Goal: Communication & Community: Answer question/provide support

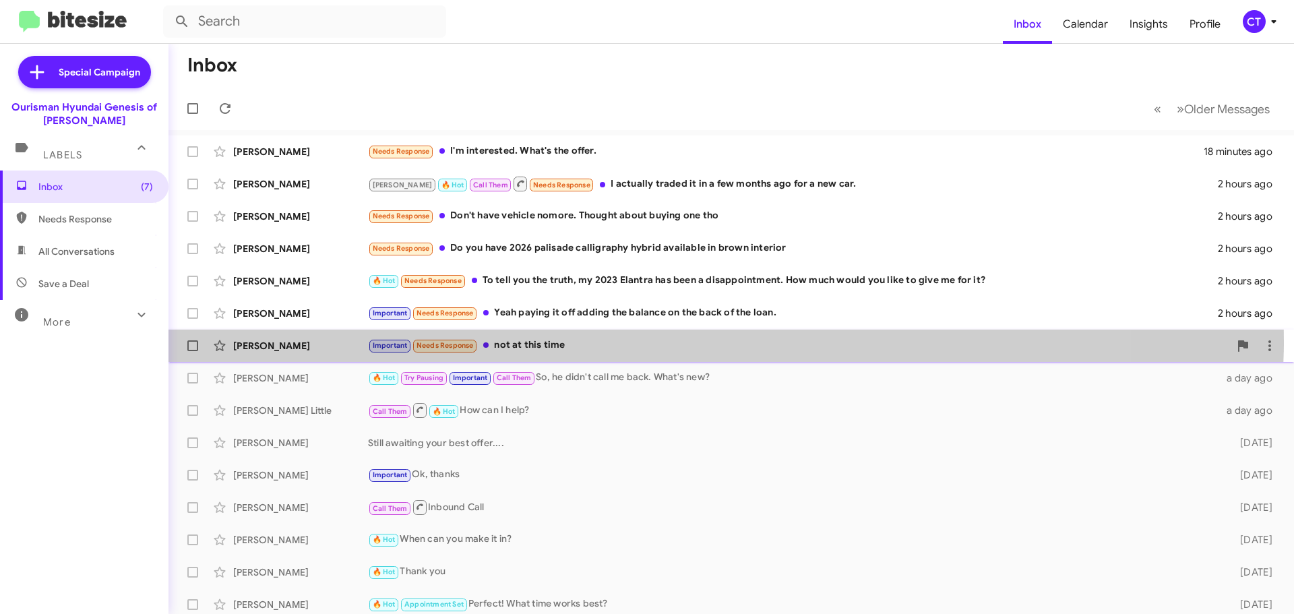
click at [608, 341] on div "Important Needs Response not at this time" at bounding box center [799, 346] width 862 height 16
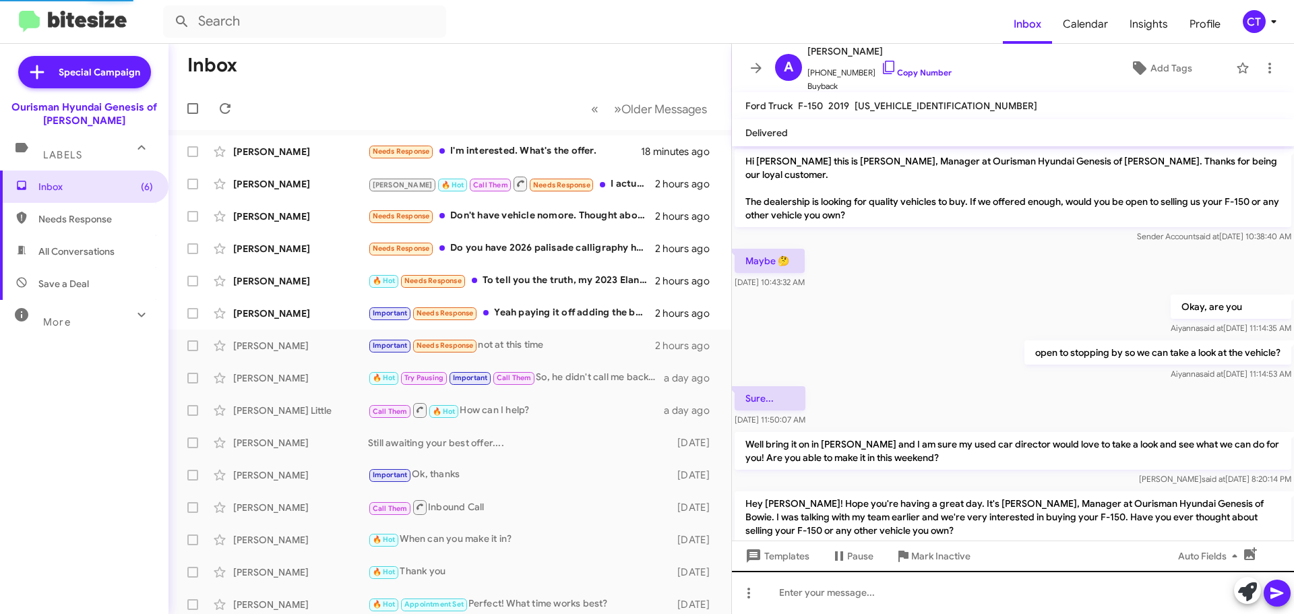
scroll to position [179, 0]
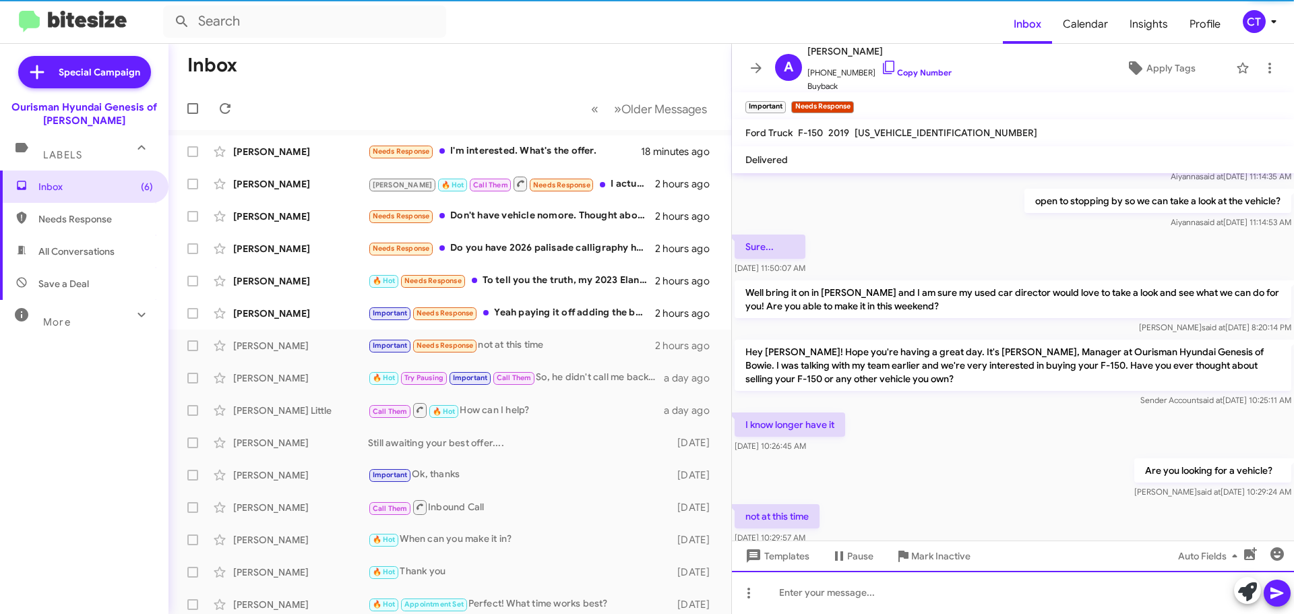
click at [871, 584] on div at bounding box center [1013, 592] width 562 height 43
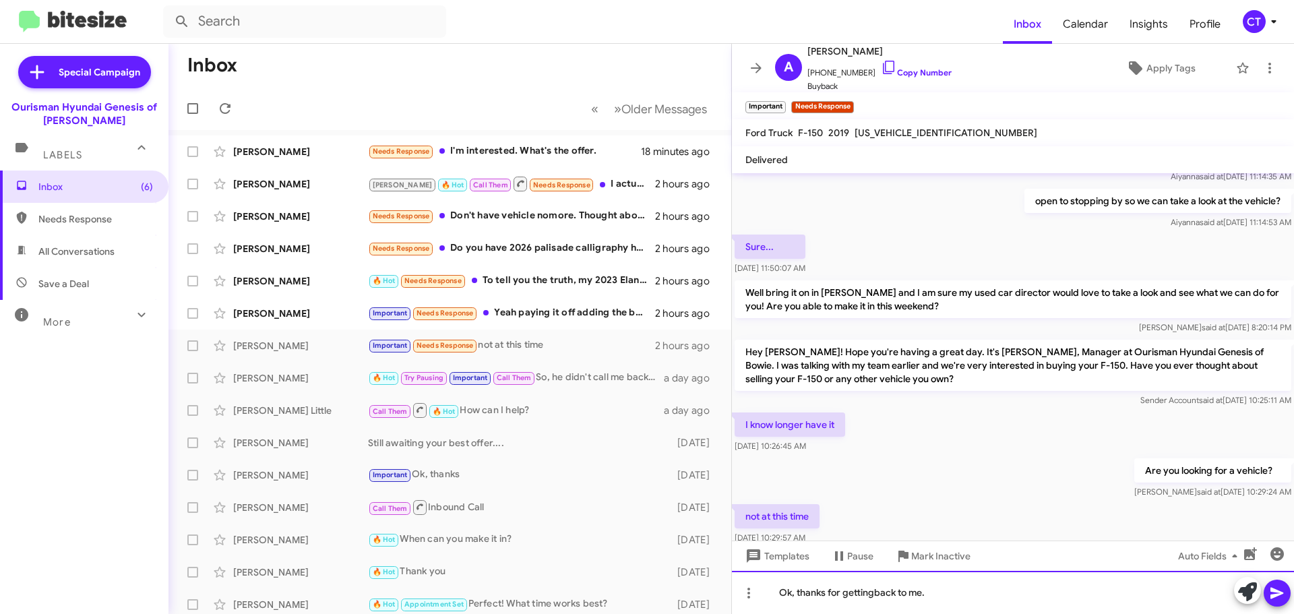
click at [875, 589] on div "Ok, thanks for gettingback to me." at bounding box center [1013, 592] width 562 height 43
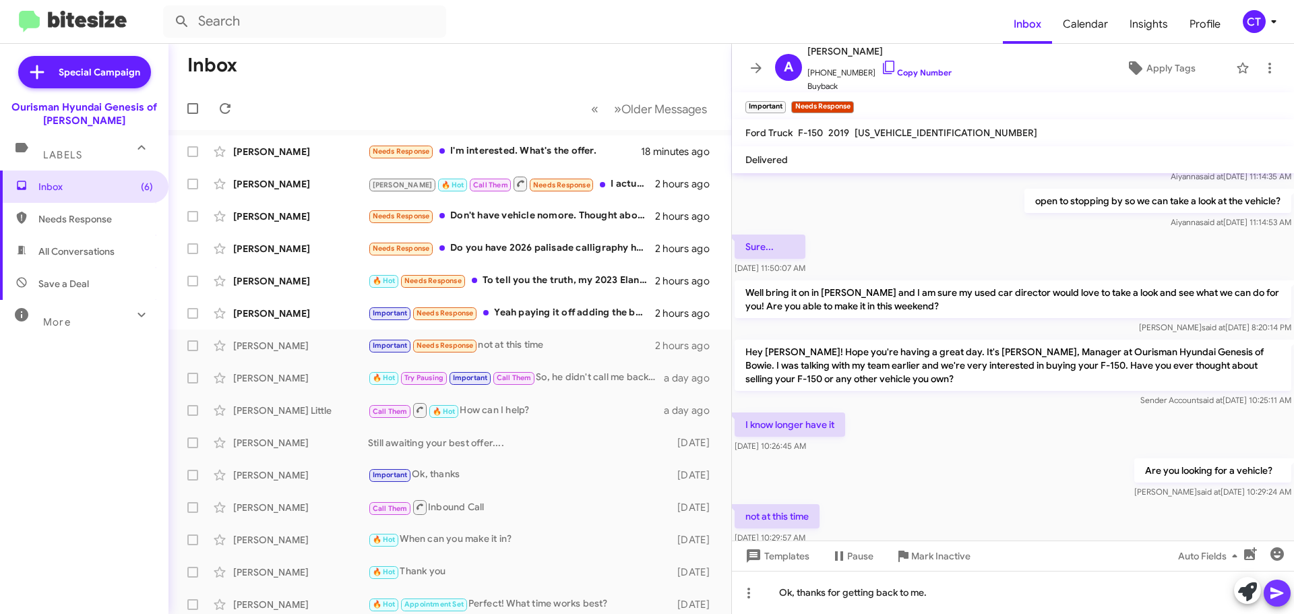
click at [1276, 591] on icon at bounding box center [1277, 593] width 13 height 11
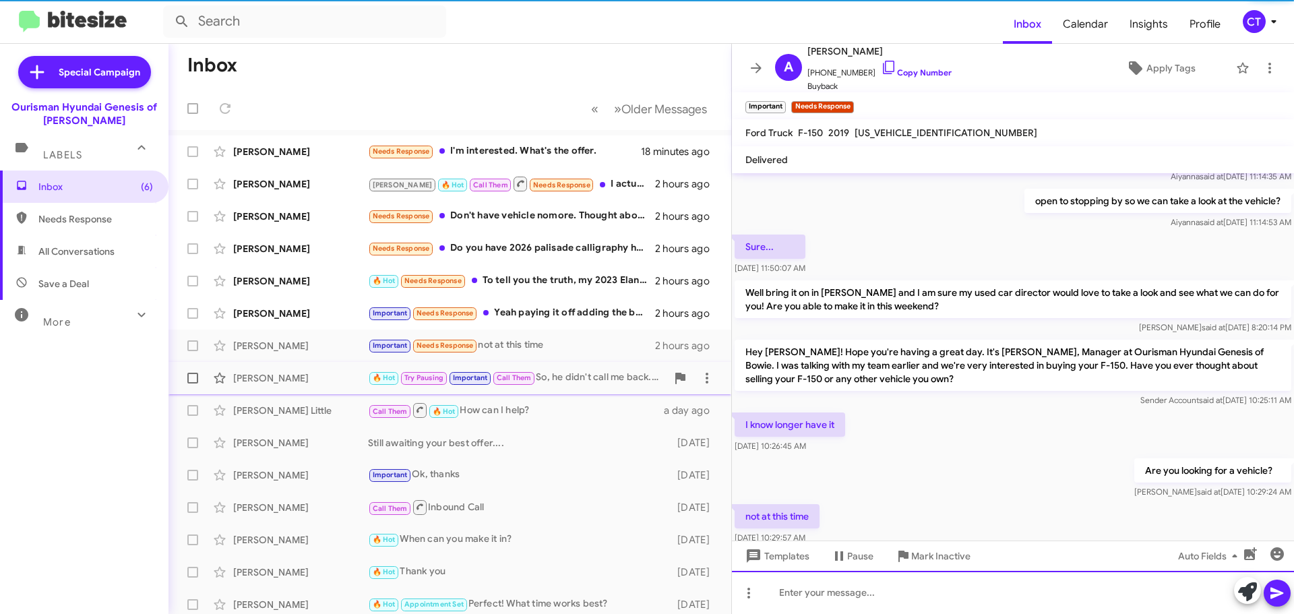
scroll to position [0, 0]
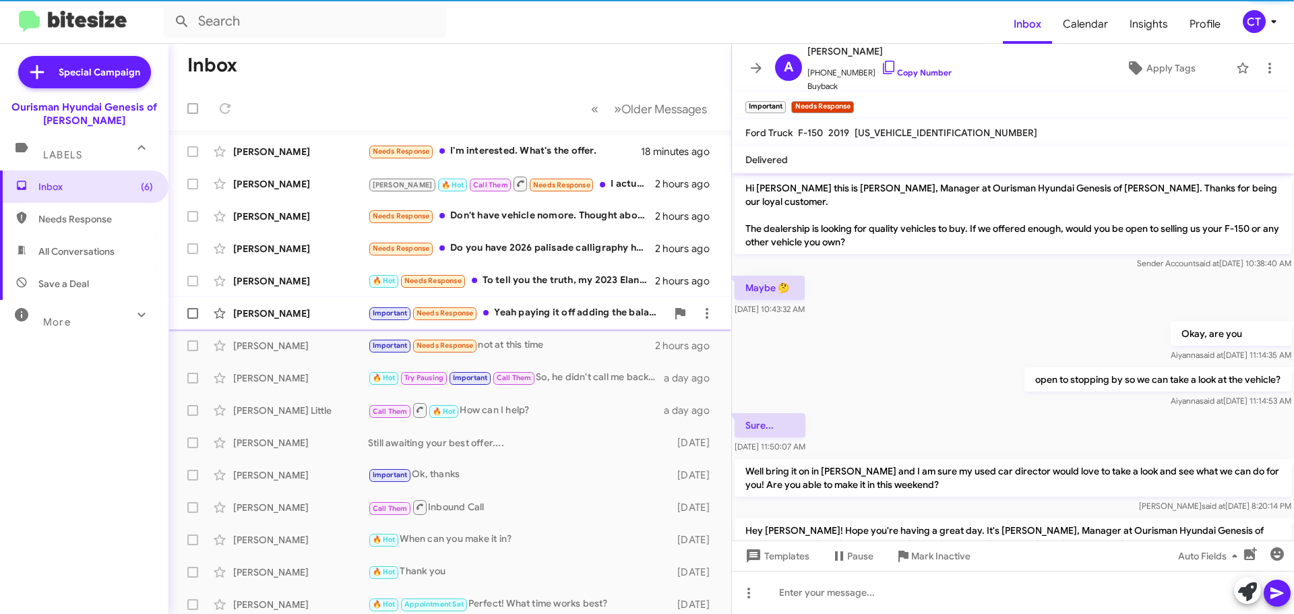
click at [546, 294] on div "Patrick Pase 🔥 Hot Needs Response To tell you the truth, my 2023 Elantra has be…" at bounding box center [449, 281] width 541 height 27
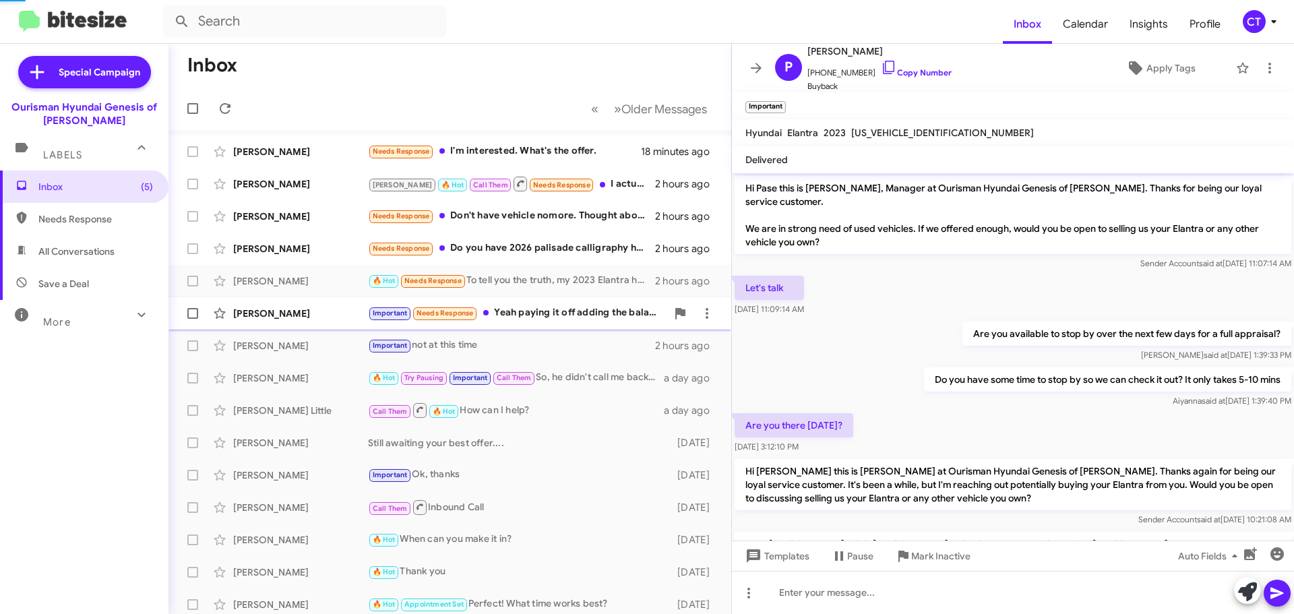
scroll to position [210, 0]
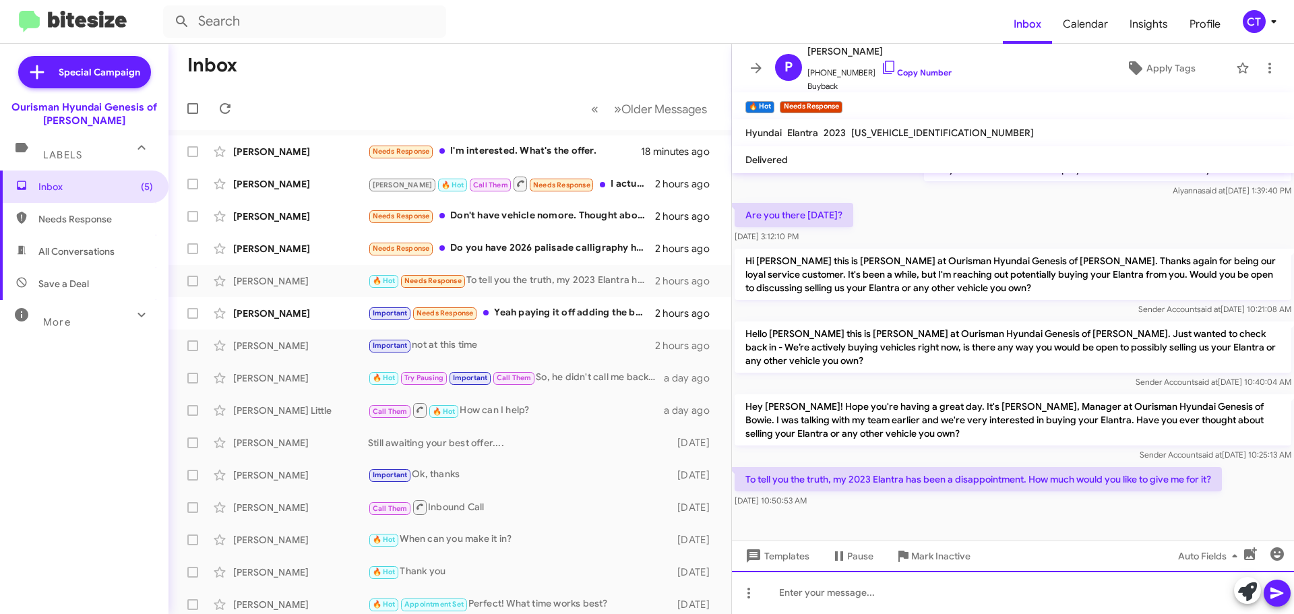
click at [852, 590] on div at bounding box center [1013, 592] width 562 height 43
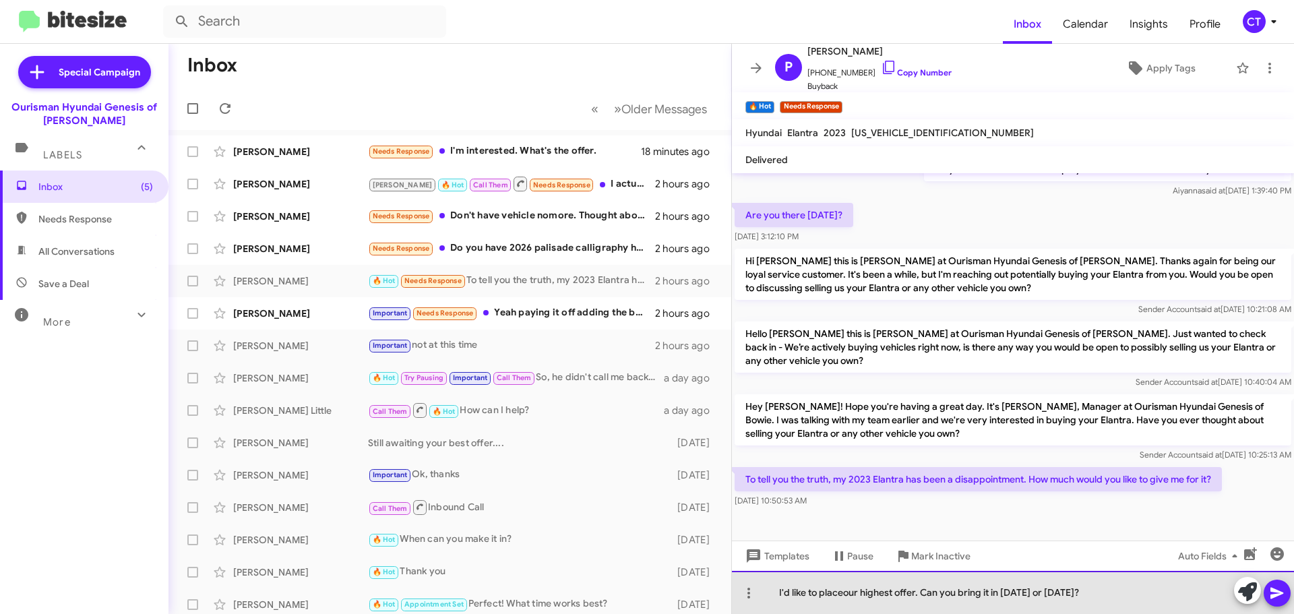
click at [841, 595] on div "I'd like to placeour highest offer. Can you bring it in today or tomorrow?" at bounding box center [1013, 592] width 562 height 43
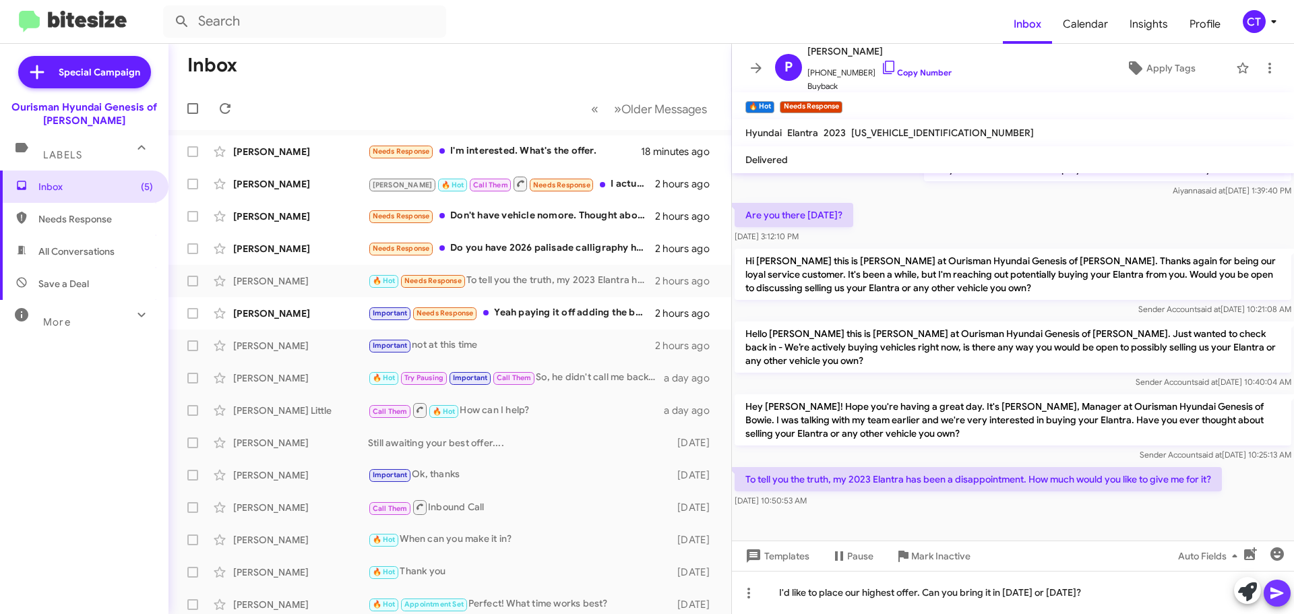
click at [1277, 596] on icon at bounding box center [1277, 593] width 13 height 11
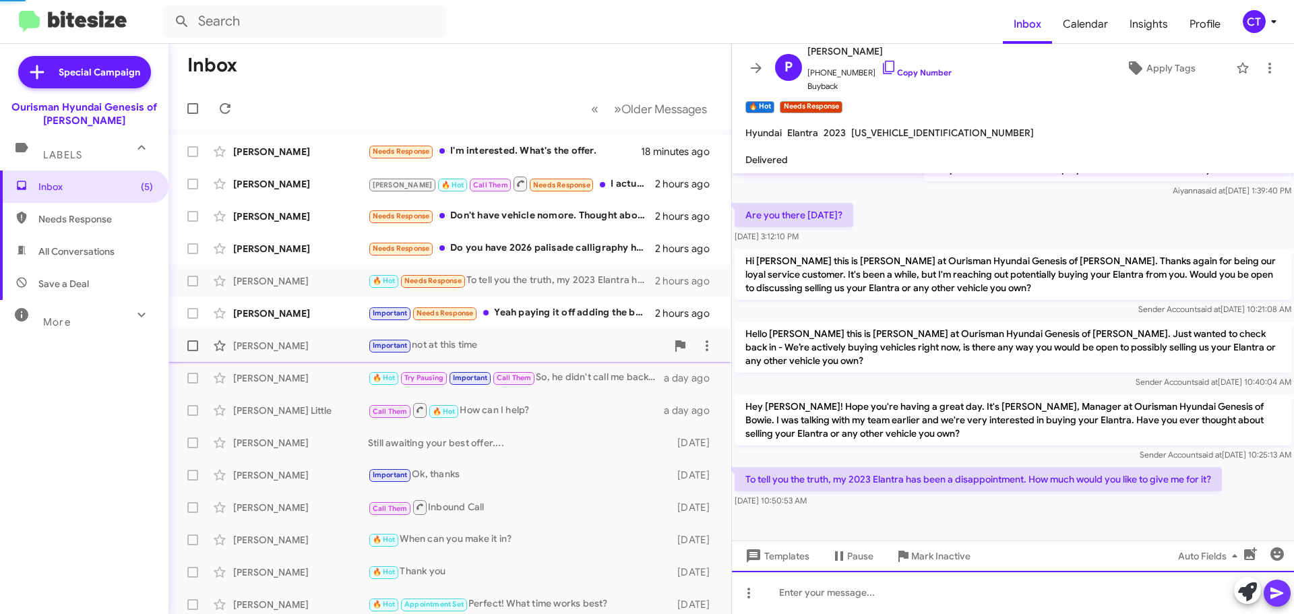
scroll to position [0, 0]
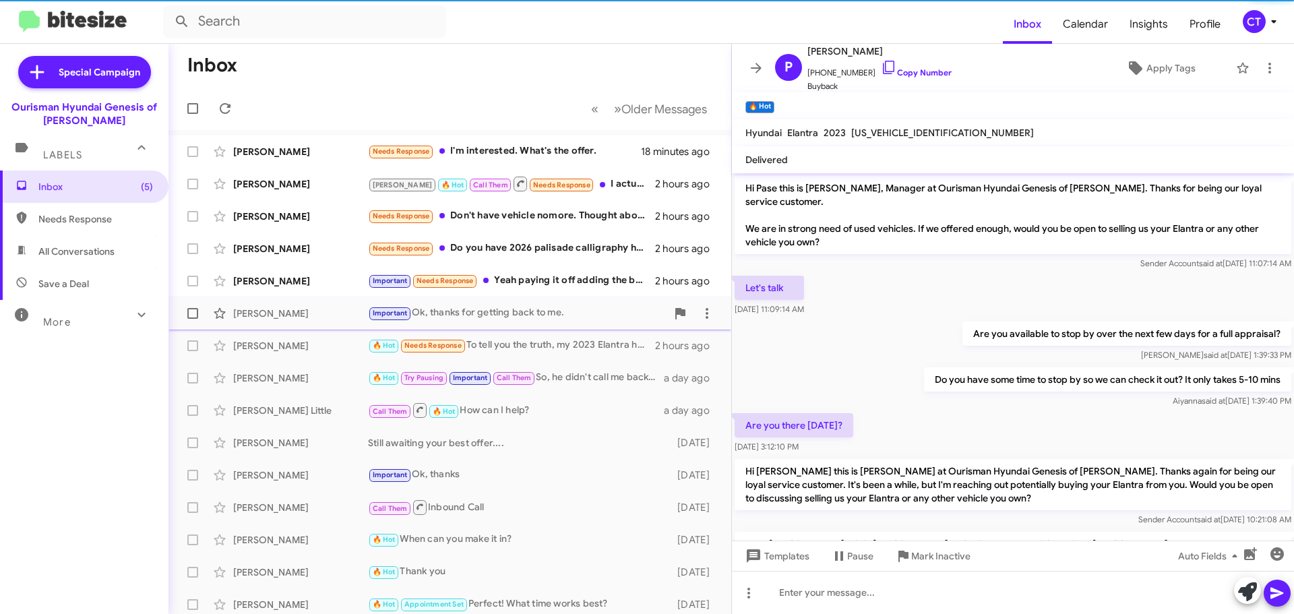
click at [558, 311] on div "Important Ok, thanks for getting back to me." at bounding box center [517, 313] width 299 height 16
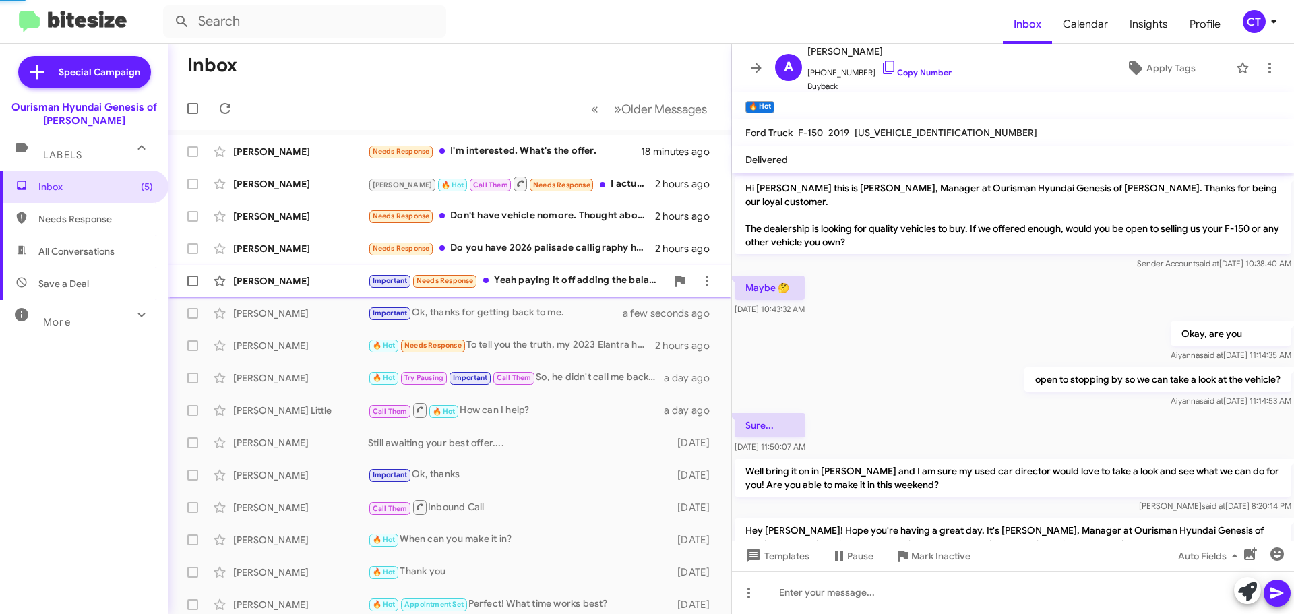
scroll to position [255, 0]
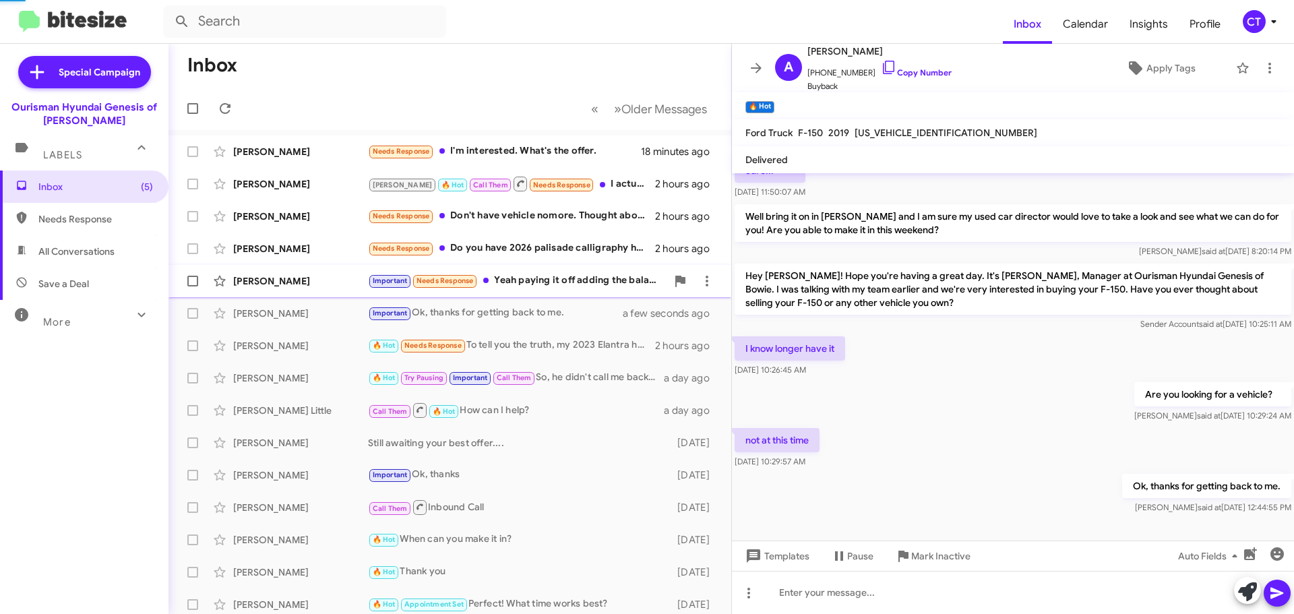
click at [554, 280] on div "Important Needs Response Yeah paying it off adding the balance on the back of t…" at bounding box center [517, 281] width 299 height 16
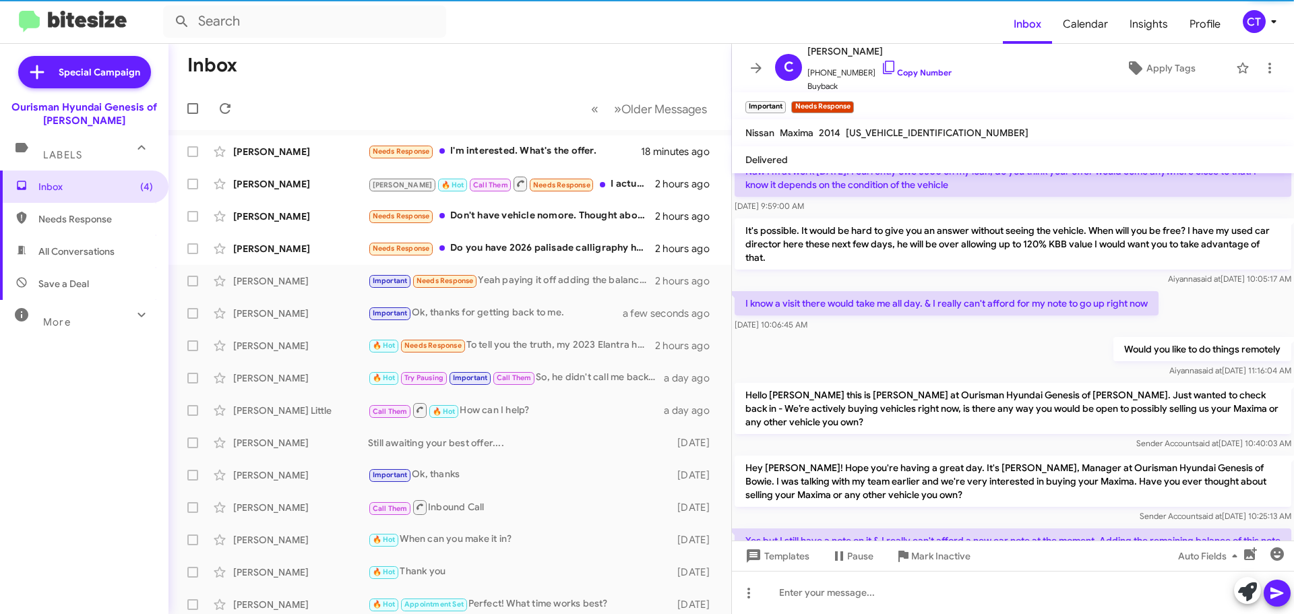
scroll to position [371, 0]
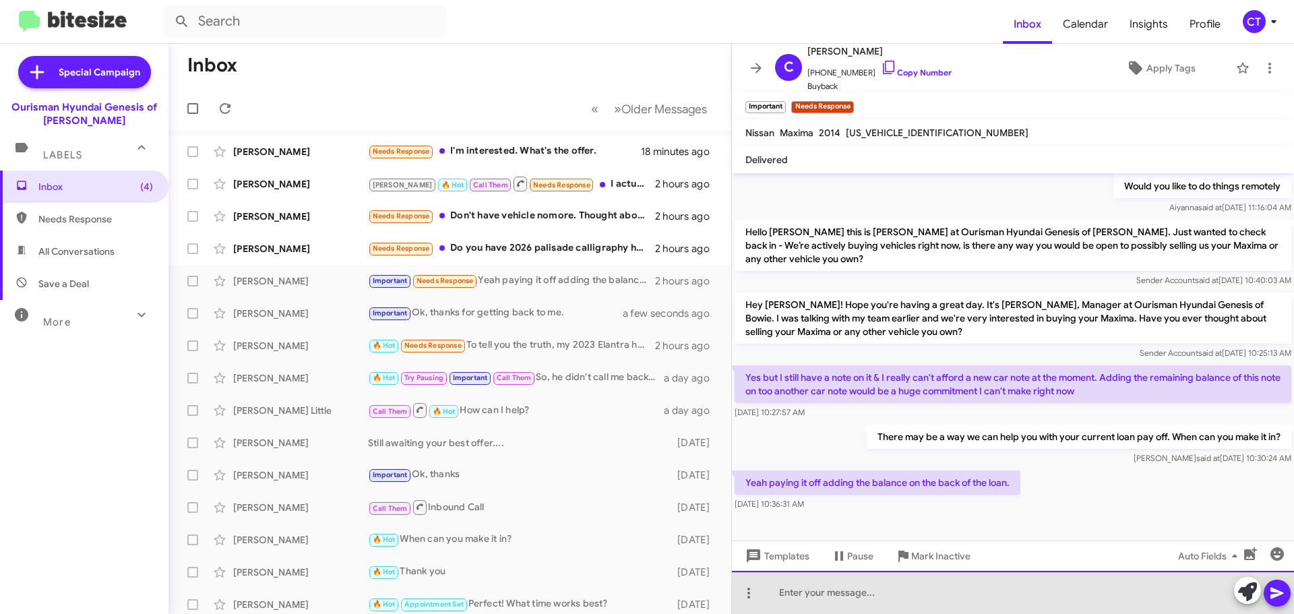
click at [829, 592] on div at bounding box center [1013, 592] width 562 height 43
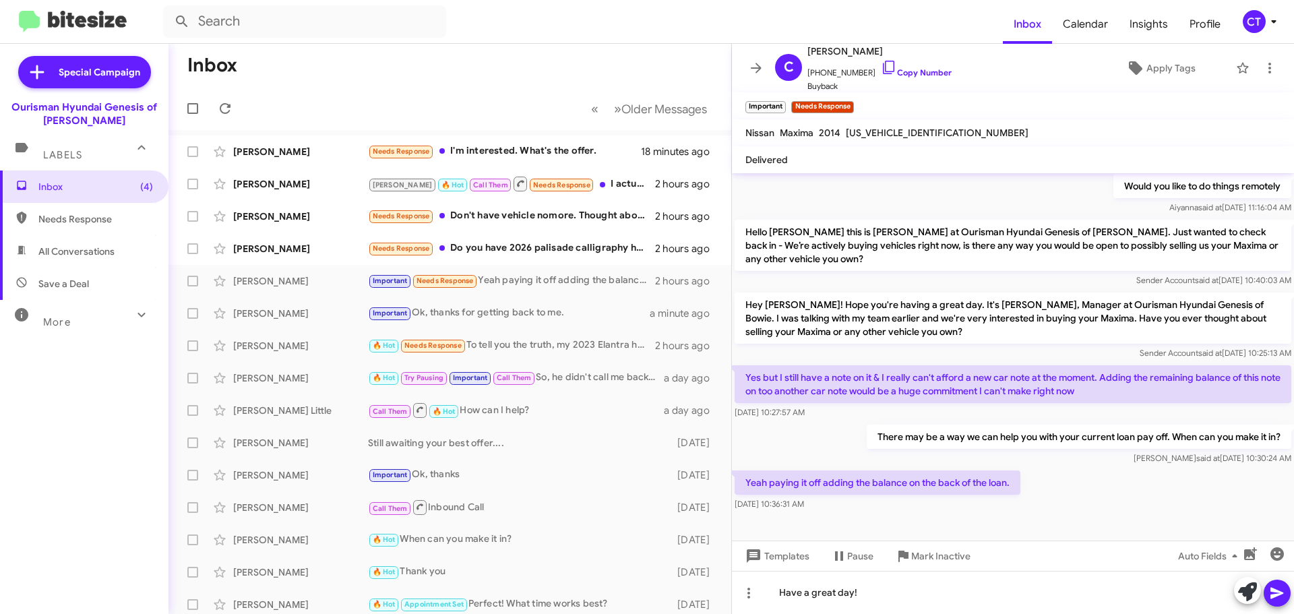
click at [1281, 593] on icon at bounding box center [1277, 593] width 13 height 11
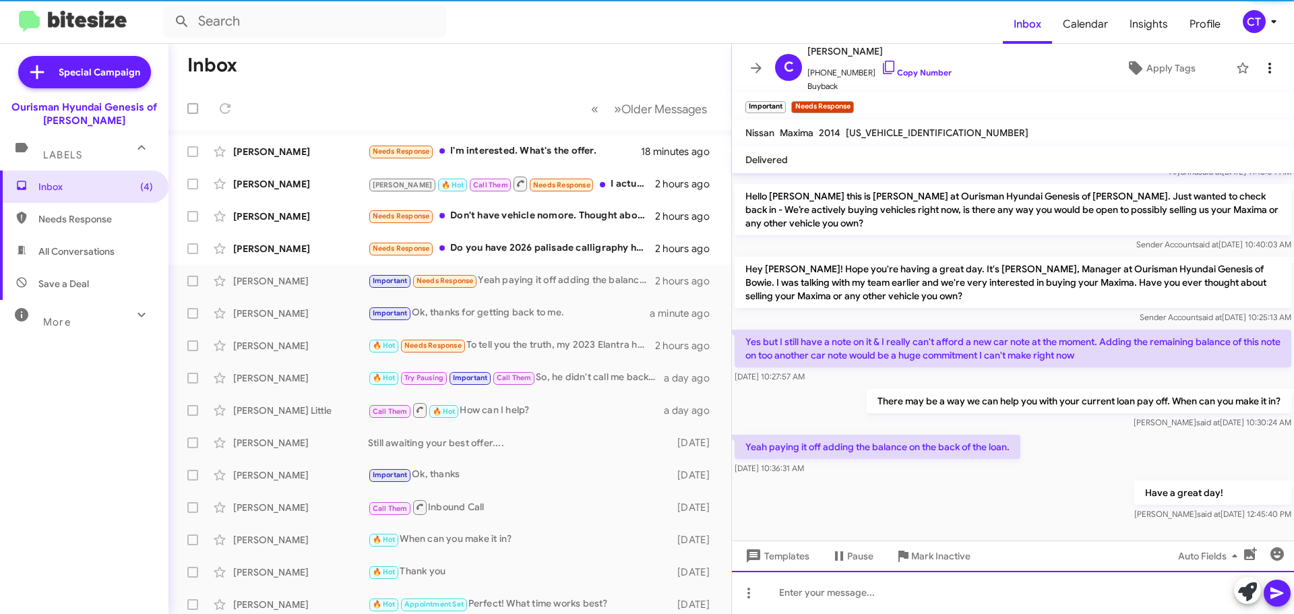
scroll to position [421, 0]
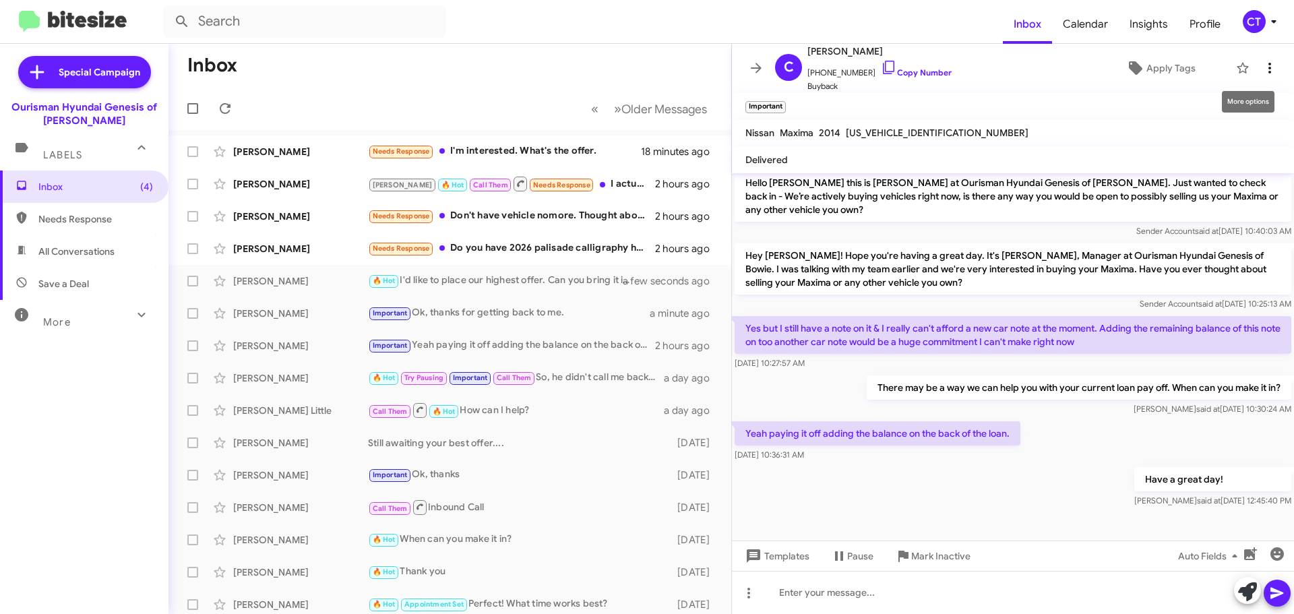
click at [1263, 67] on icon at bounding box center [1270, 68] width 16 height 16
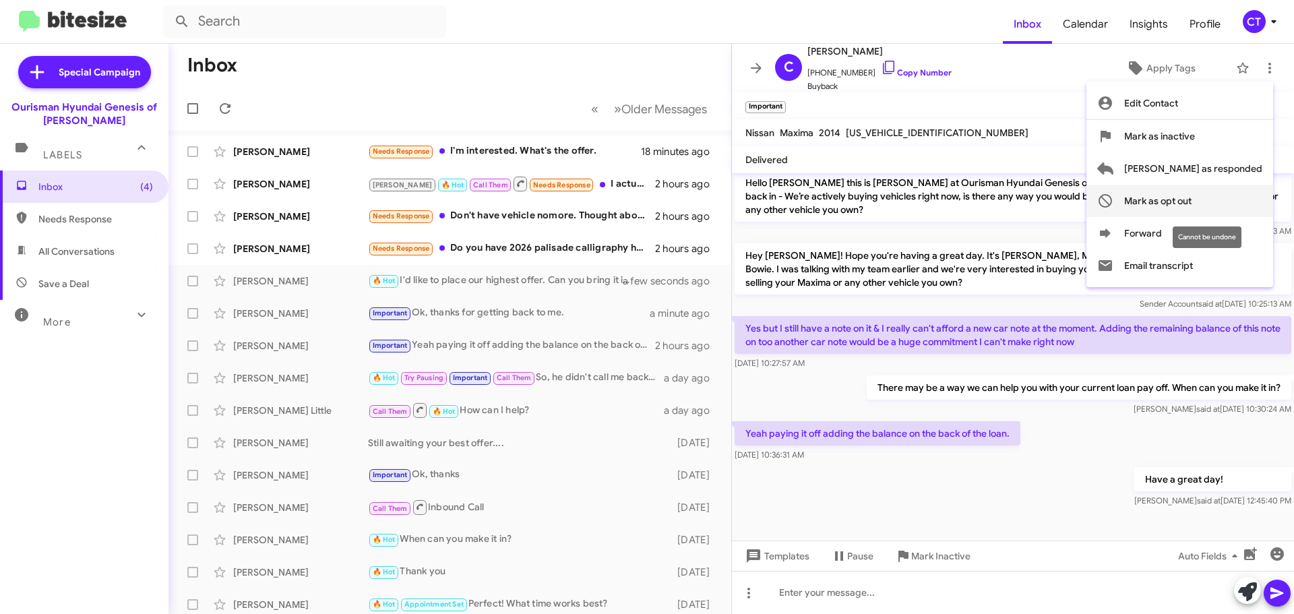
click at [1192, 195] on span "Mark as opt out" at bounding box center [1157, 201] width 67 height 32
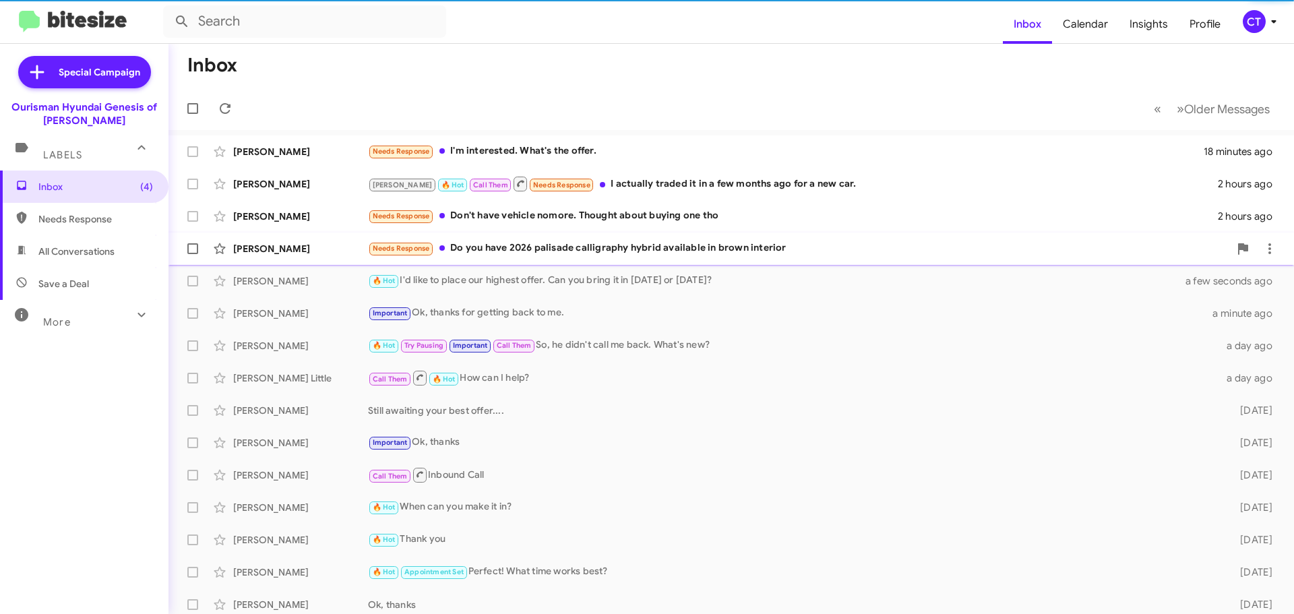
click at [510, 253] on div "Needs Response Do you have 2026 palisade calligraphy hybrid available in brown …" at bounding box center [799, 249] width 862 height 16
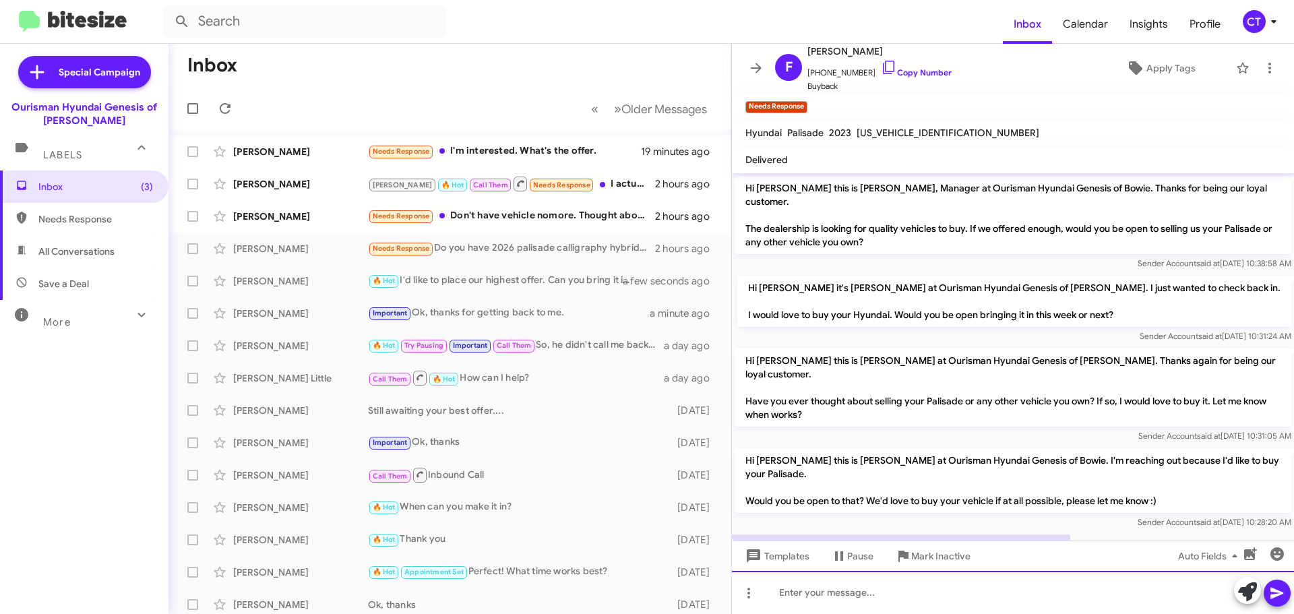
click at [847, 589] on div at bounding box center [1013, 592] width 562 height 43
click at [862, 594] on div "No hybrids availab le yet" at bounding box center [1013, 592] width 562 height 43
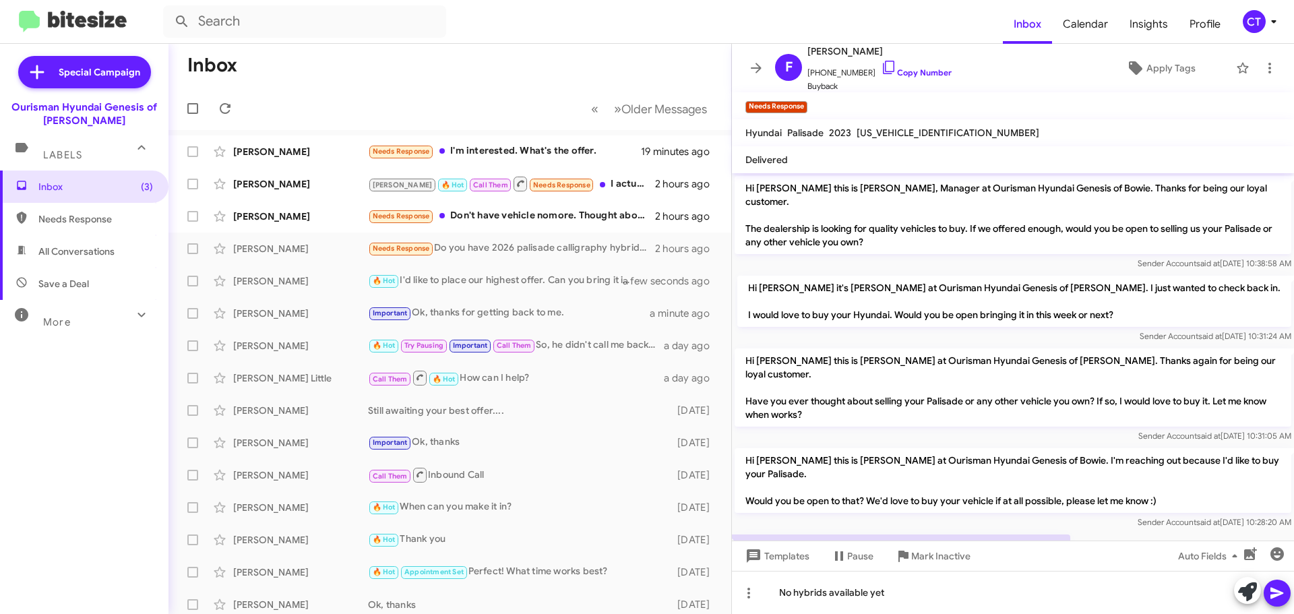
click at [1282, 601] on icon at bounding box center [1277, 593] width 16 height 16
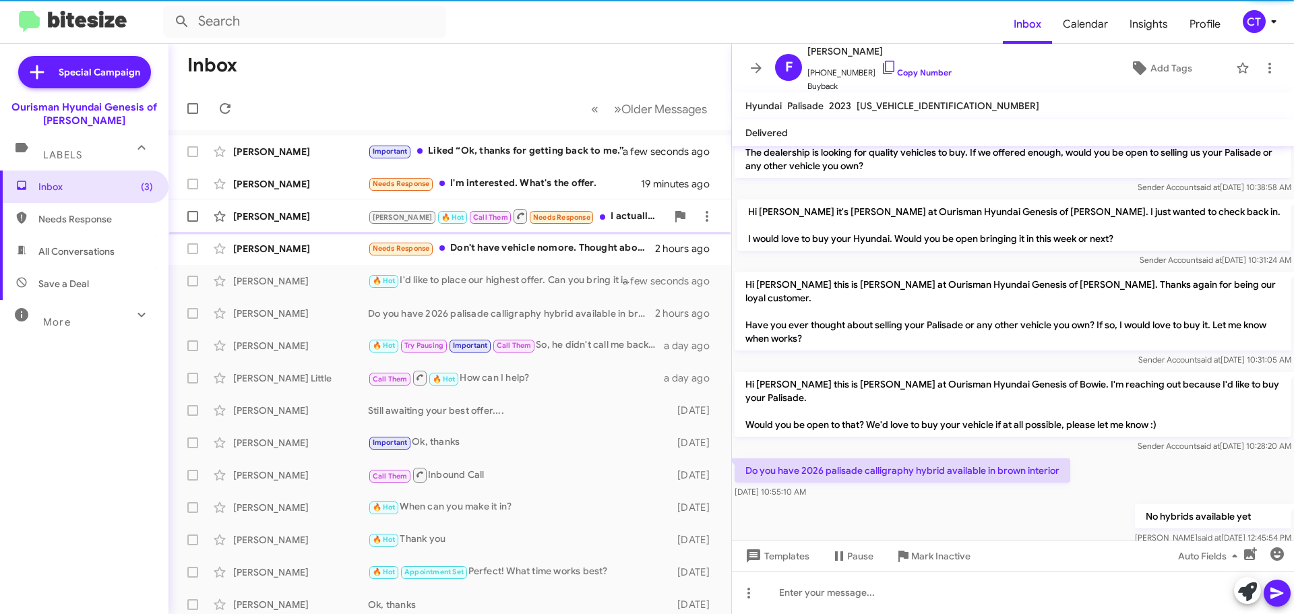
click at [520, 228] on div "Benjamin Biondi Stephanie 🔥 Hot Call Them Needs Response I actually traded it i…" at bounding box center [449, 216] width 541 height 27
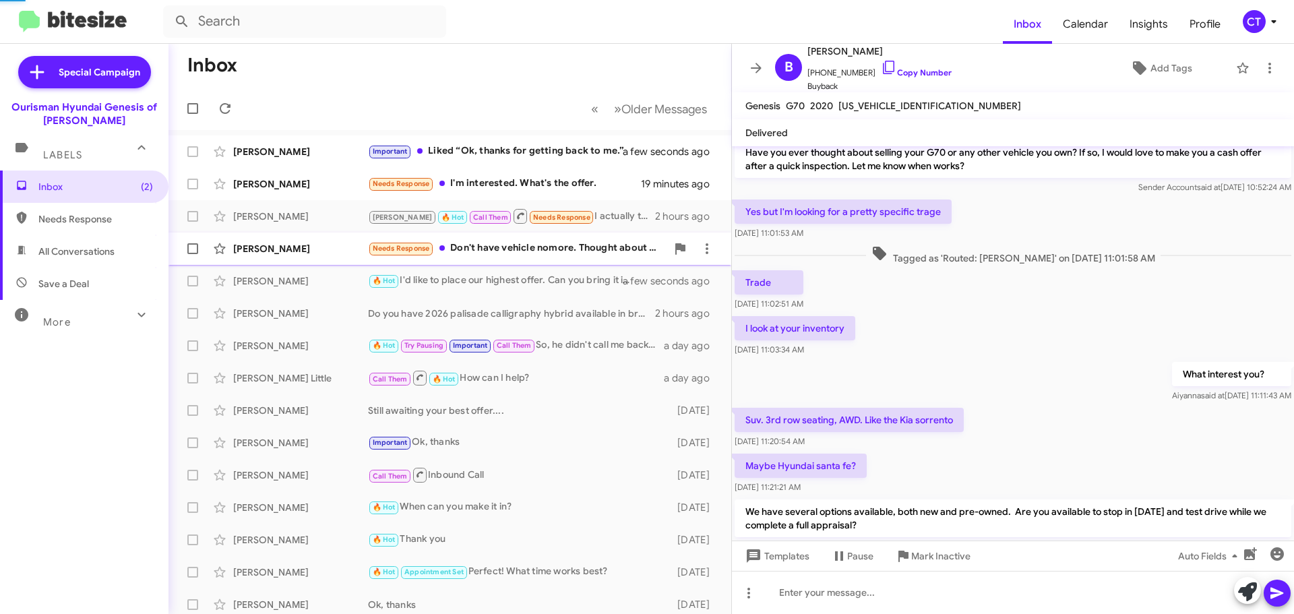
scroll to position [669, 0]
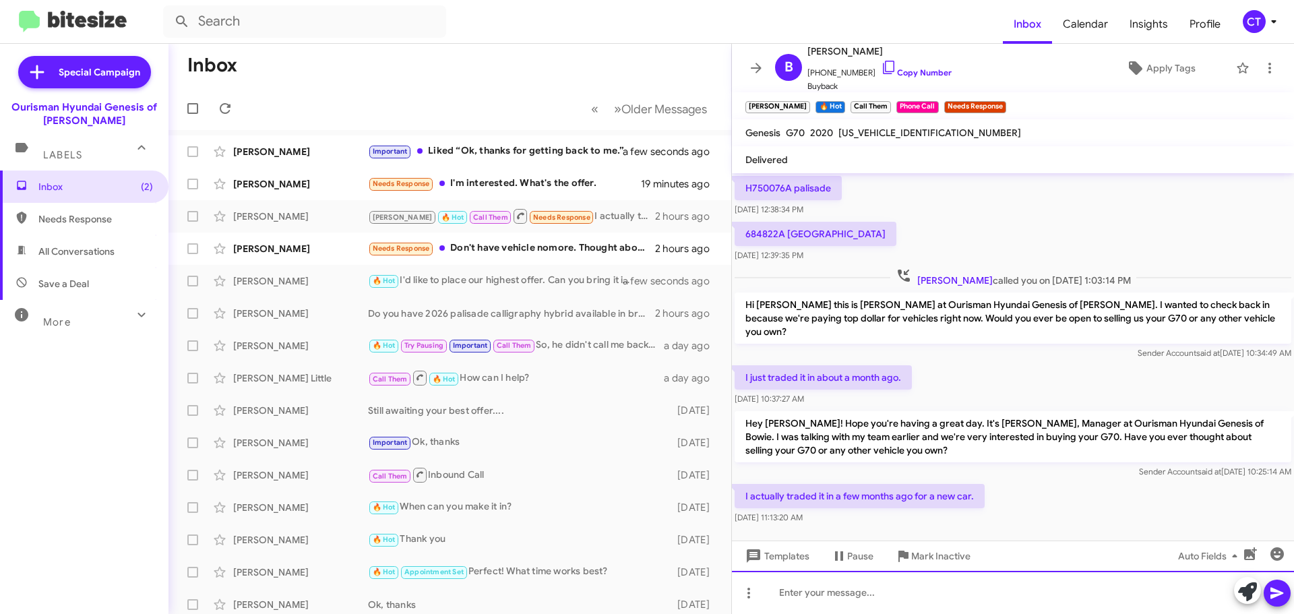
click at [887, 613] on div at bounding box center [1013, 592] width 562 height 43
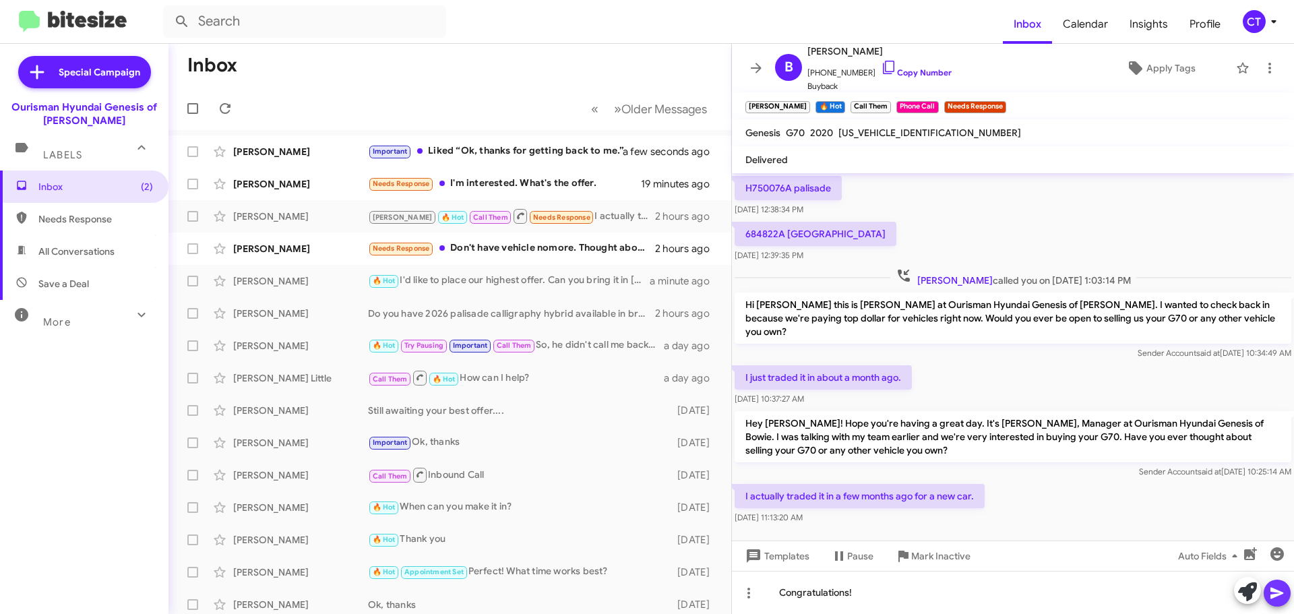
click at [1271, 601] on icon at bounding box center [1277, 593] width 16 height 16
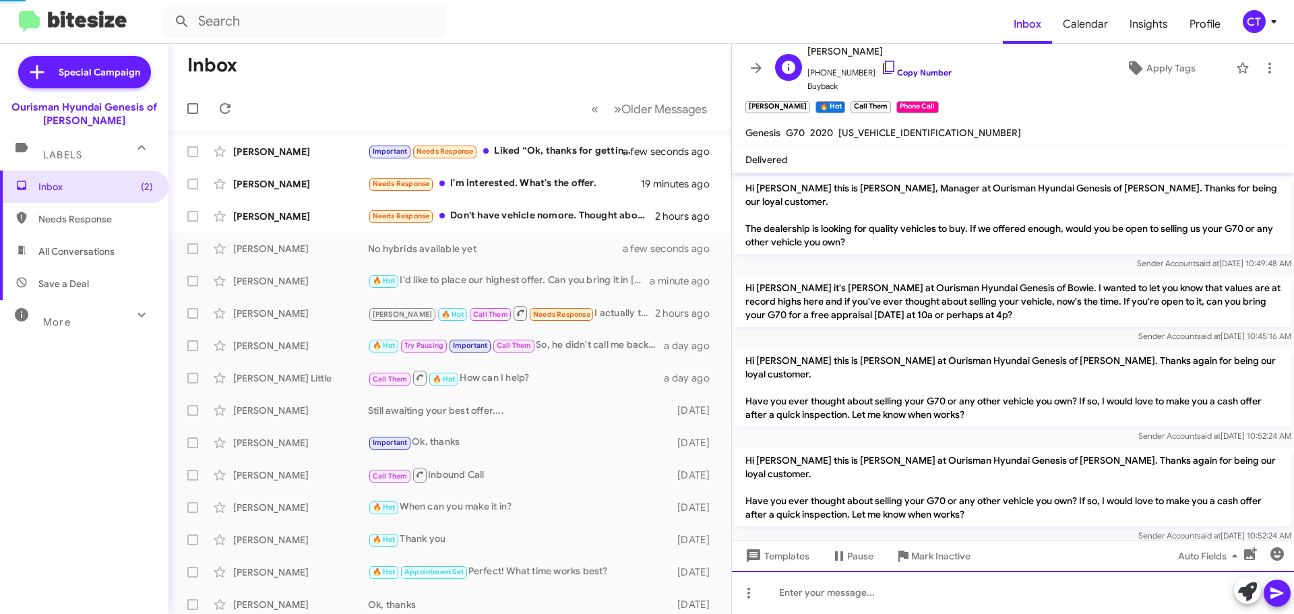
scroll to position [67, 0]
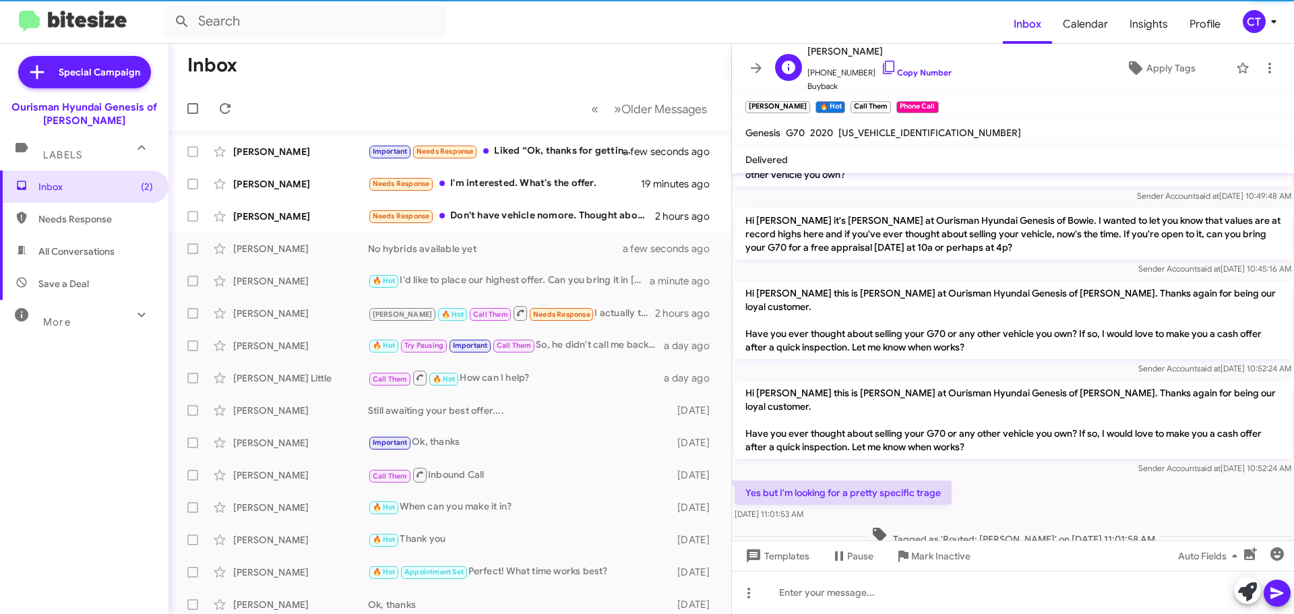
drag, startPoint x: 879, startPoint y: 65, endPoint x: 859, endPoint y: 69, distance: 20.5
click at [881, 65] on icon at bounding box center [889, 67] width 16 height 16
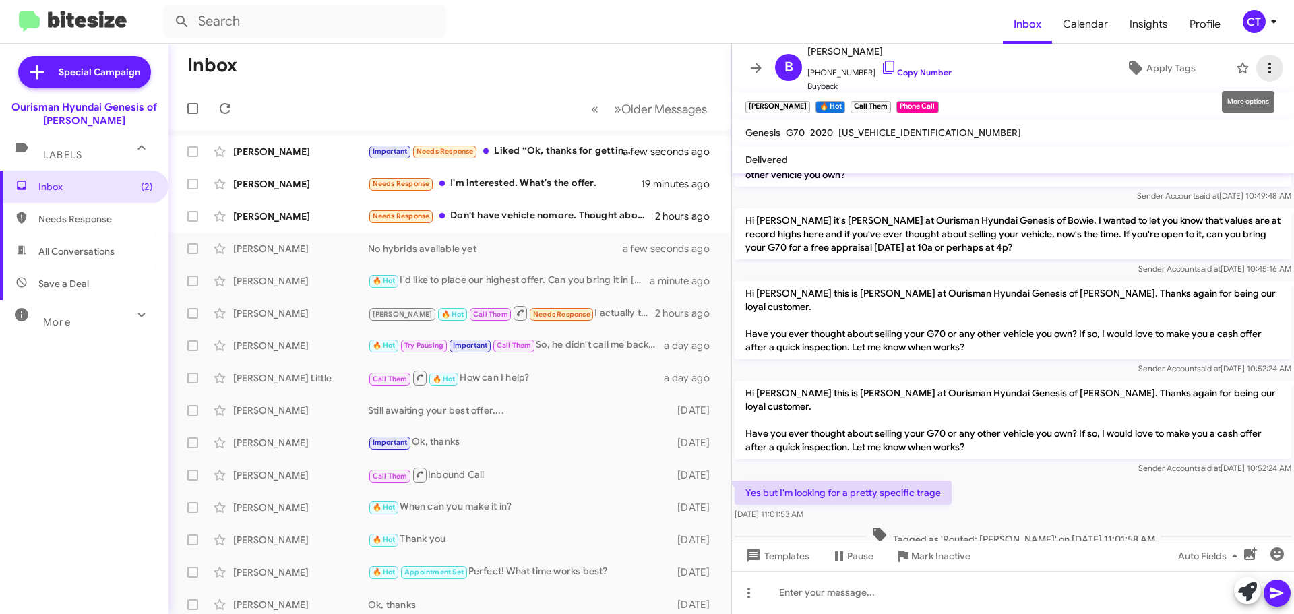
click at [1262, 71] on icon at bounding box center [1270, 68] width 16 height 16
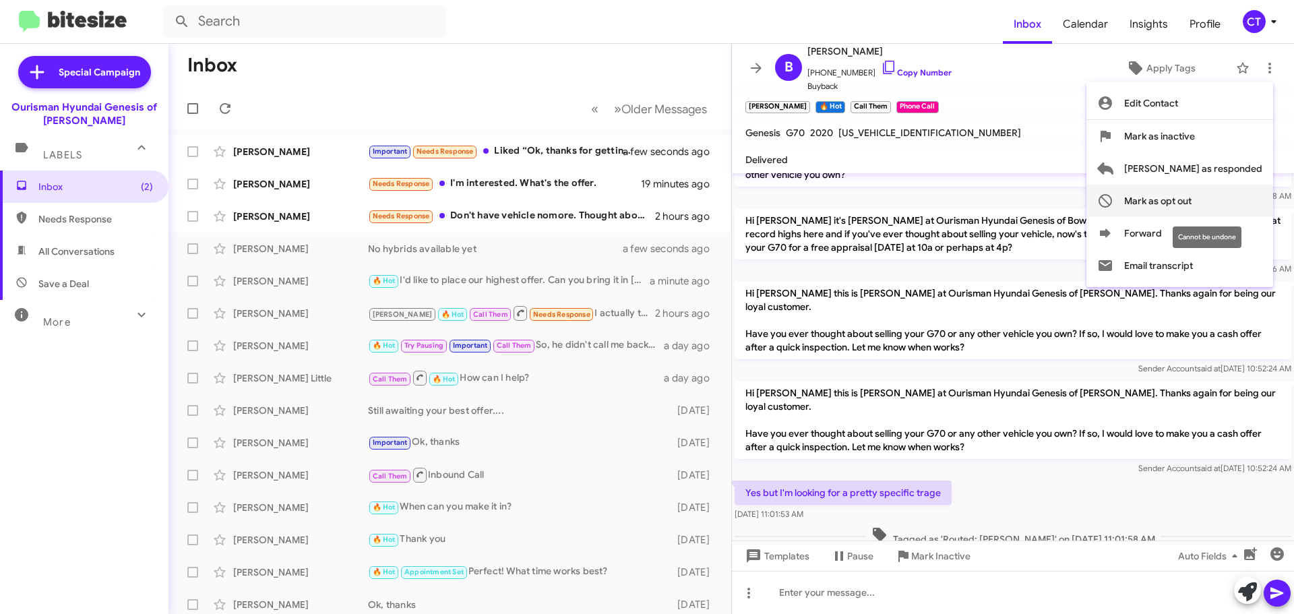
drag, startPoint x: 1235, startPoint y: 196, endPoint x: 1162, endPoint y: 195, distance: 72.8
click at [1192, 195] on span "Mark as opt out" at bounding box center [1157, 201] width 67 height 32
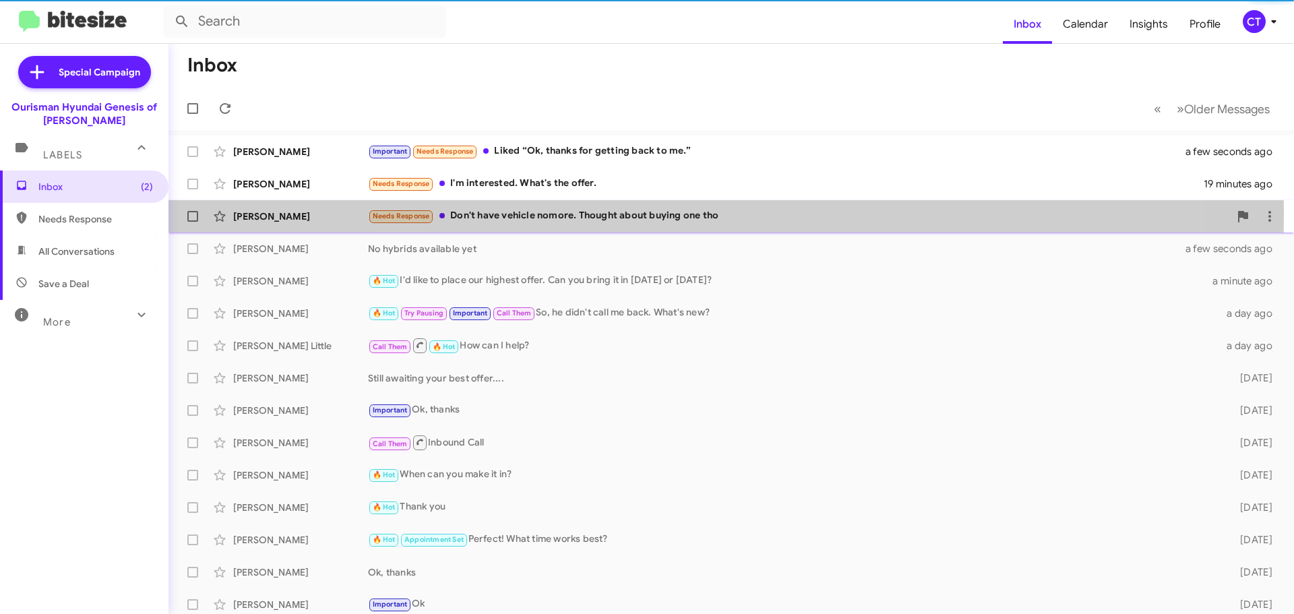
click at [560, 214] on div "Needs Response Don't have vehicle nomore. Thought about buying one tho" at bounding box center [799, 216] width 862 height 16
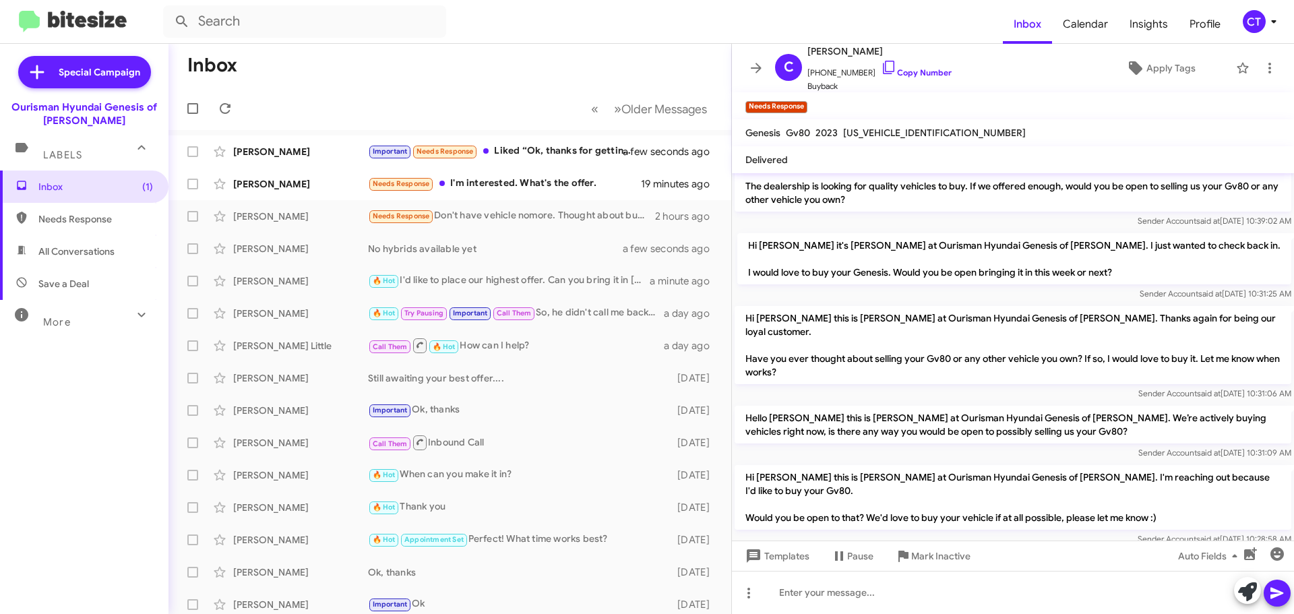
scroll to position [76, 0]
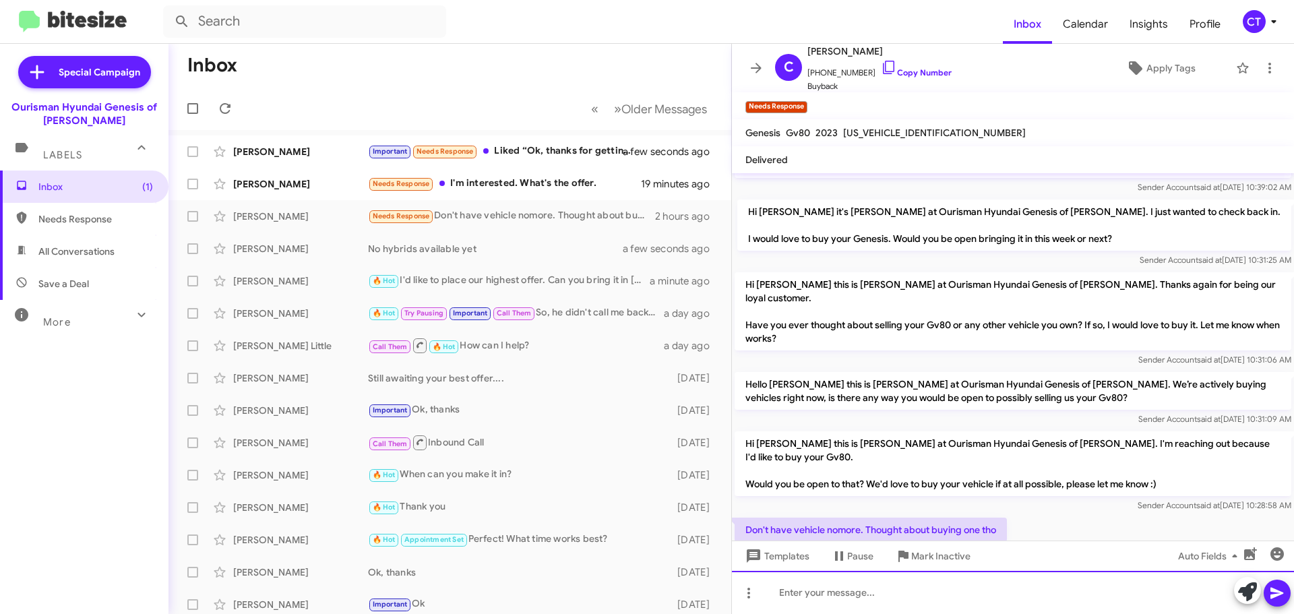
click at [892, 591] on div at bounding box center [1013, 592] width 562 height 43
click at [844, 591] on div "Can you maker it in today or Saturday?" at bounding box center [1013, 592] width 562 height 43
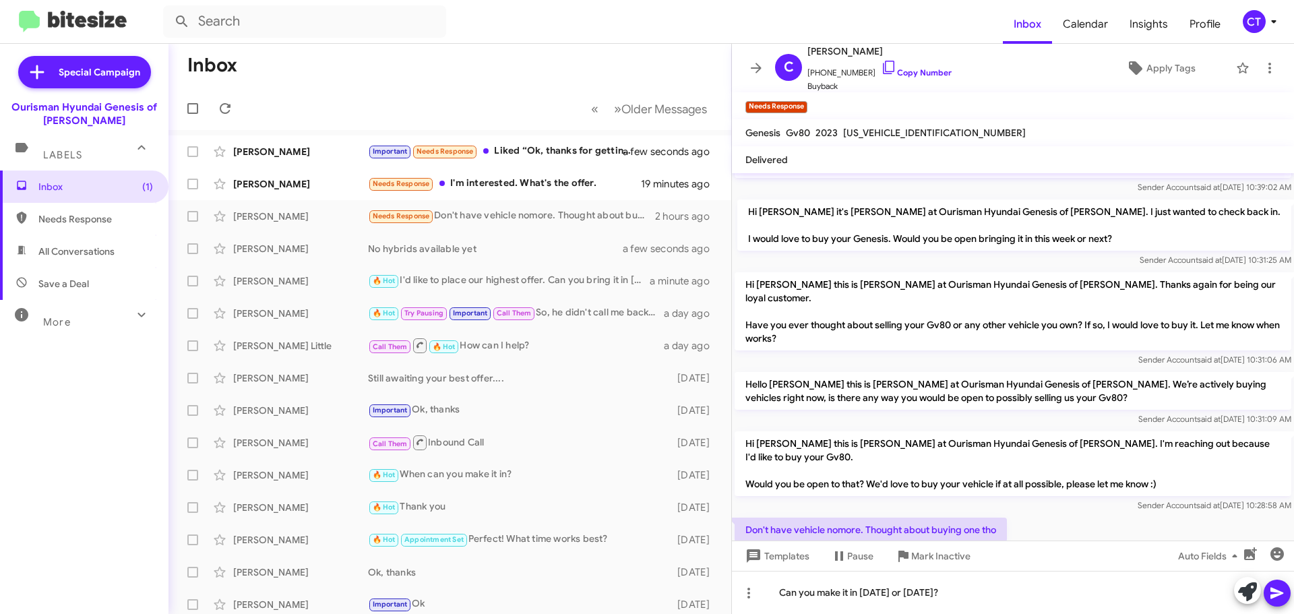
click at [1282, 593] on icon at bounding box center [1277, 593] width 13 height 11
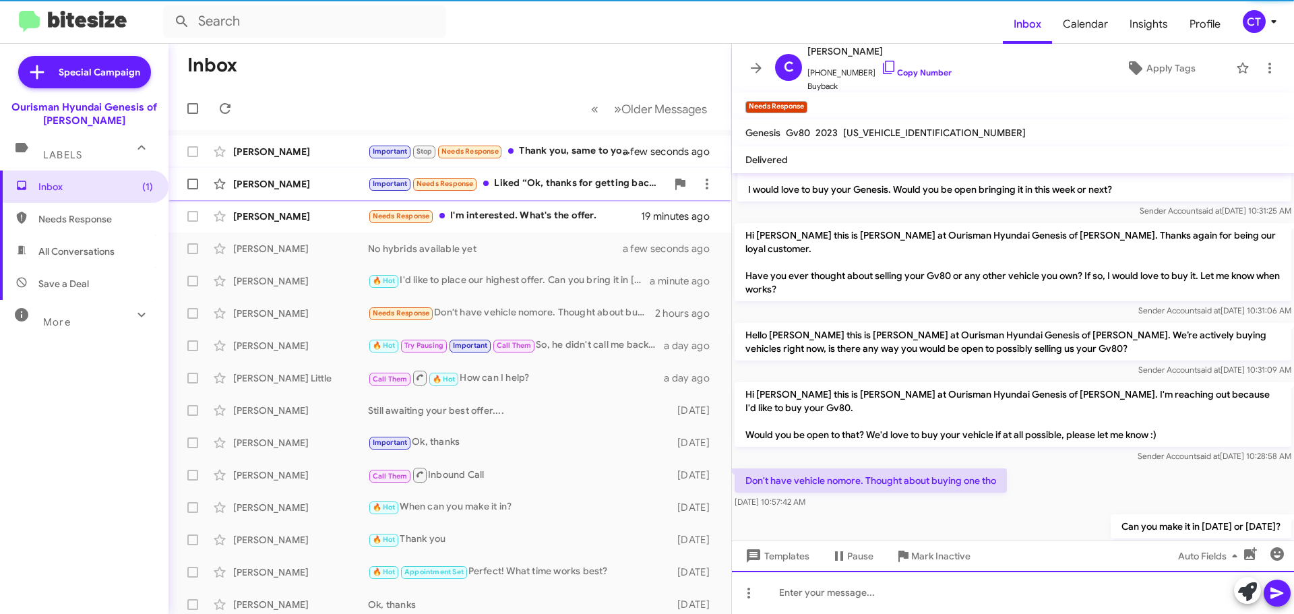
scroll to position [98, 0]
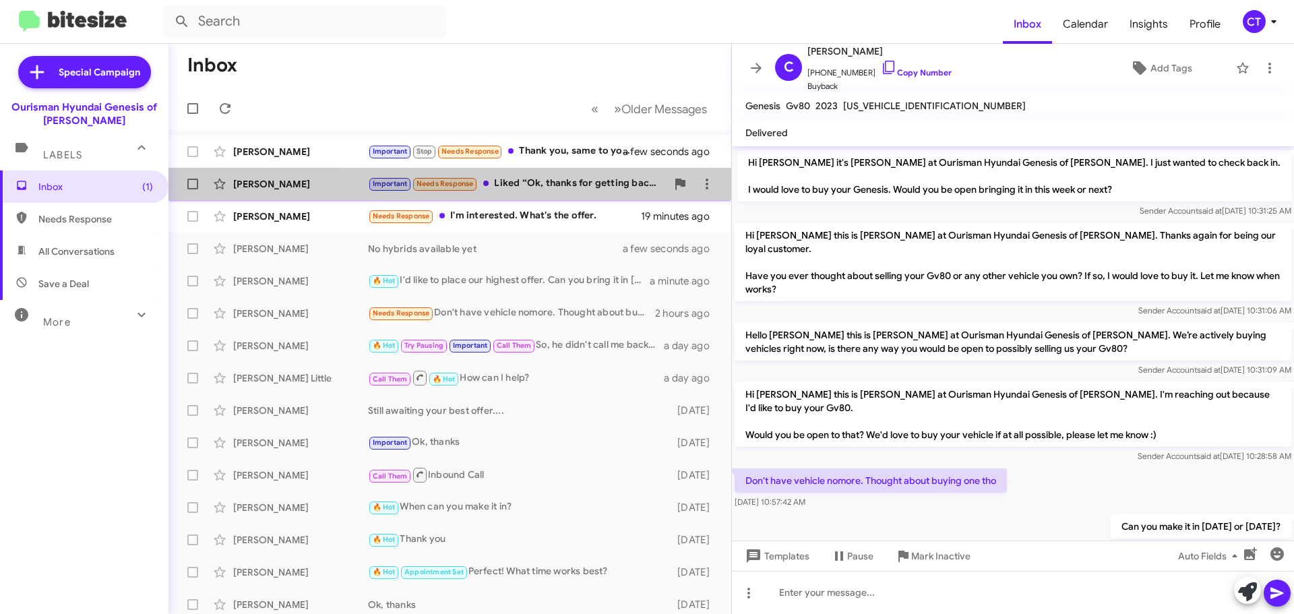
click at [537, 183] on div "Important Needs Response Liked “Ok, thanks for getting back to me.”" at bounding box center [517, 184] width 299 height 16
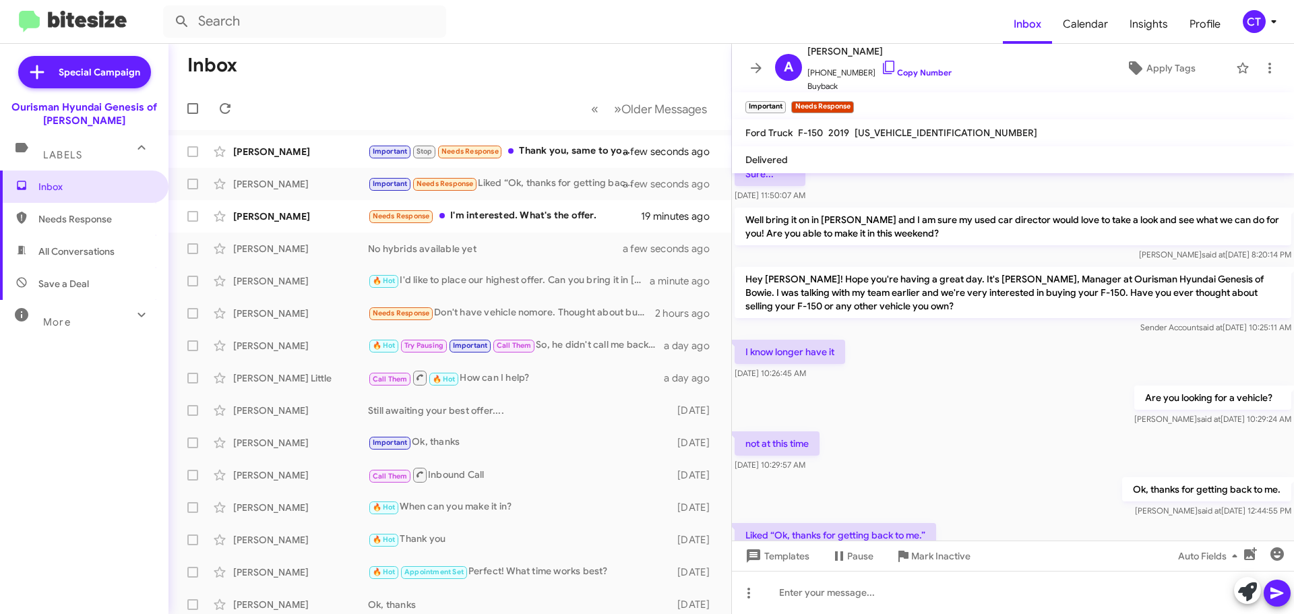
scroll to position [304, 0]
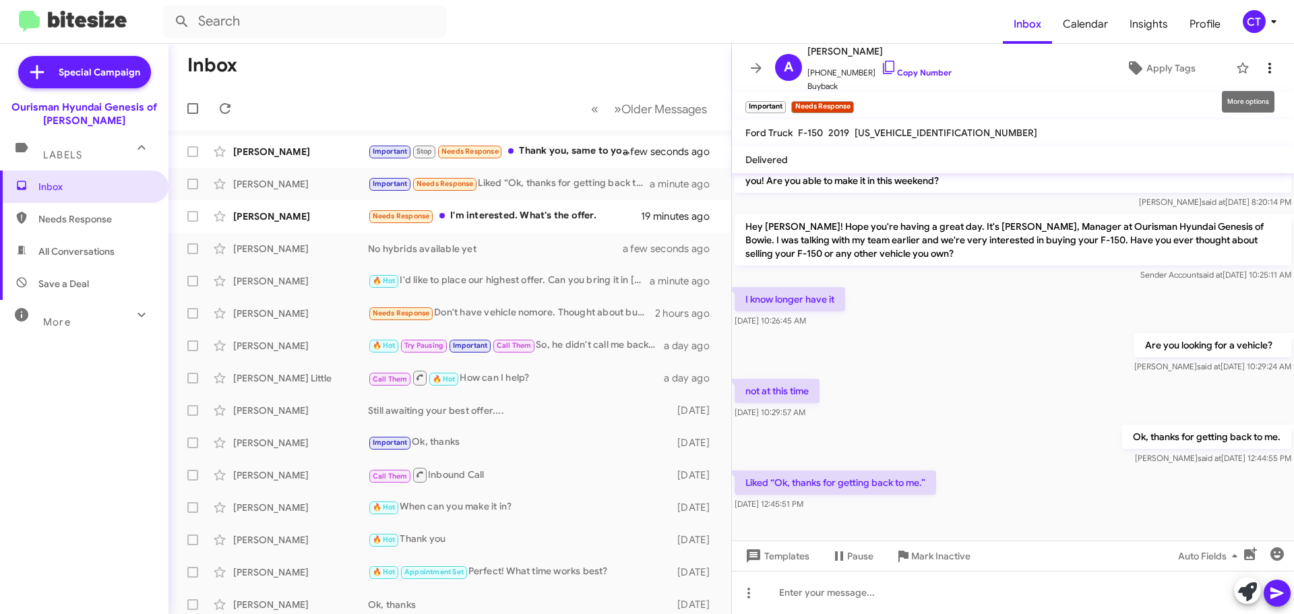
click at [1262, 66] on icon at bounding box center [1270, 68] width 16 height 16
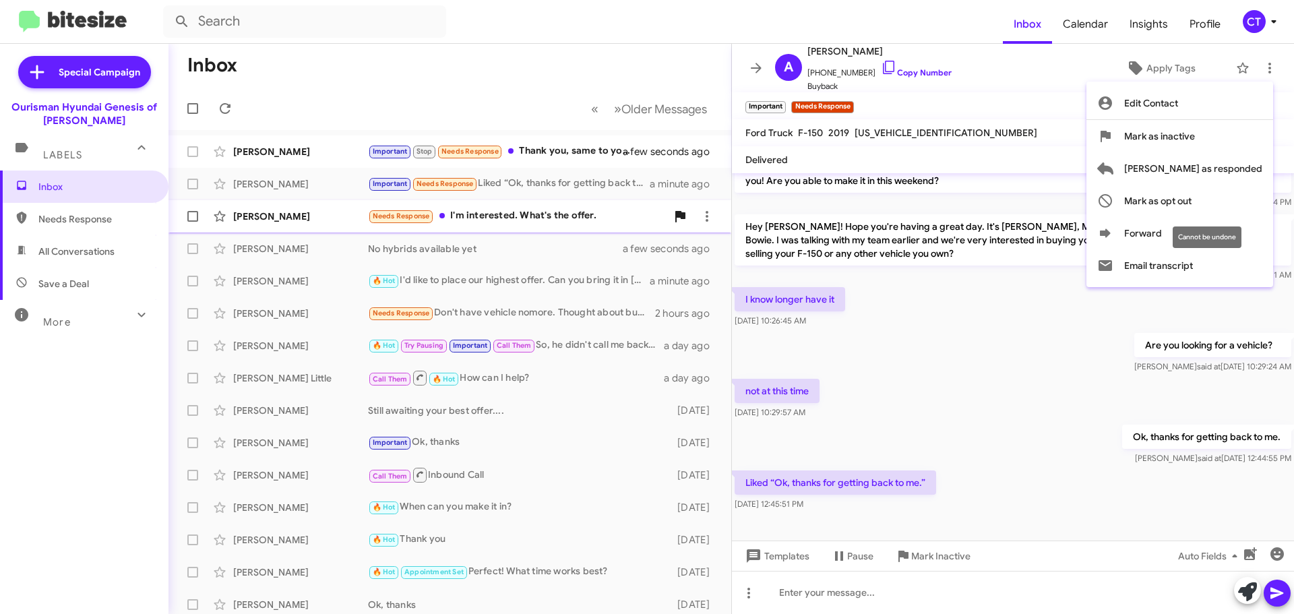
click at [1192, 202] on span "Mark as opt out" at bounding box center [1157, 201] width 67 height 32
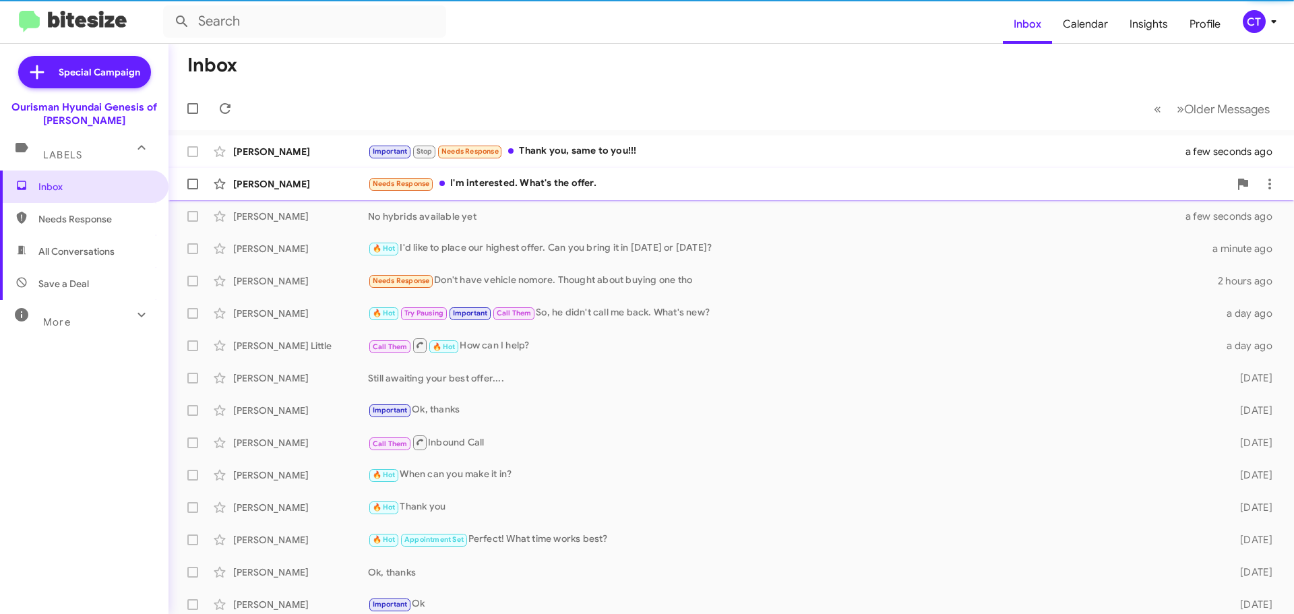
click at [510, 198] on span "Patricia Carter Needs Response I'm interested. What's the offer. 19 minutes ago" at bounding box center [732, 184] width 1126 height 32
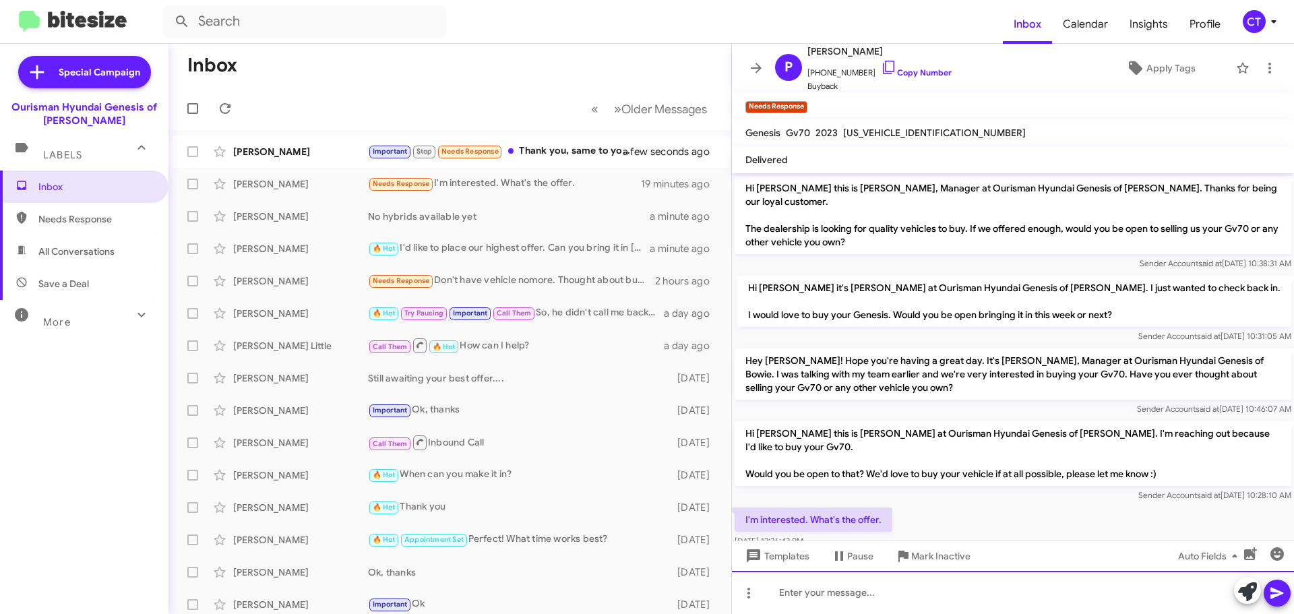
drag, startPoint x: 928, startPoint y: 591, endPoint x: 945, endPoint y: 584, distance: 18.5
click at [928, 589] on div at bounding box center [1013, 592] width 562 height 43
click at [1291, 601] on div "Can you come in [DATE] or [DATE]?" at bounding box center [1013, 592] width 562 height 43
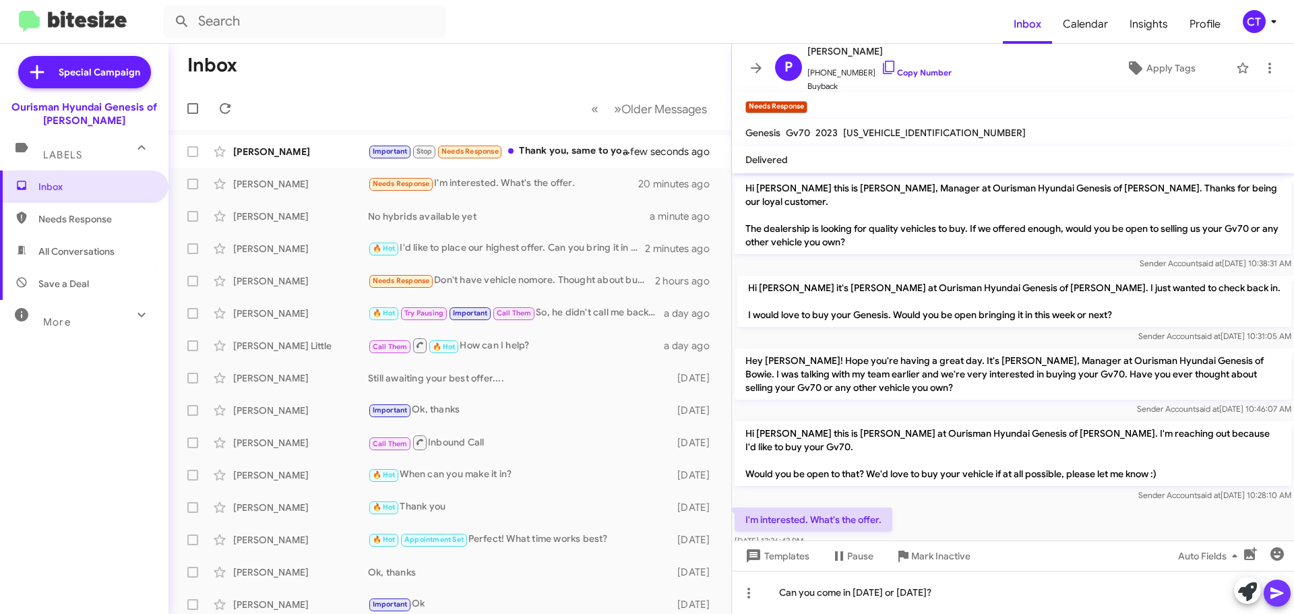
drag, startPoint x: 1284, startPoint y: 596, endPoint x: 966, endPoint y: 506, distance: 329.9
click at [1283, 596] on icon at bounding box center [1277, 593] width 16 height 16
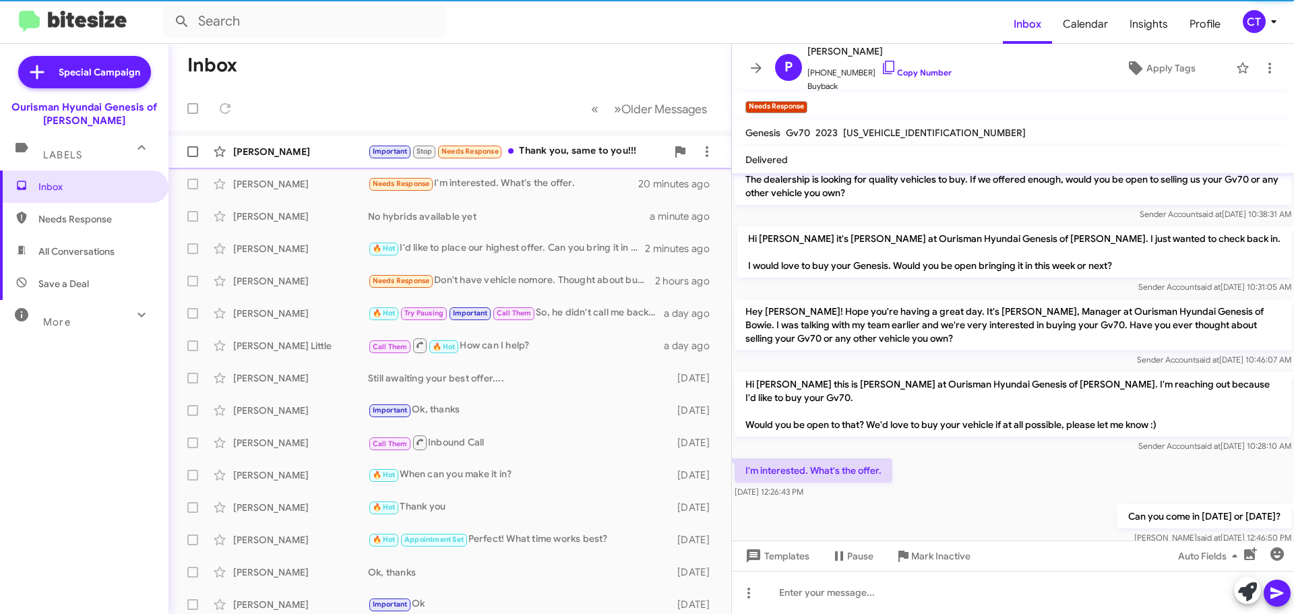
click at [614, 149] on div "Important Stop Needs Response Thank you, same to you!!!" at bounding box center [517, 152] width 299 height 16
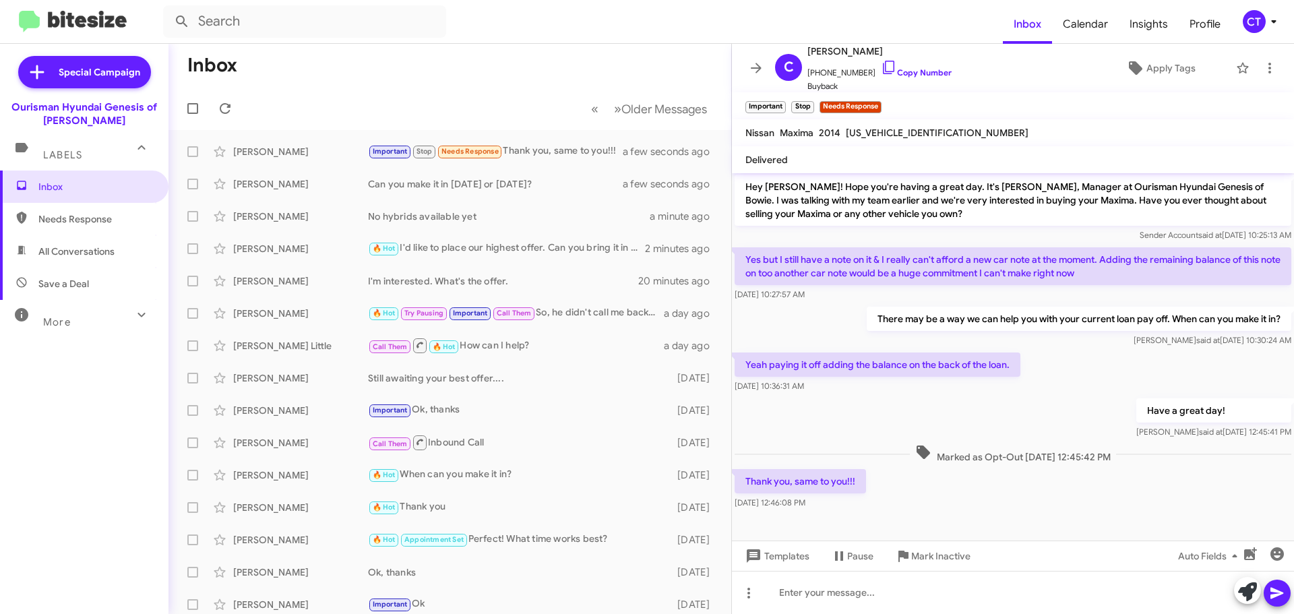
scroll to position [498, 0]
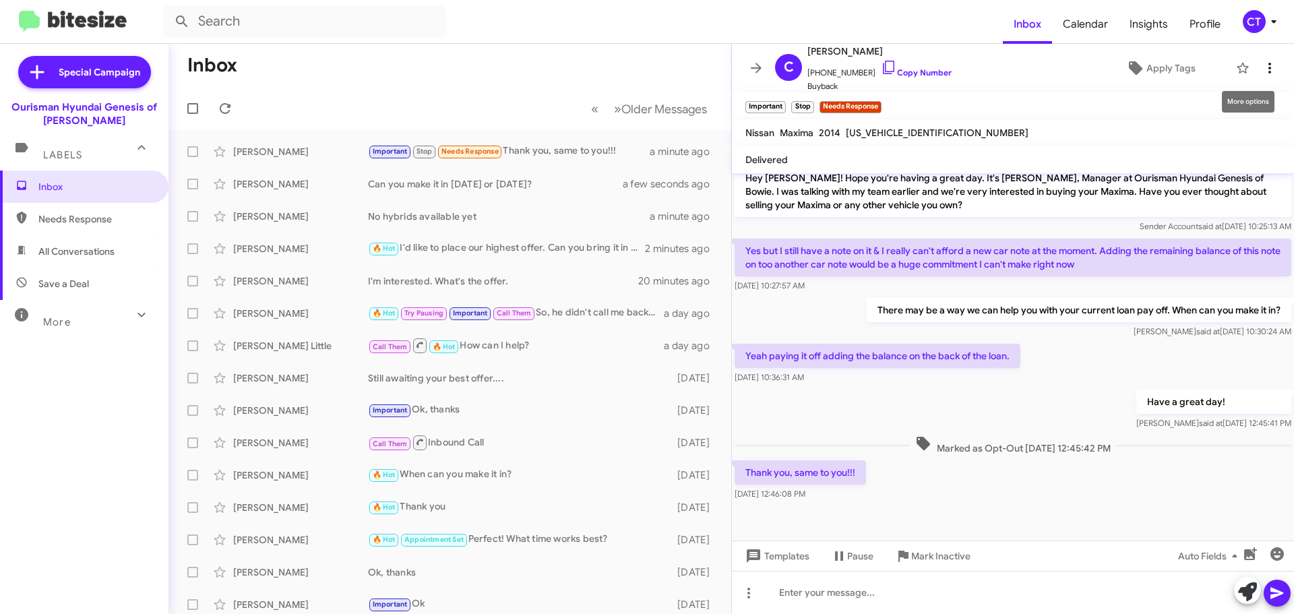
click at [1262, 67] on icon at bounding box center [1270, 68] width 16 height 16
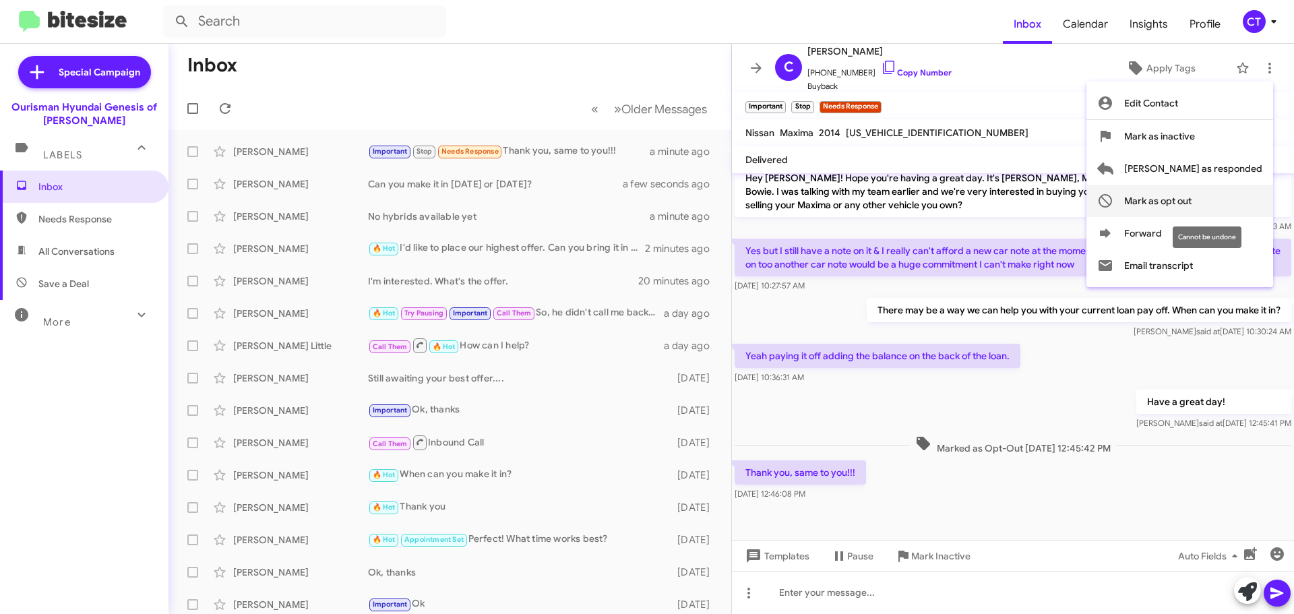
drag, startPoint x: 1206, startPoint y: 198, endPoint x: 1182, endPoint y: 202, distance: 24.7
click at [1192, 198] on span "Mark as opt out" at bounding box center [1157, 201] width 67 height 32
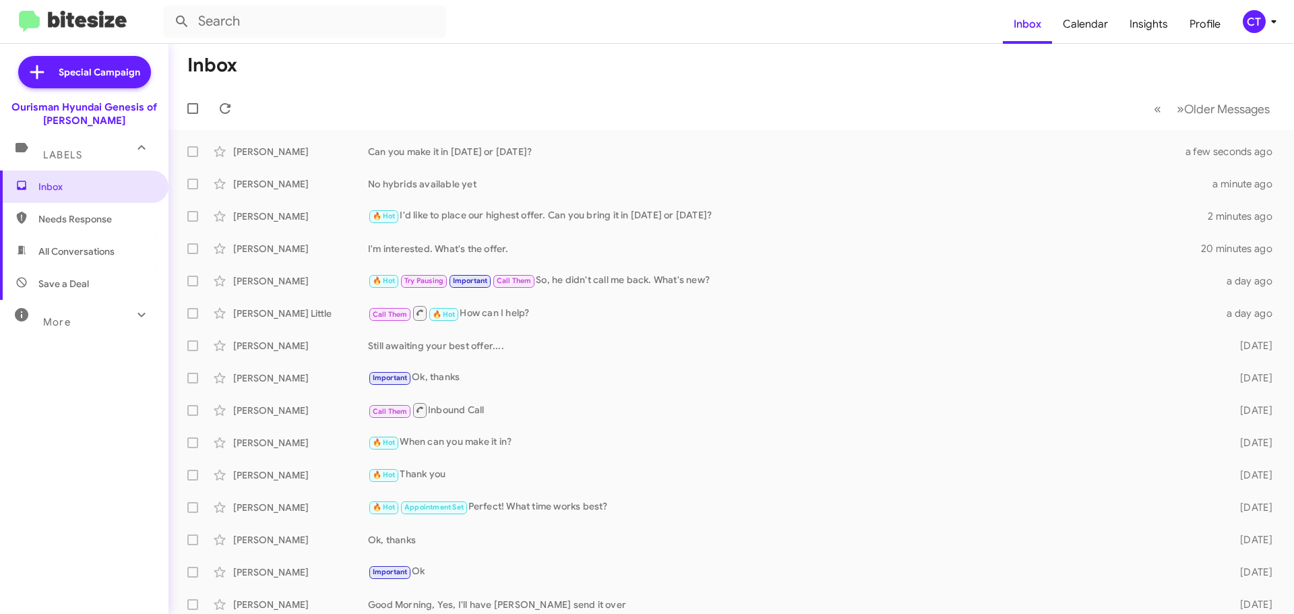
click at [60, 223] on span "Needs Response" at bounding box center [95, 218] width 115 height 13
type input "in:needs-response"
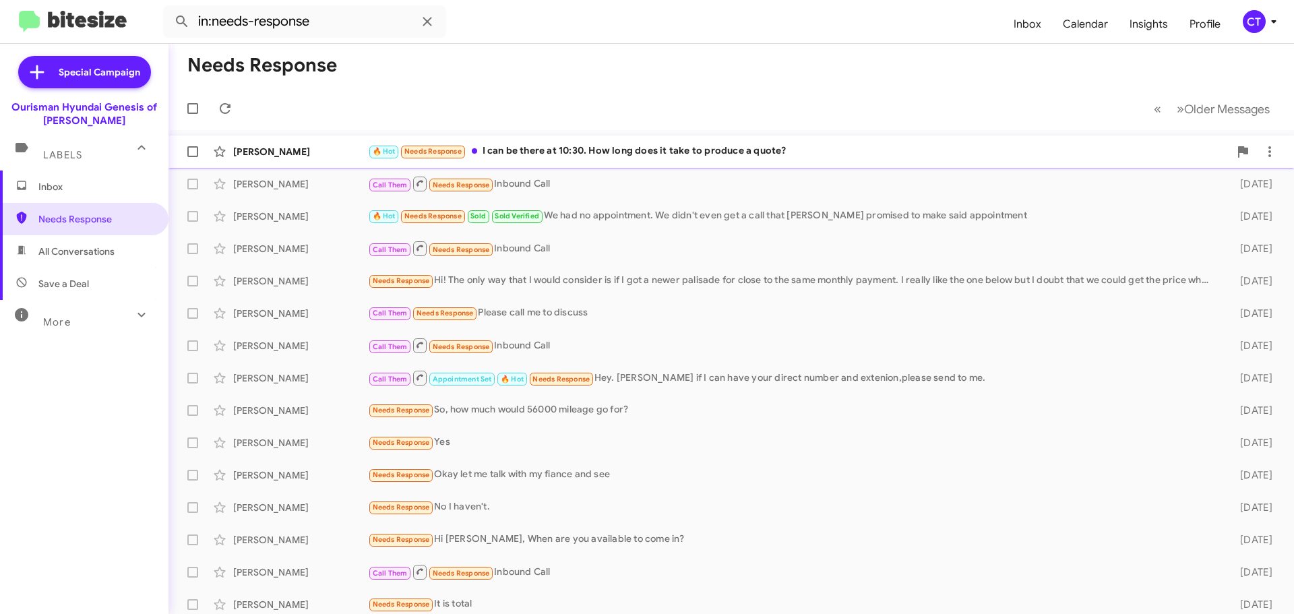
click at [723, 155] on div "🔥 Hot Needs Response I can be there at 10:30. How long does it take to produce …" at bounding box center [799, 152] width 862 height 16
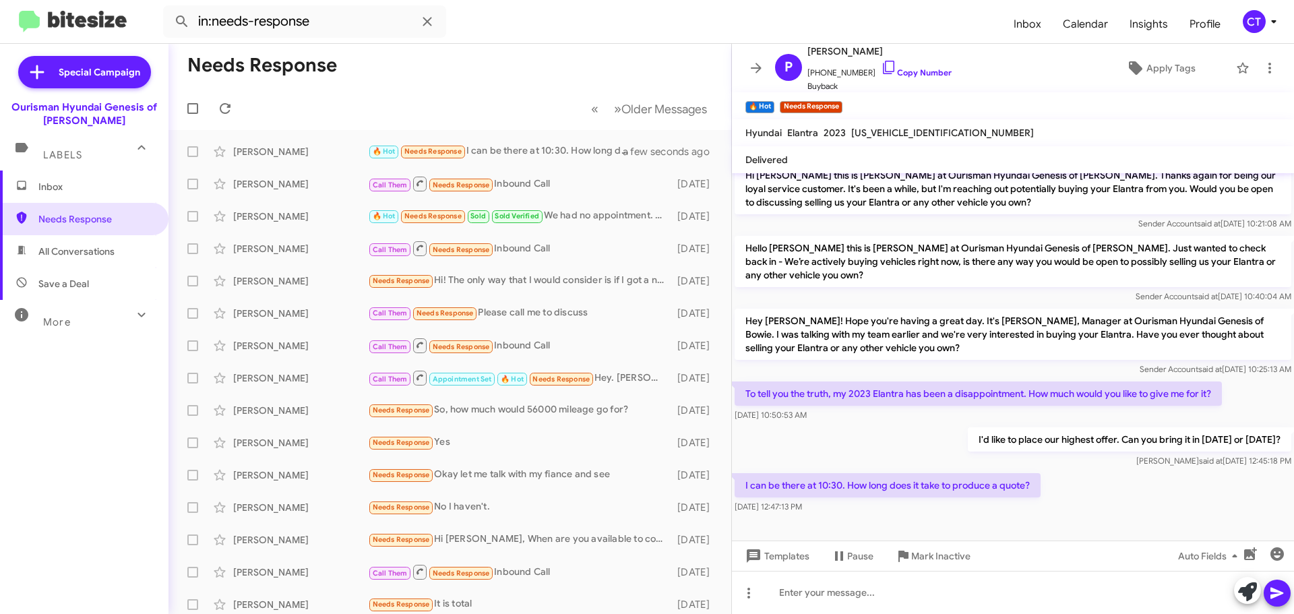
scroll to position [309, 0]
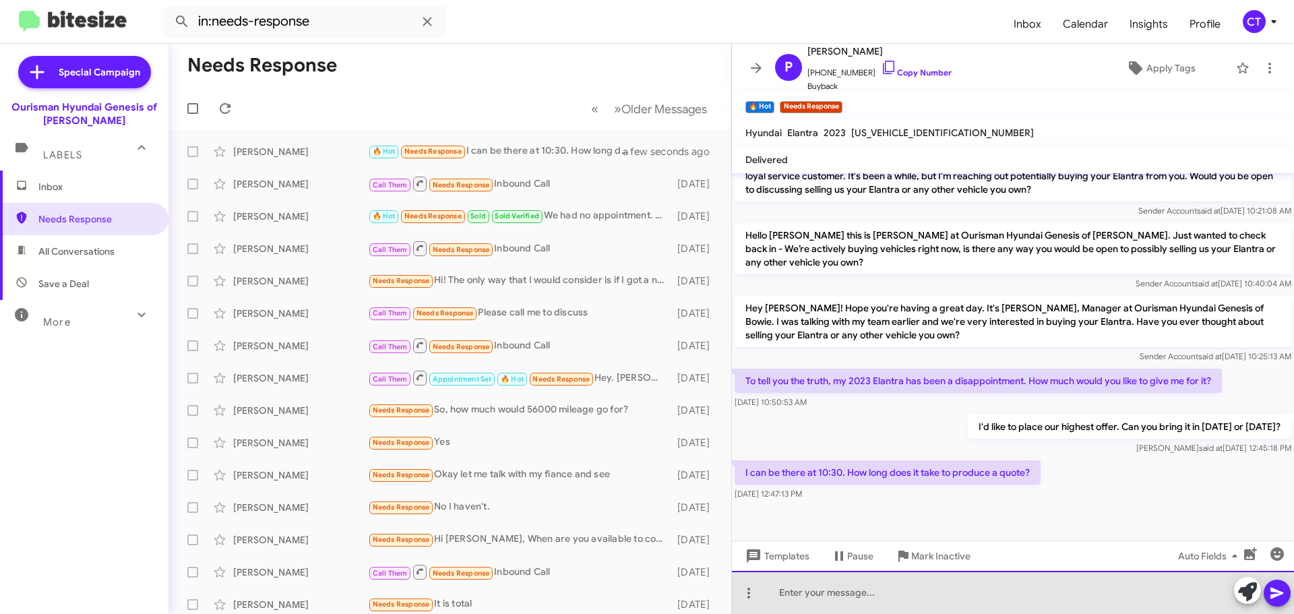
click at [827, 603] on div at bounding box center [1013, 592] width 562 height 43
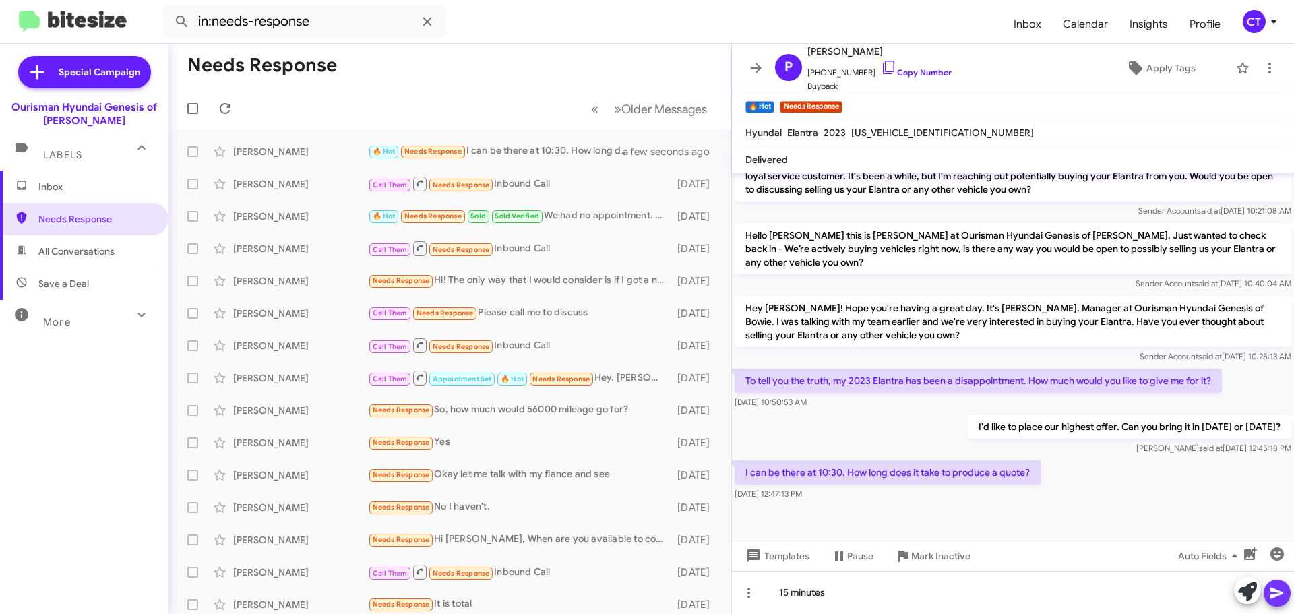
click at [1278, 596] on icon at bounding box center [1277, 593] width 13 height 11
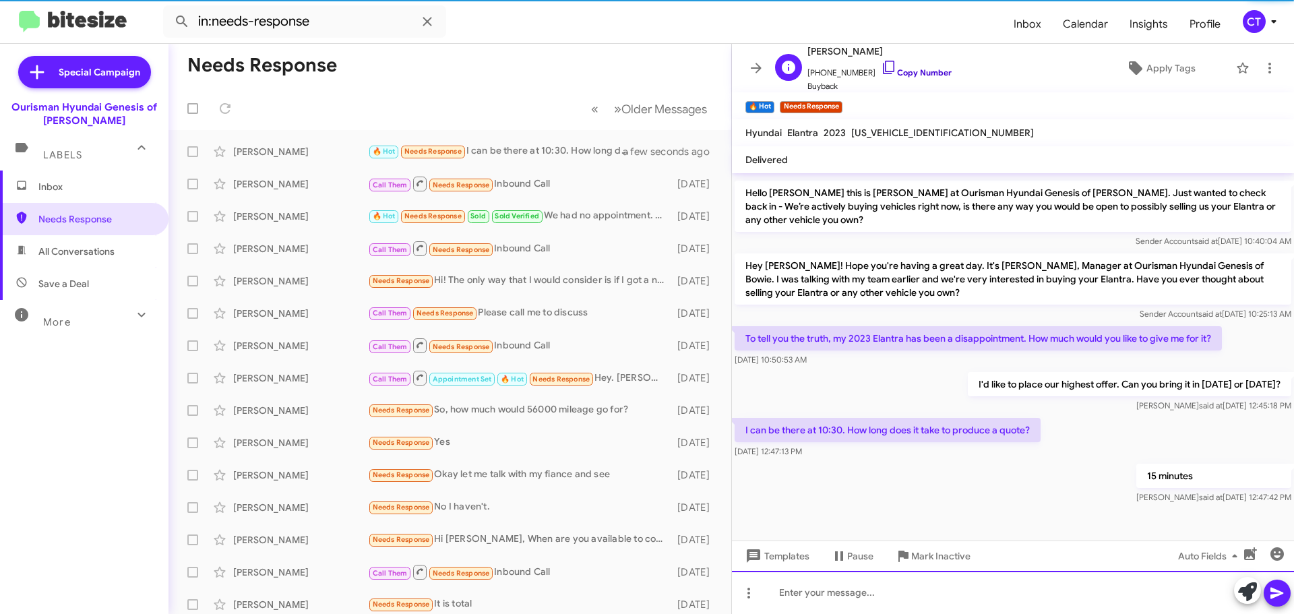
scroll to position [358, 0]
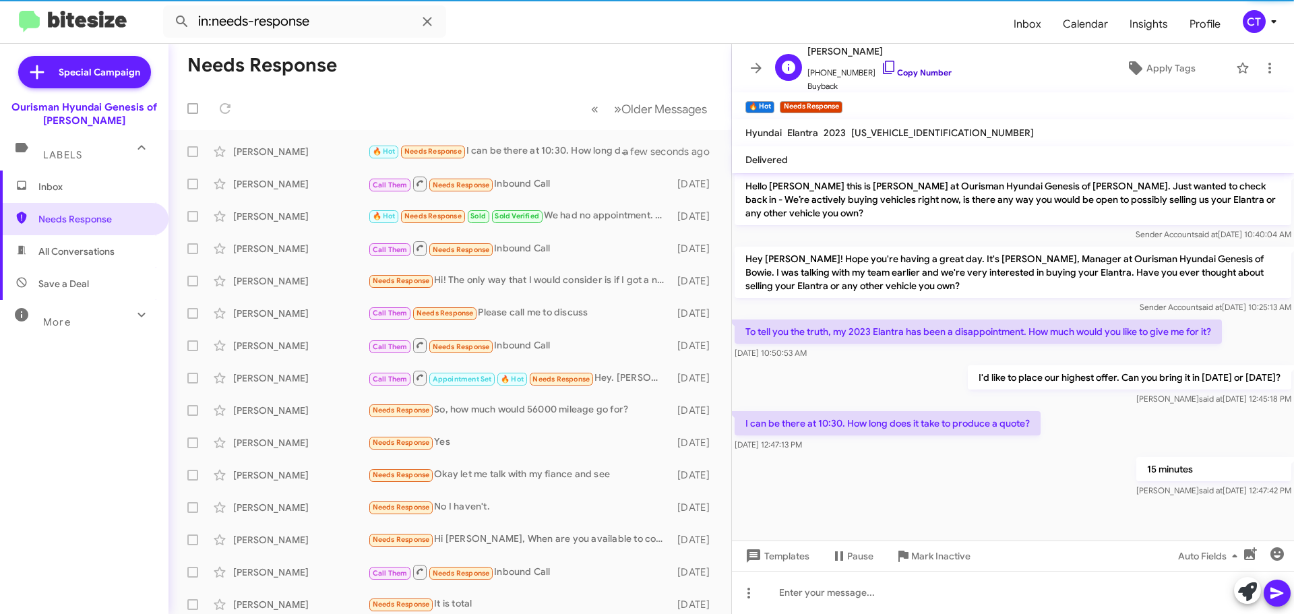
click at [883, 68] on icon at bounding box center [888, 67] width 11 height 13
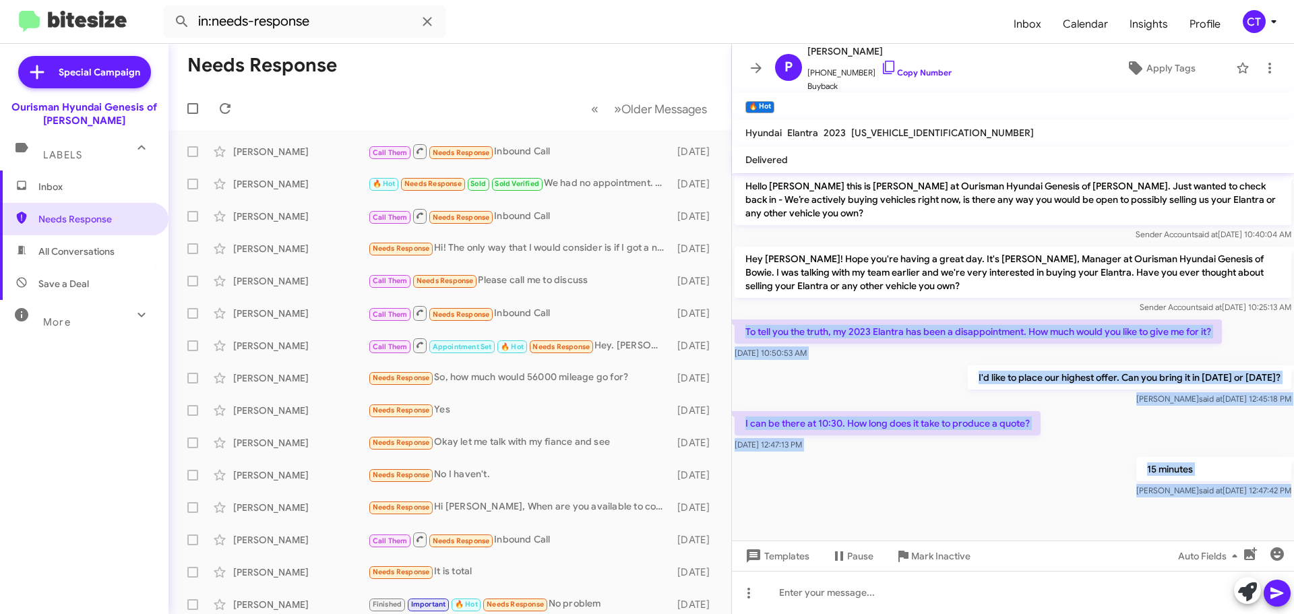
drag, startPoint x: 740, startPoint y: 325, endPoint x: 1280, endPoint y: 509, distance: 570.5
click at [1280, 509] on cdk-virtual-scroll-viewport "Hi Pase this is Aiyanna Jones, Manager at Ourisman Hyundai Genesis of Bowie. Th…" at bounding box center [1013, 356] width 562 height 367
copy div "To tell you the truth, my 2023 Elantra has been a disappointment. How much woul…"
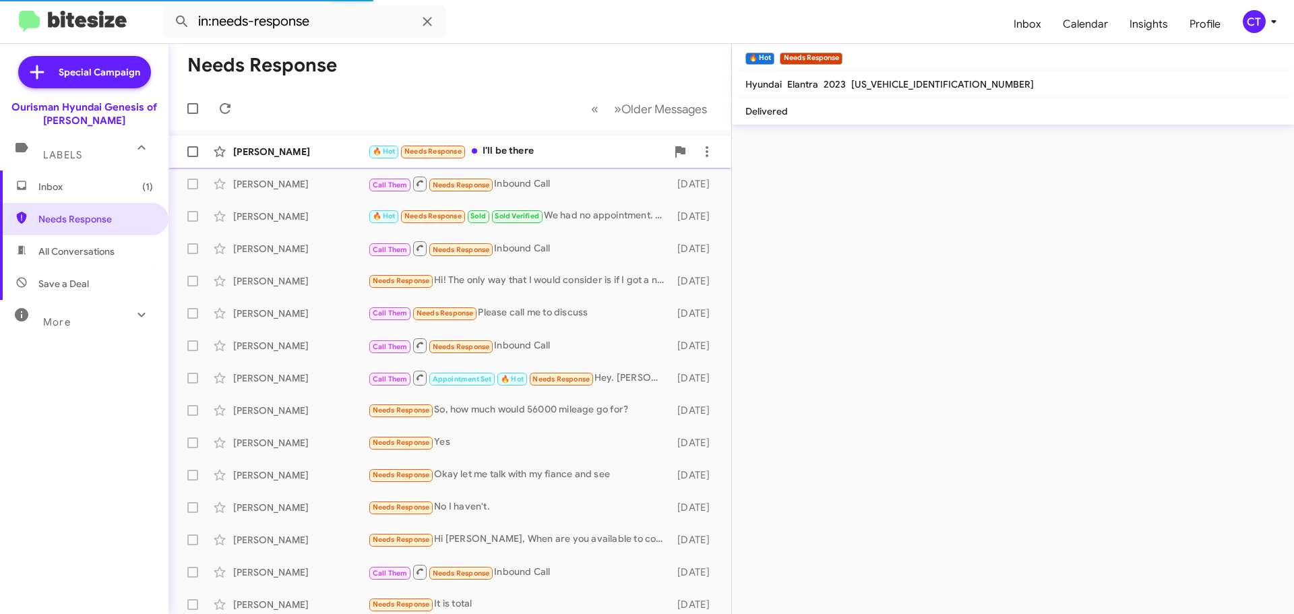
click at [558, 150] on div "🔥 Hot Needs Response I'll be there" at bounding box center [517, 152] width 299 height 16
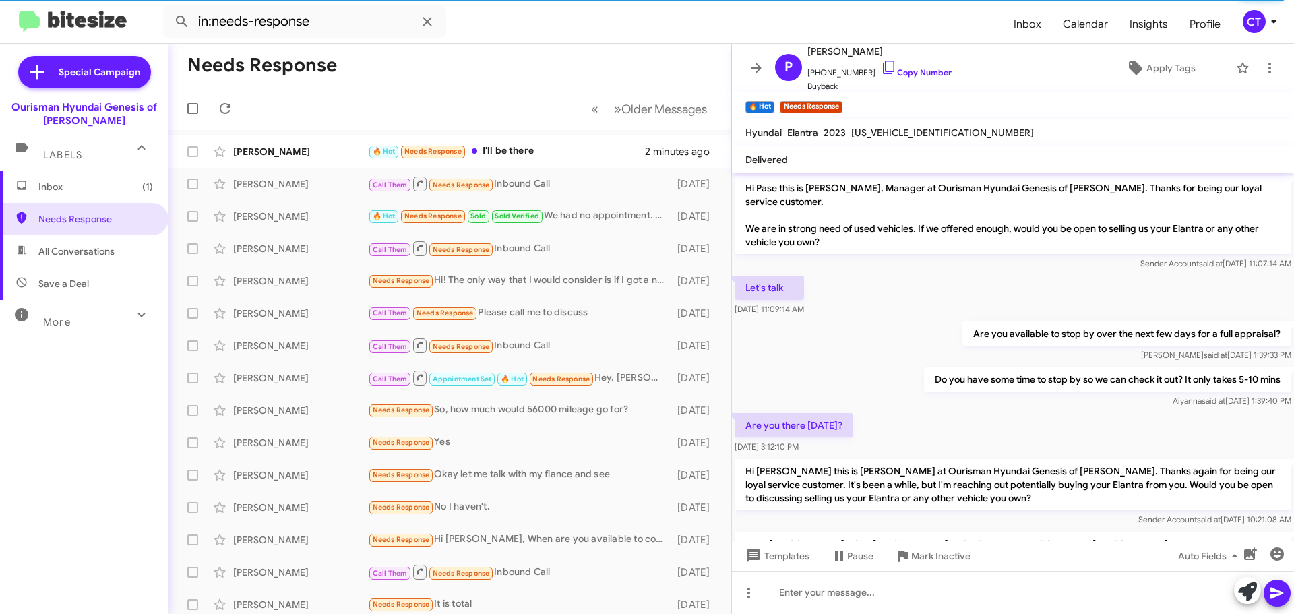
scroll to position [407, 0]
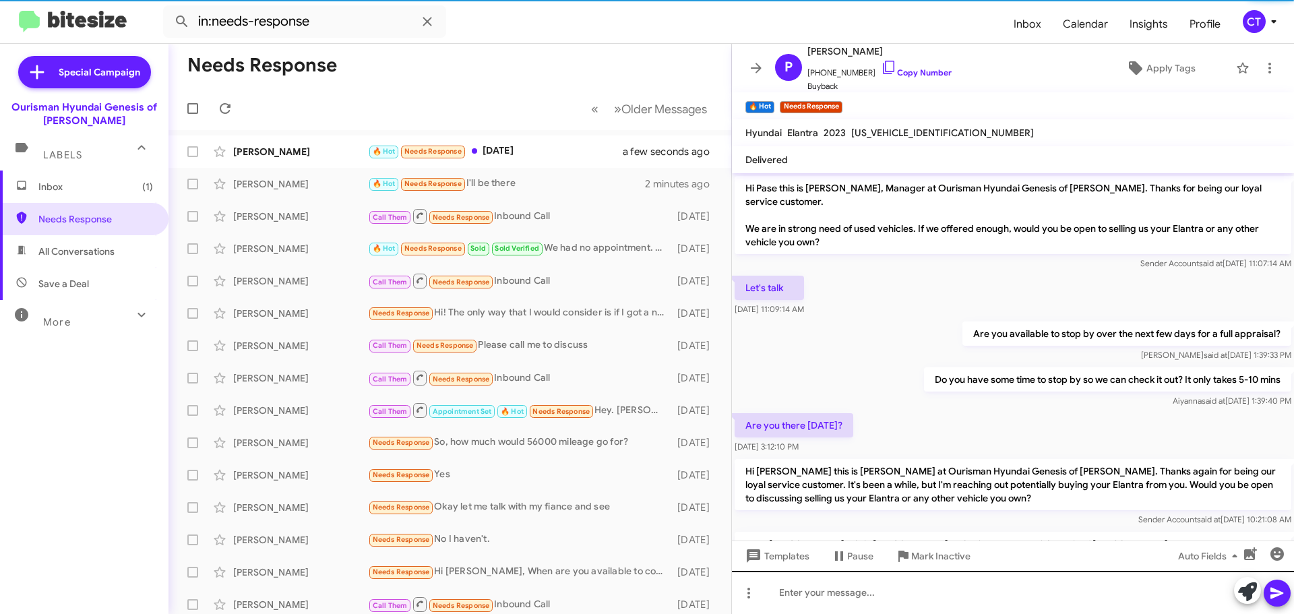
scroll to position [380, 0]
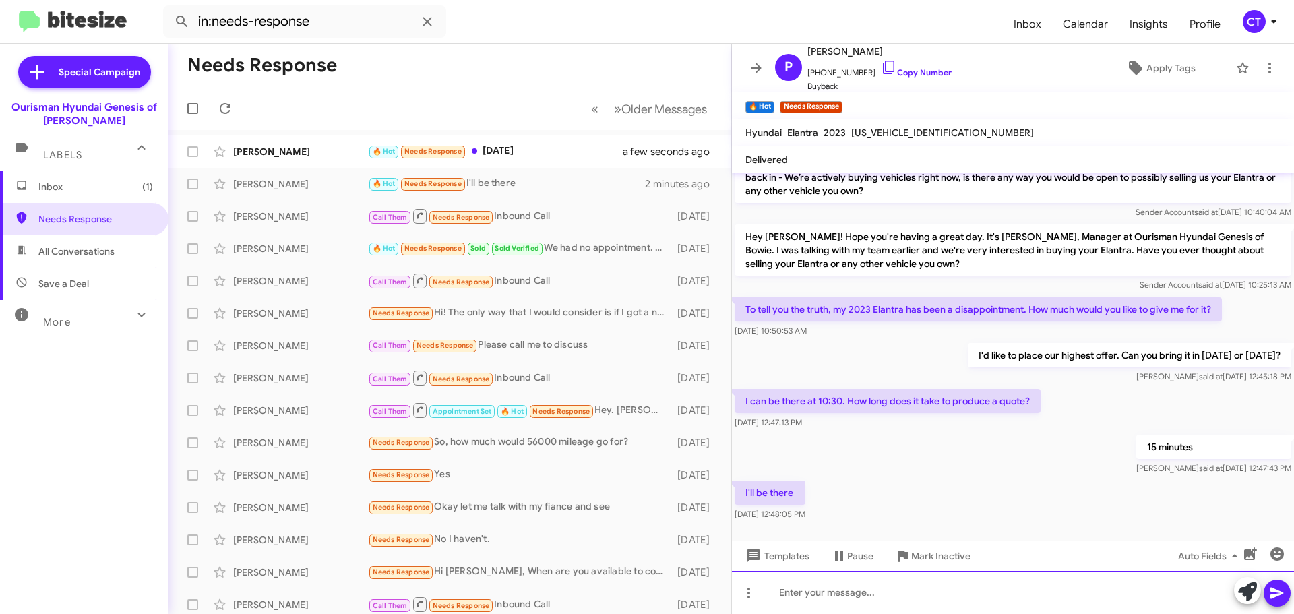
click at [853, 599] on div at bounding box center [1013, 592] width 562 height 43
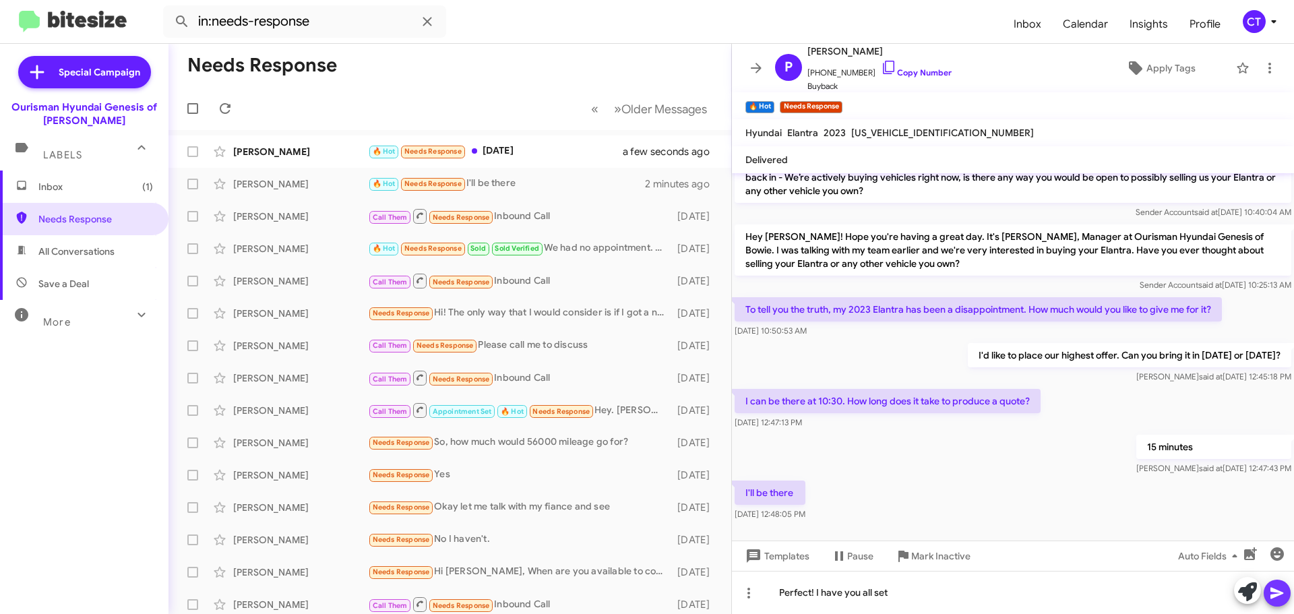
click at [1280, 603] on span at bounding box center [1277, 593] width 16 height 27
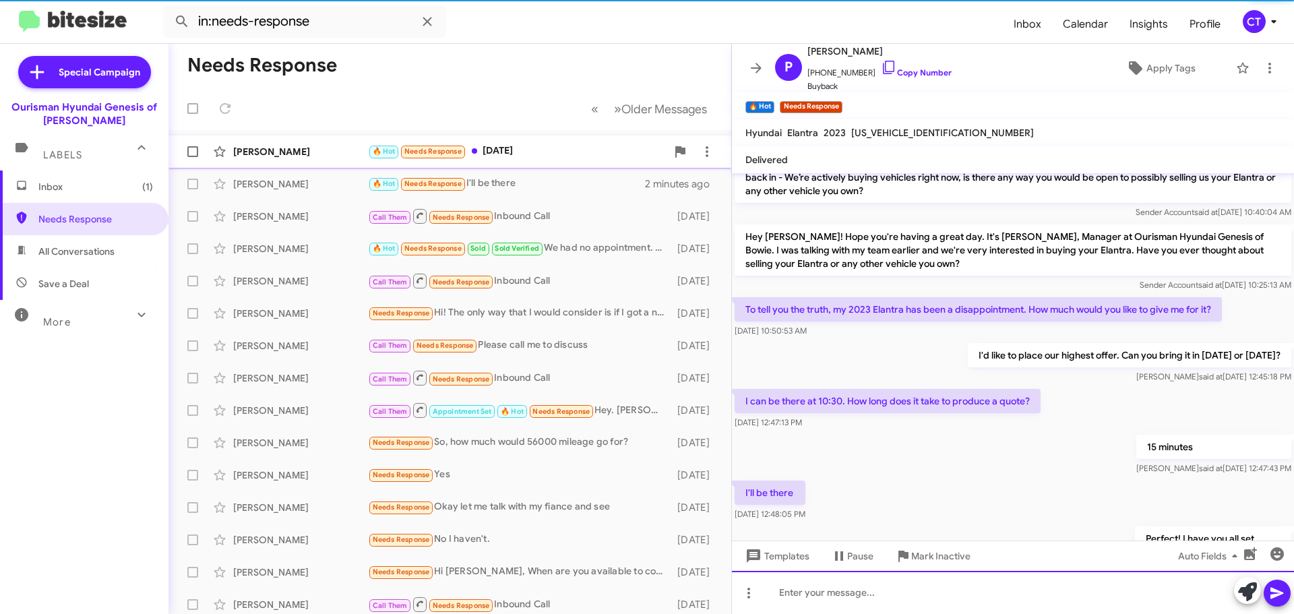
scroll to position [0, 0]
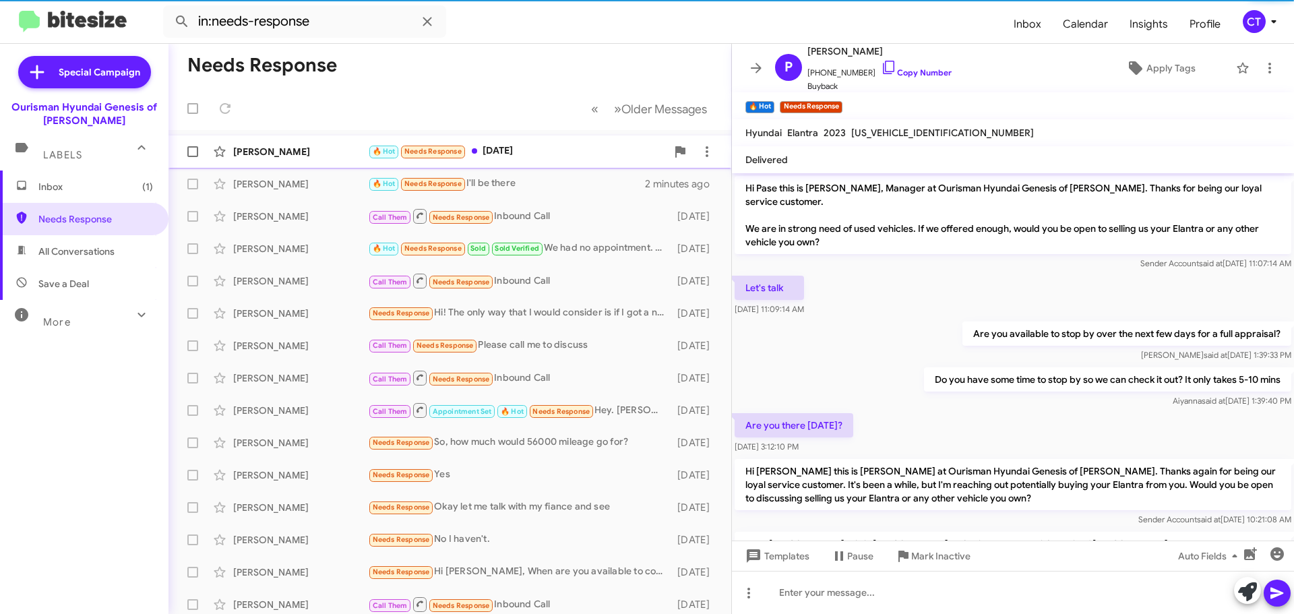
click at [566, 146] on div "🔥 Hot Needs Response Saturday" at bounding box center [517, 152] width 299 height 16
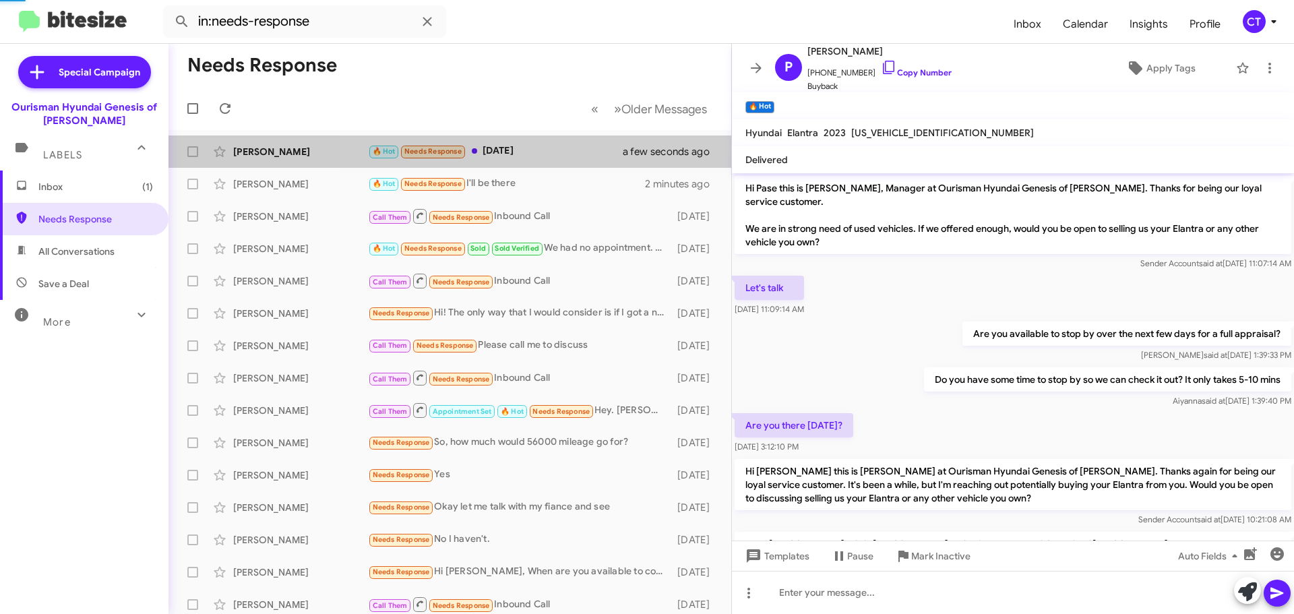
scroll to position [175, 0]
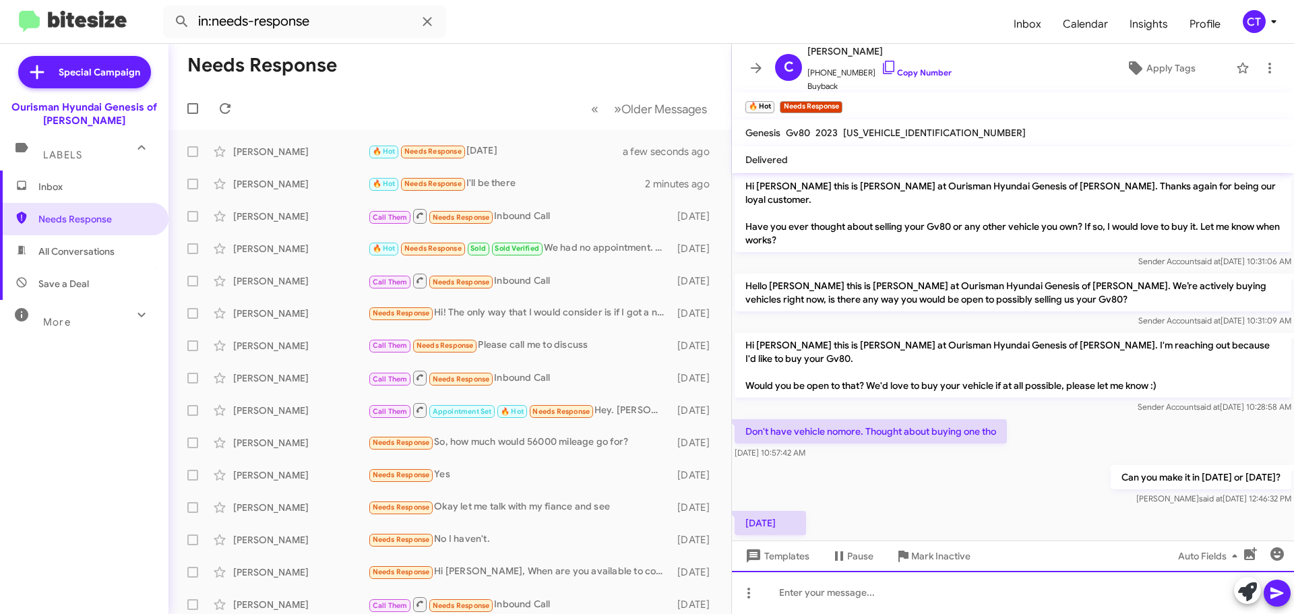
click at [893, 591] on div at bounding box center [1013, 592] width 562 height 43
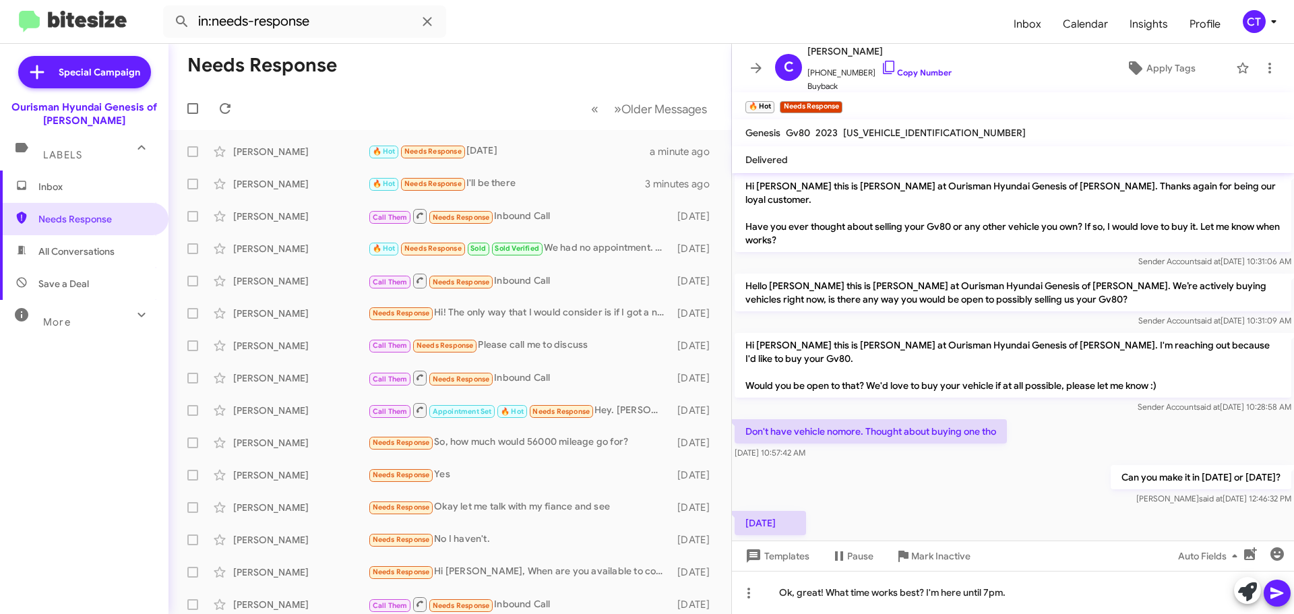
drag, startPoint x: 1281, startPoint y: 587, endPoint x: 1275, endPoint y: 593, distance: 8.6
click at [1280, 584] on span at bounding box center [1277, 593] width 16 height 27
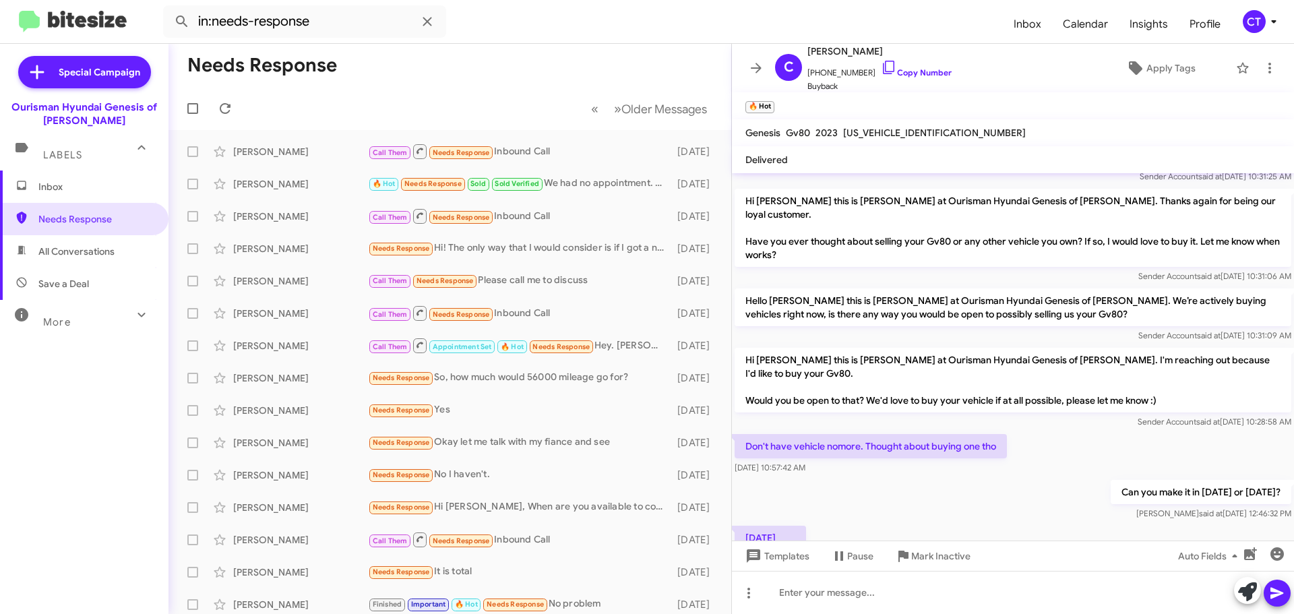
scroll to position [224, 0]
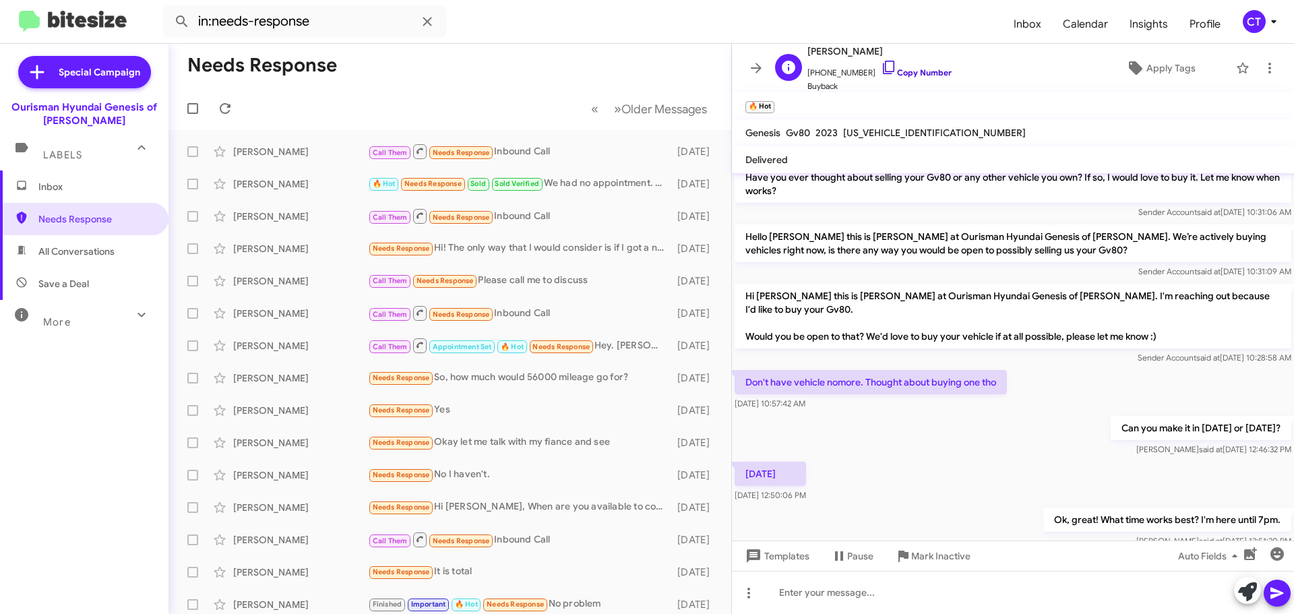
click at [881, 68] on icon at bounding box center [889, 67] width 16 height 16
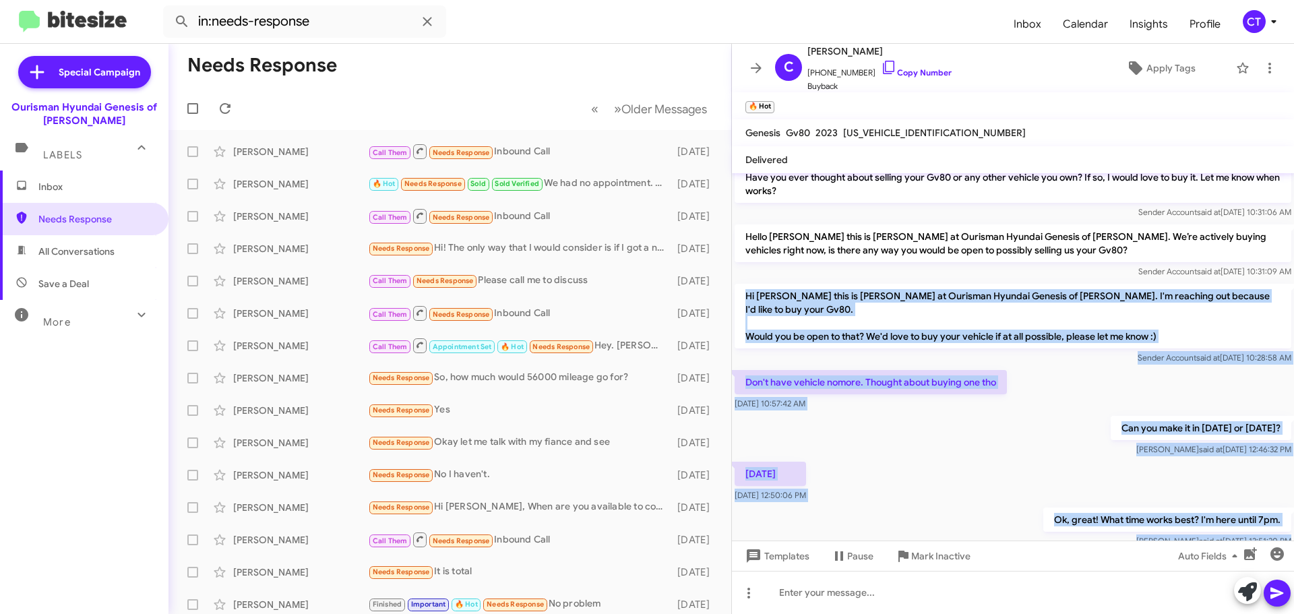
drag, startPoint x: 746, startPoint y: 268, endPoint x: 1224, endPoint y: 522, distance: 541.3
click at [1224, 522] on cdk-virtual-scroll-viewport "Hi Cordell this is Aiyanna Jones, Manager at Ourisman Hyundai Genesis of Bowie.…" at bounding box center [1013, 356] width 562 height 367
copy div "Hi Cordell this is Ciara Taylor at Ourisman Hyundai Genesis of Bowie. I'm reach…"
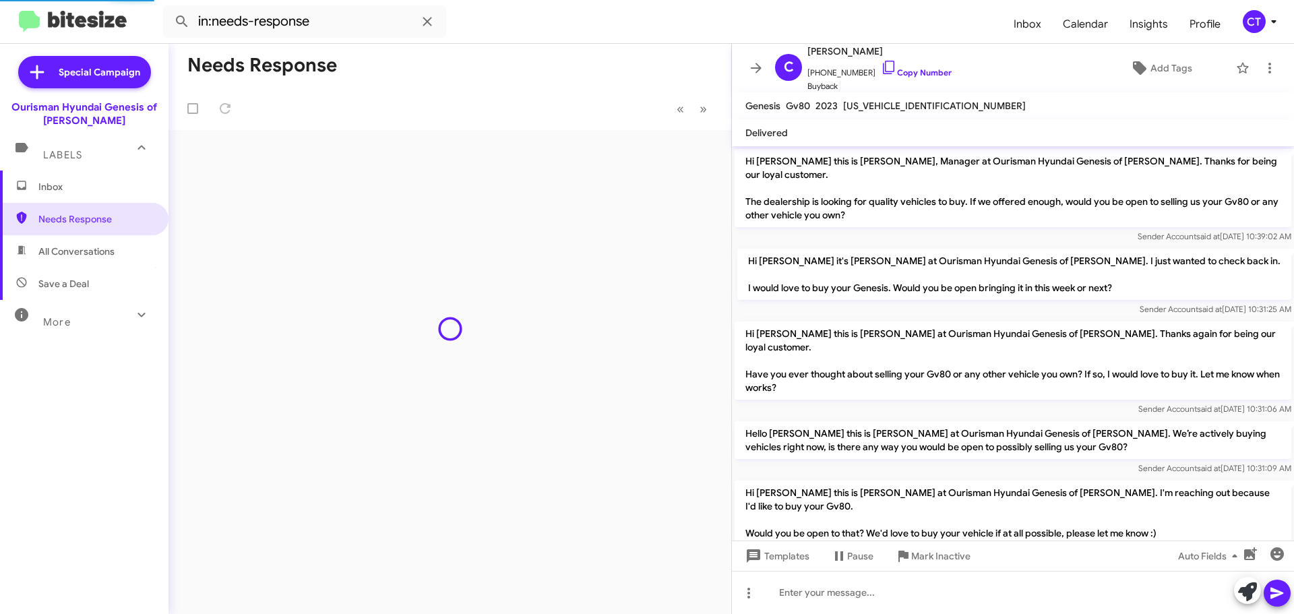
scroll to position [197, 0]
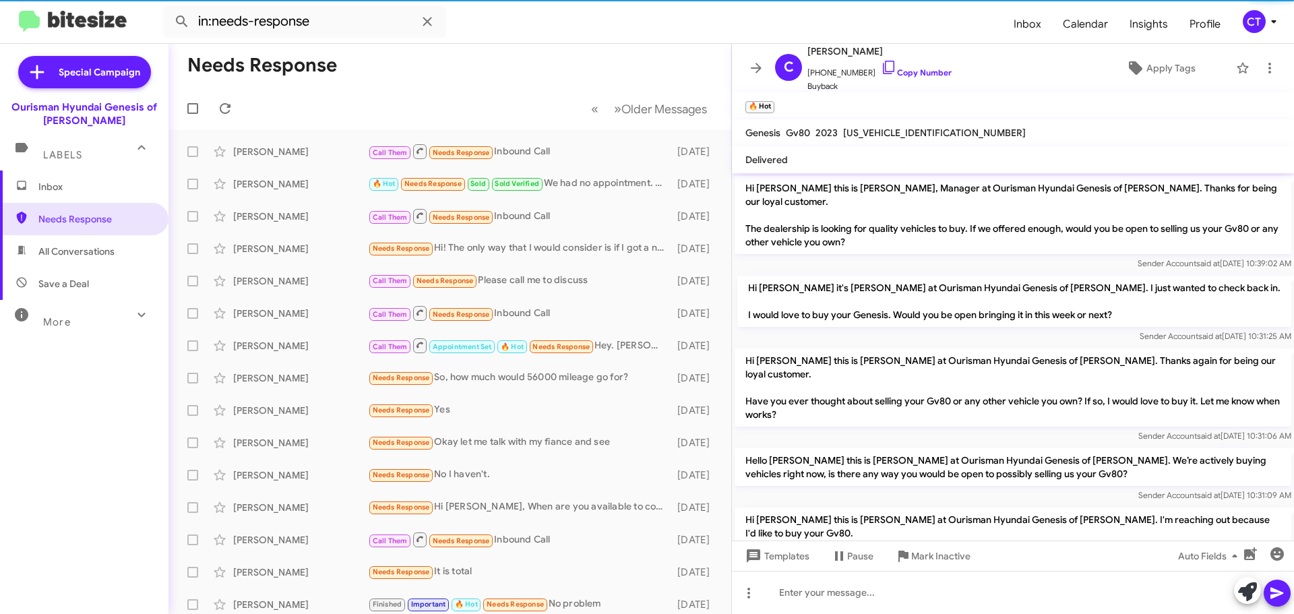
scroll to position [224, 0]
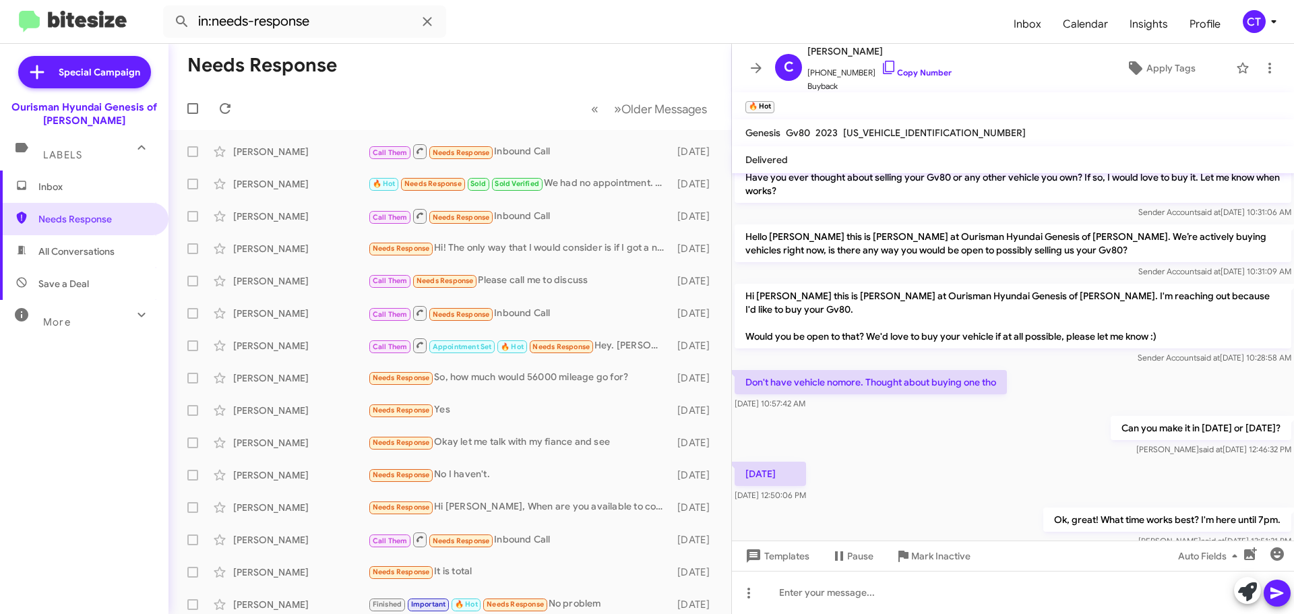
click at [1274, 23] on icon at bounding box center [1273, 21] width 5 height 3
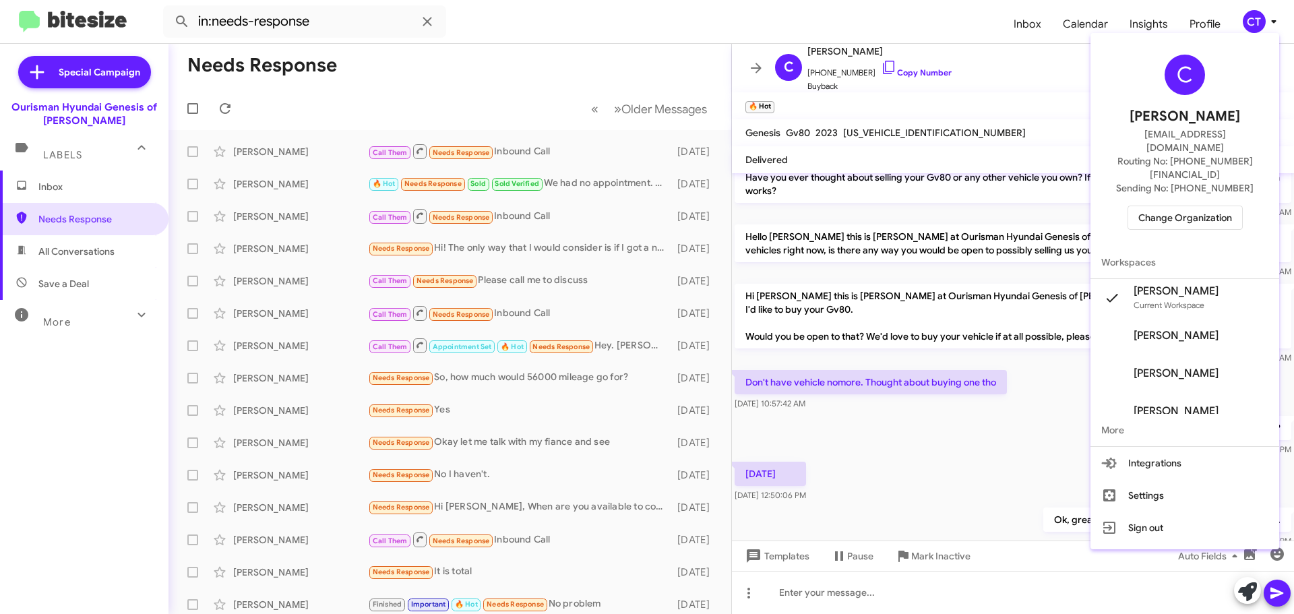
click at [1167, 206] on span "Change Organization" at bounding box center [1186, 217] width 94 height 23
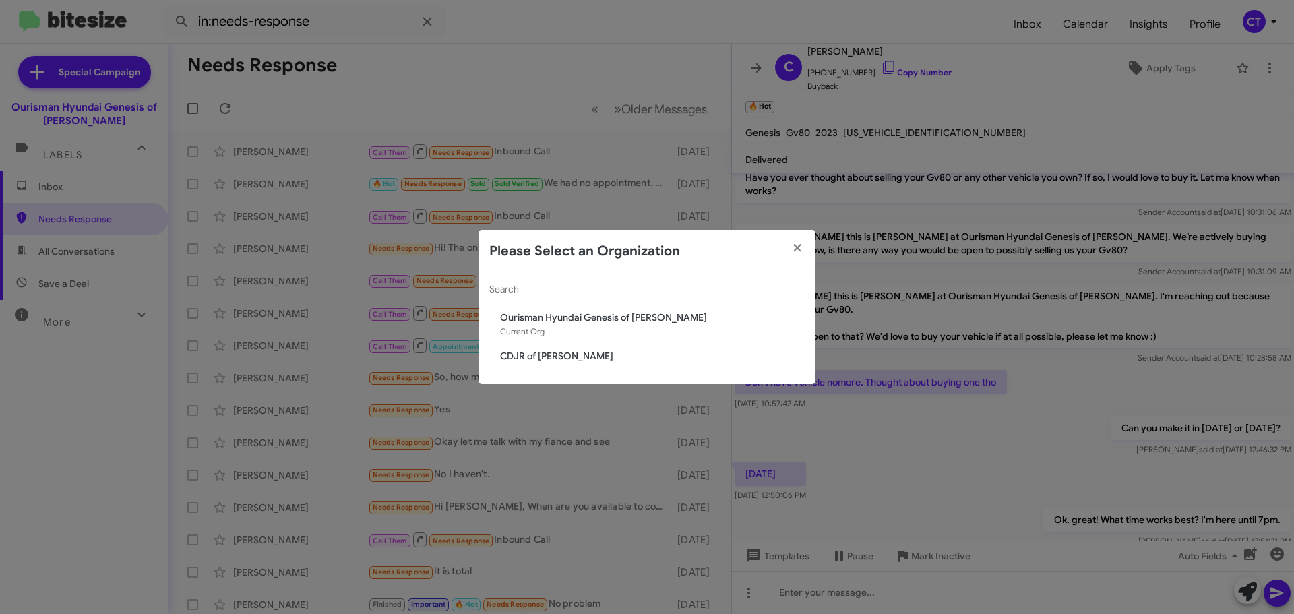
click at [531, 354] on span "CDJR of [PERSON_NAME]" at bounding box center [652, 355] width 305 height 13
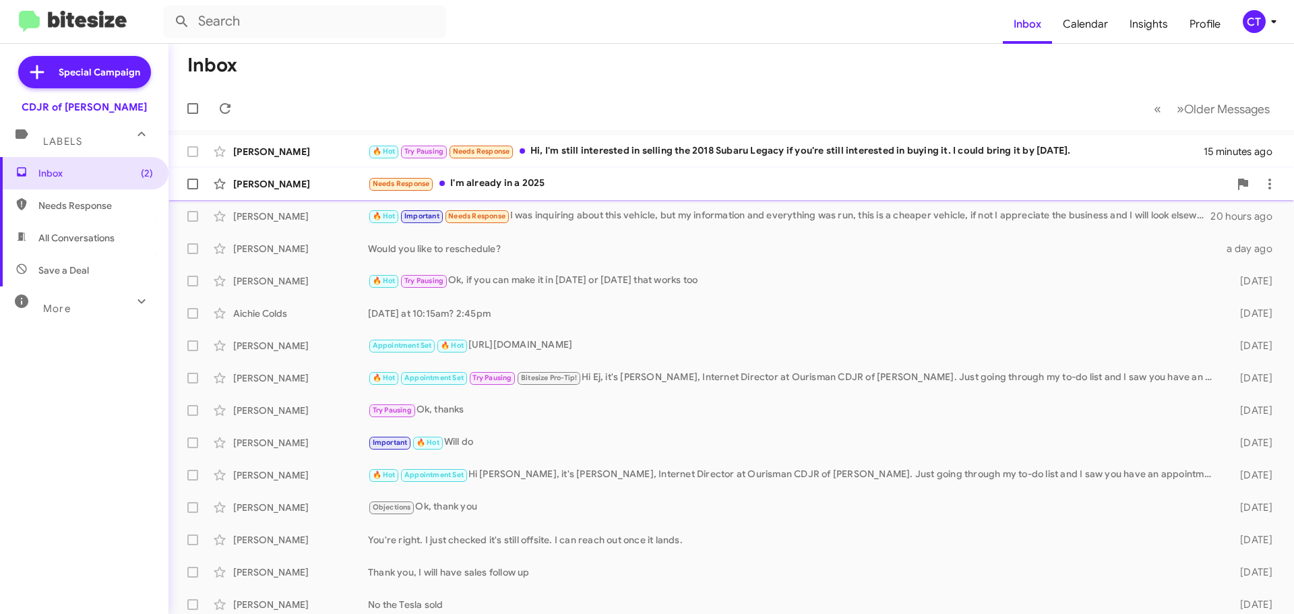
click at [529, 187] on div "Needs Response I'm already in a 2025" at bounding box center [799, 184] width 862 height 16
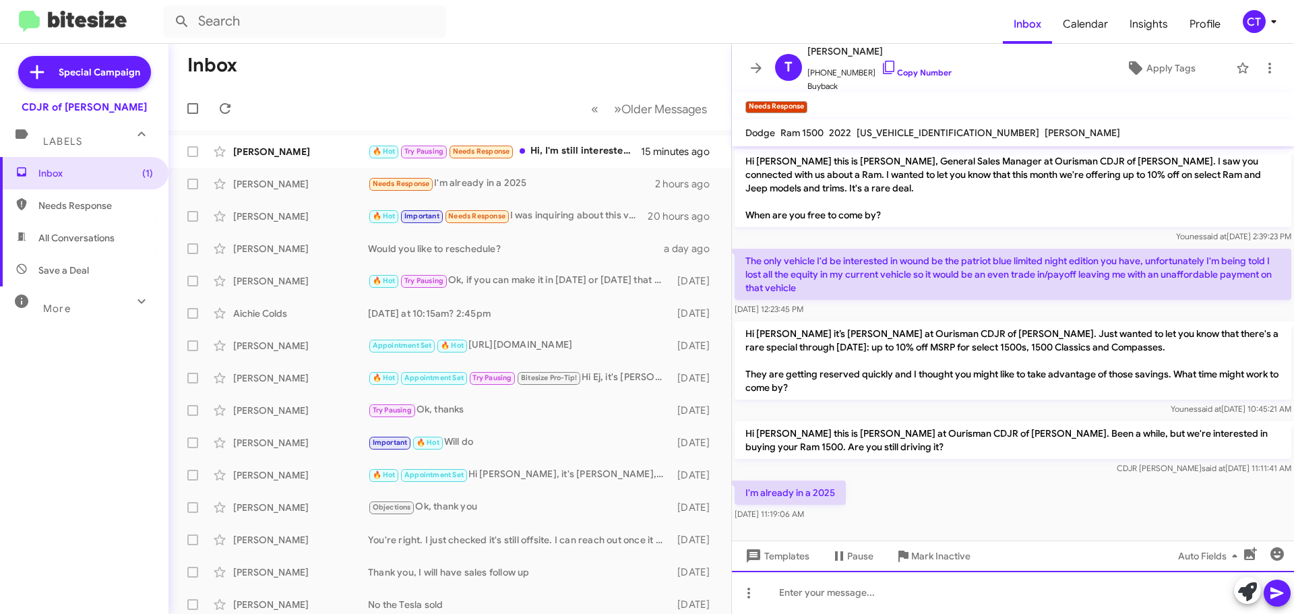
click at [847, 592] on div at bounding box center [1013, 592] width 562 height 43
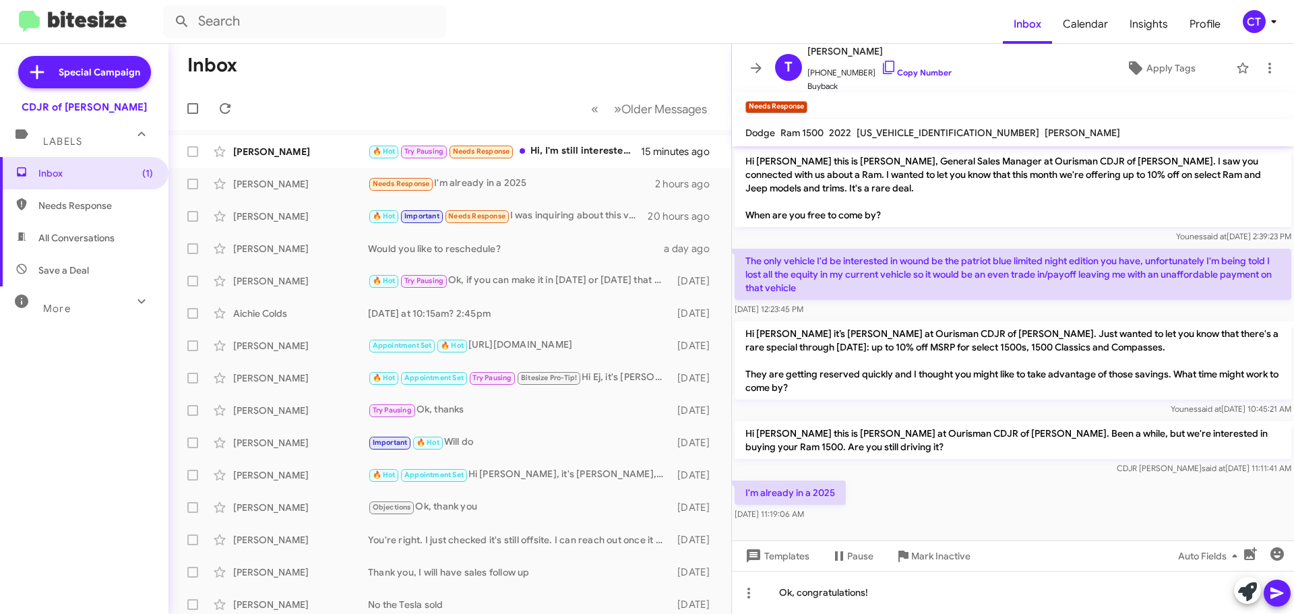
click at [1274, 588] on icon at bounding box center [1277, 593] width 16 height 16
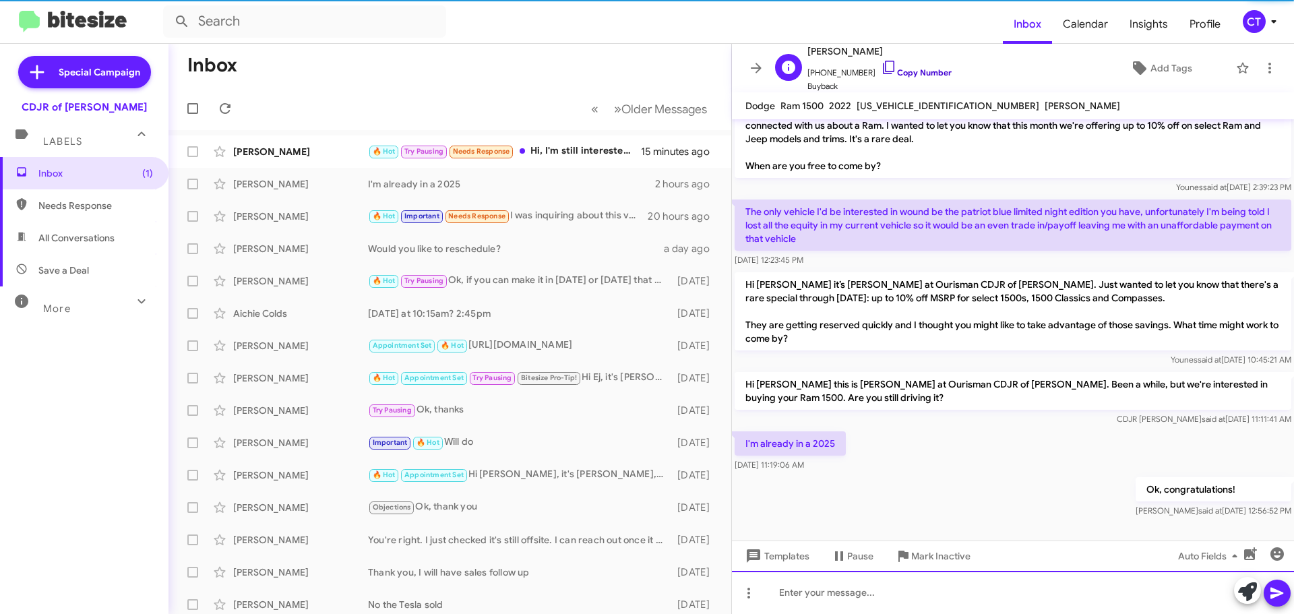
scroll to position [22, 0]
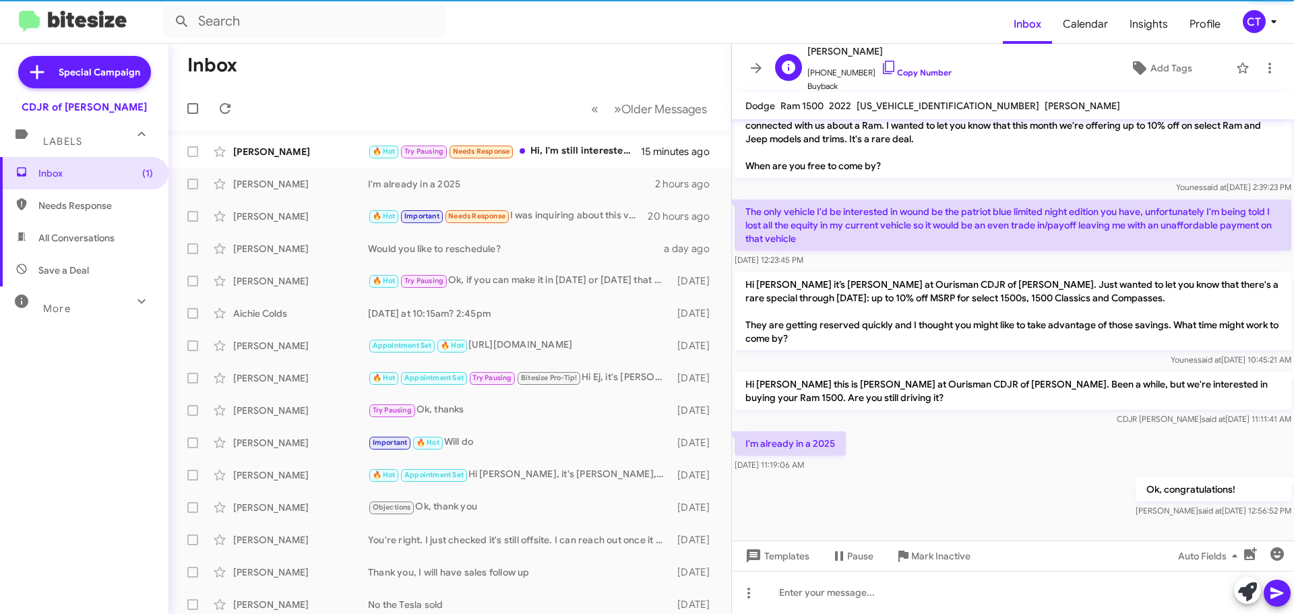
drag, startPoint x: 877, startPoint y: 61, endPoint x: 865, endPoint y: 69, distance: 15.0
click at [883, 61] on icon at bounding box center [888, 67] width 11 height 13
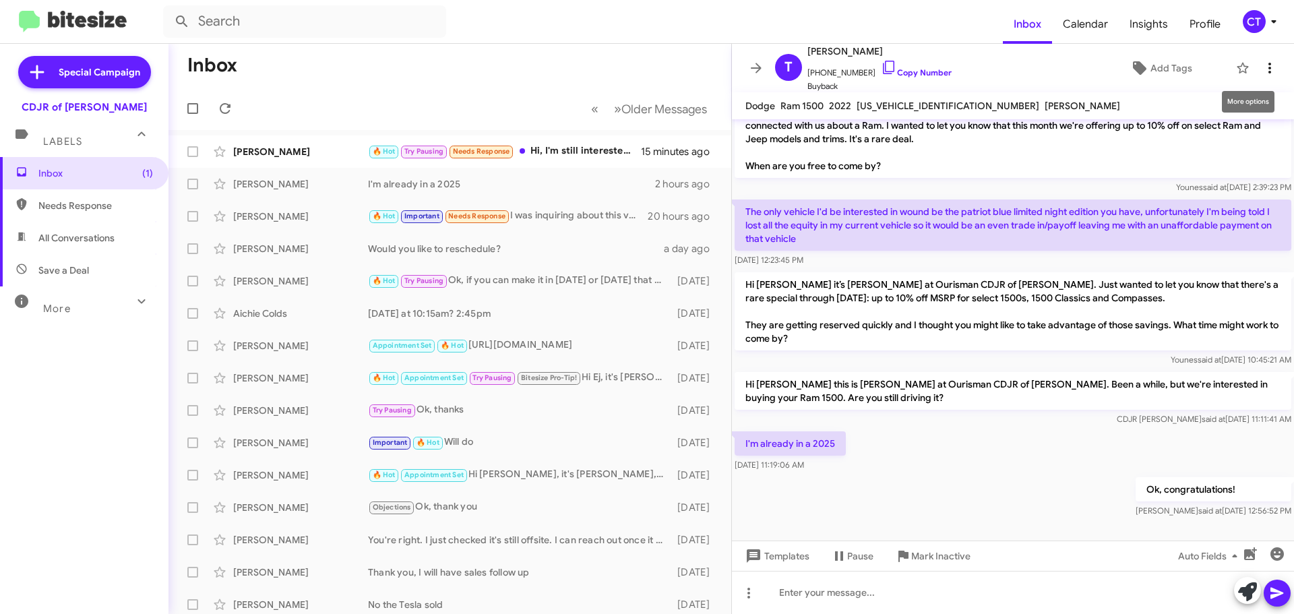
click at [1262, 70] on icon at bounding box center [1270, 68] width 16 height 16
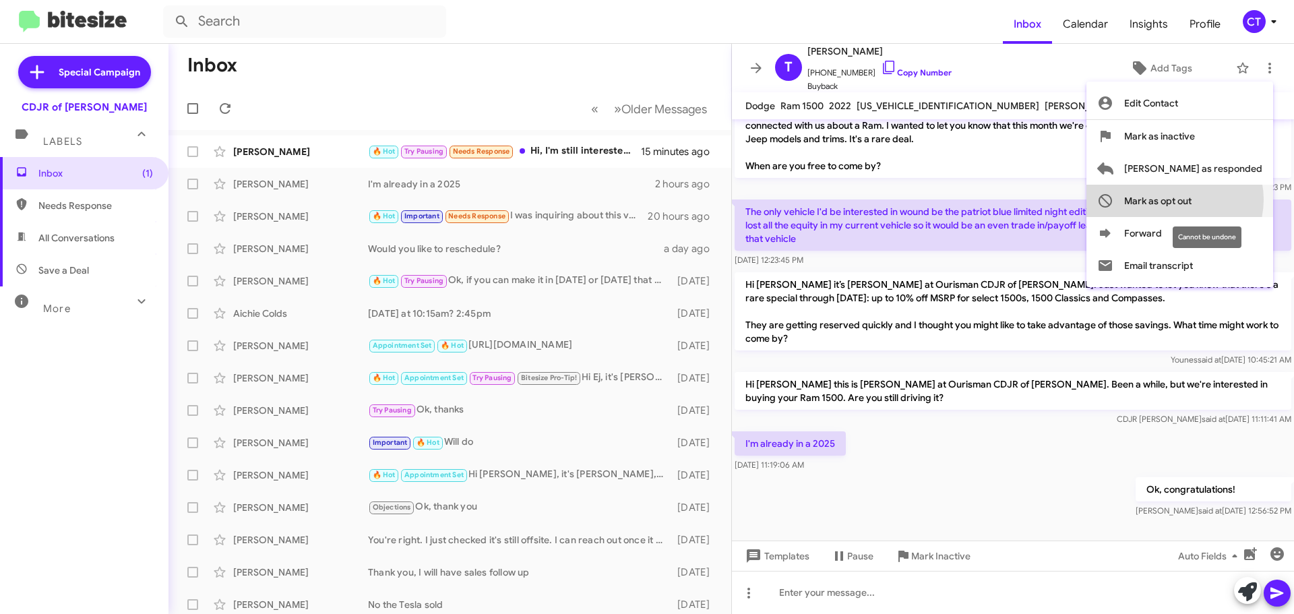
click at [1192, 200] on span "Mark as opt out" at bounding box center [1157, 201] width 67 height 32
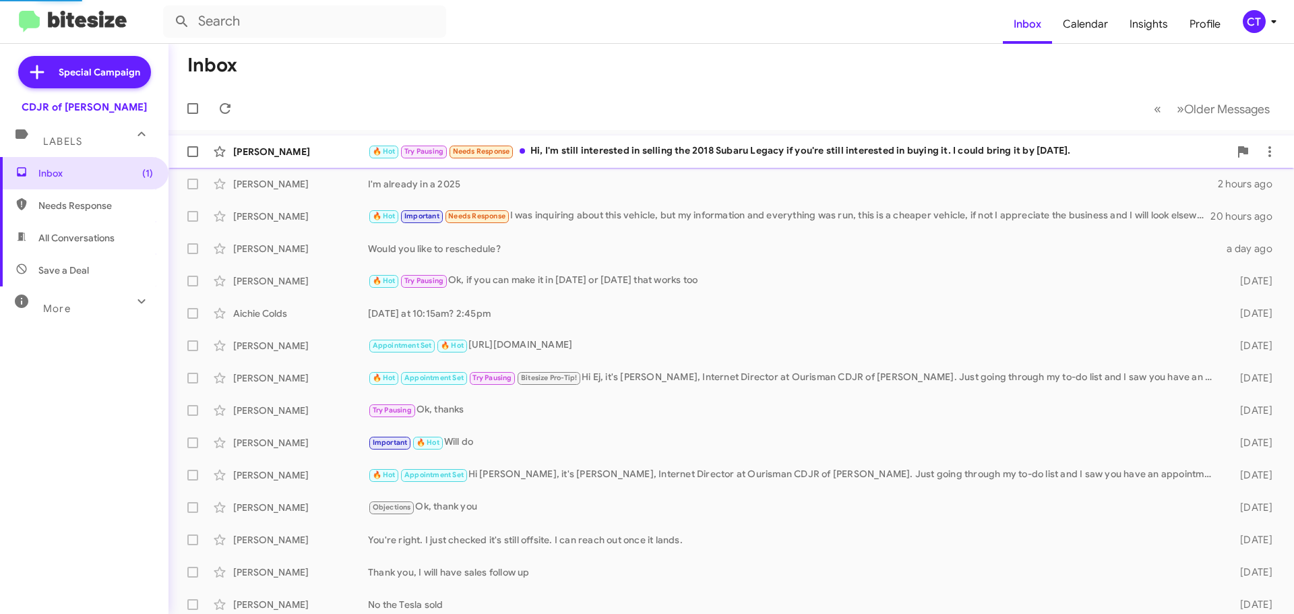
click at [597, 156] on div "🔥 Hot Try Pausing Needs Response Hi, I'm still interested in selling the 2018 S…" at bounding box center [799, 152] width 862 height 16
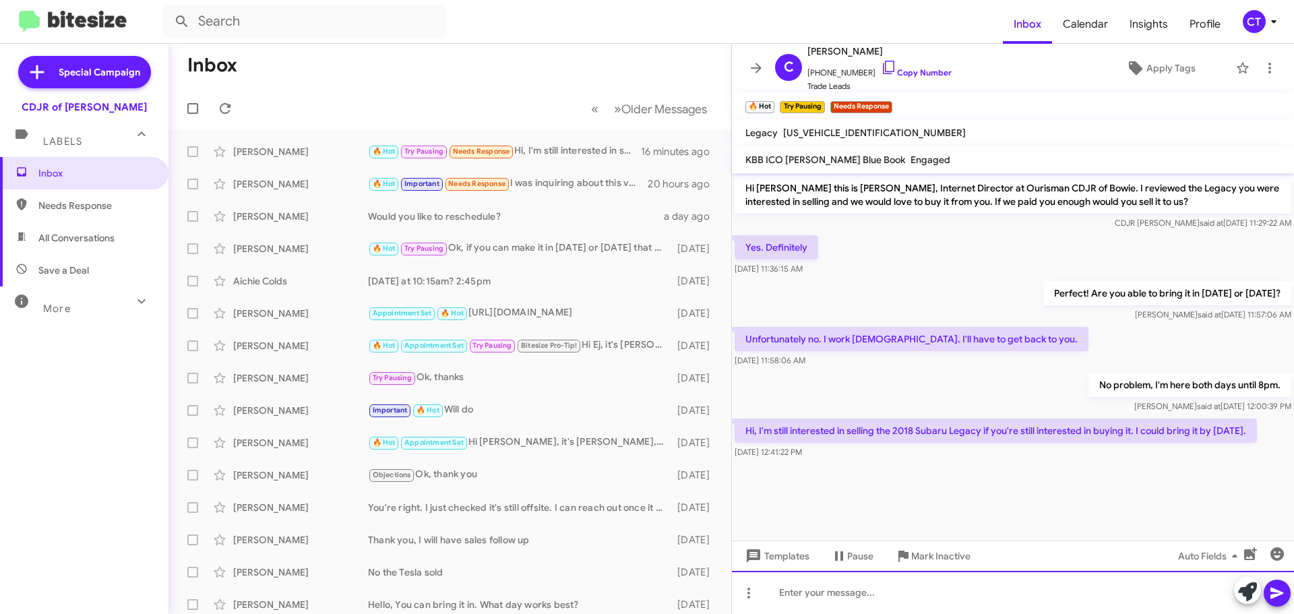
click at [828, 604] on div at bounding box center [1013, 592] width 562 height 43
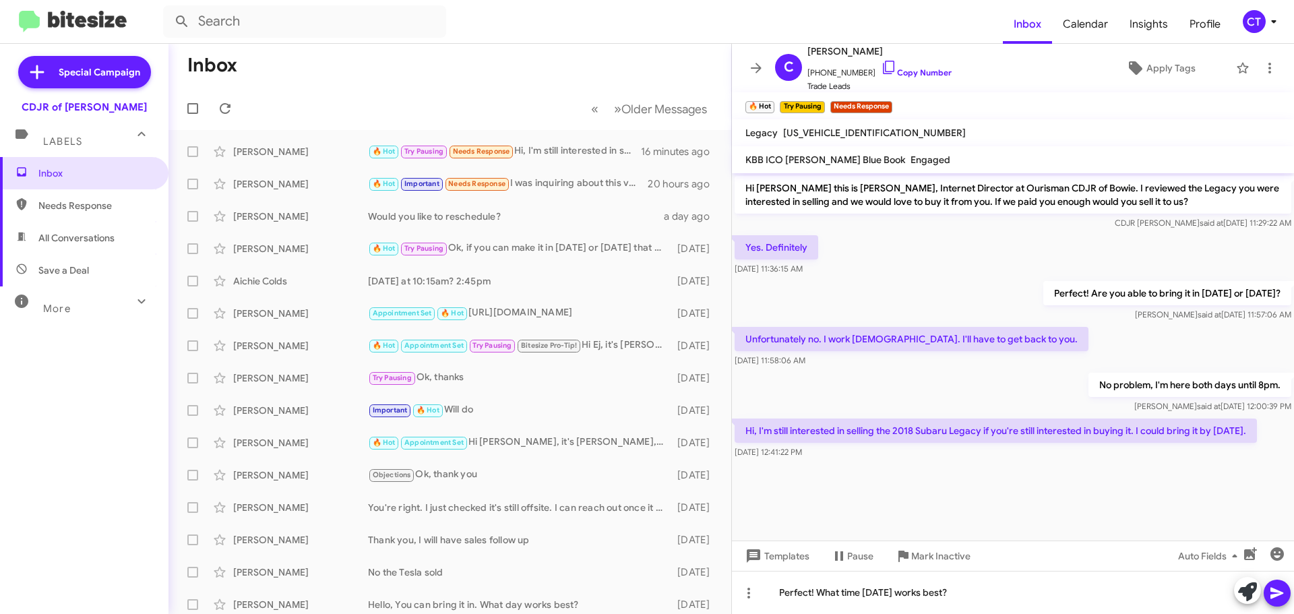
click at [1287, 592] on button at bounding box center [1277, 593] width 27 height 27
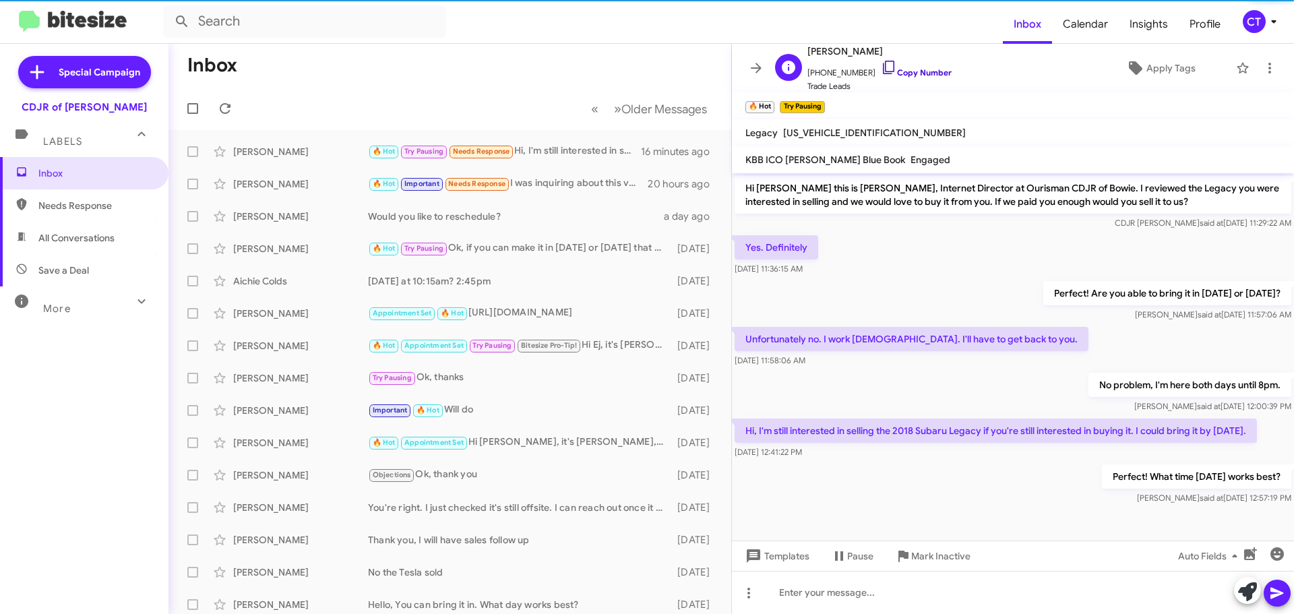
click at [881, 68] on icon at bounding box center [889, 67] width 16 height 16
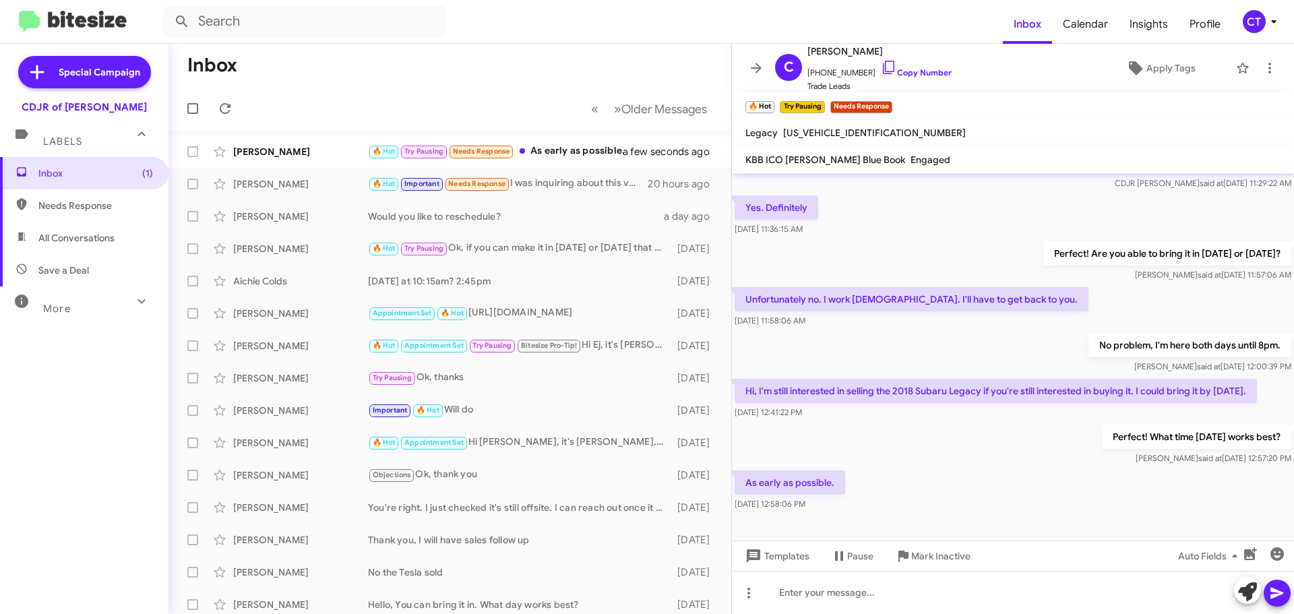
scroll to position [53, 0]
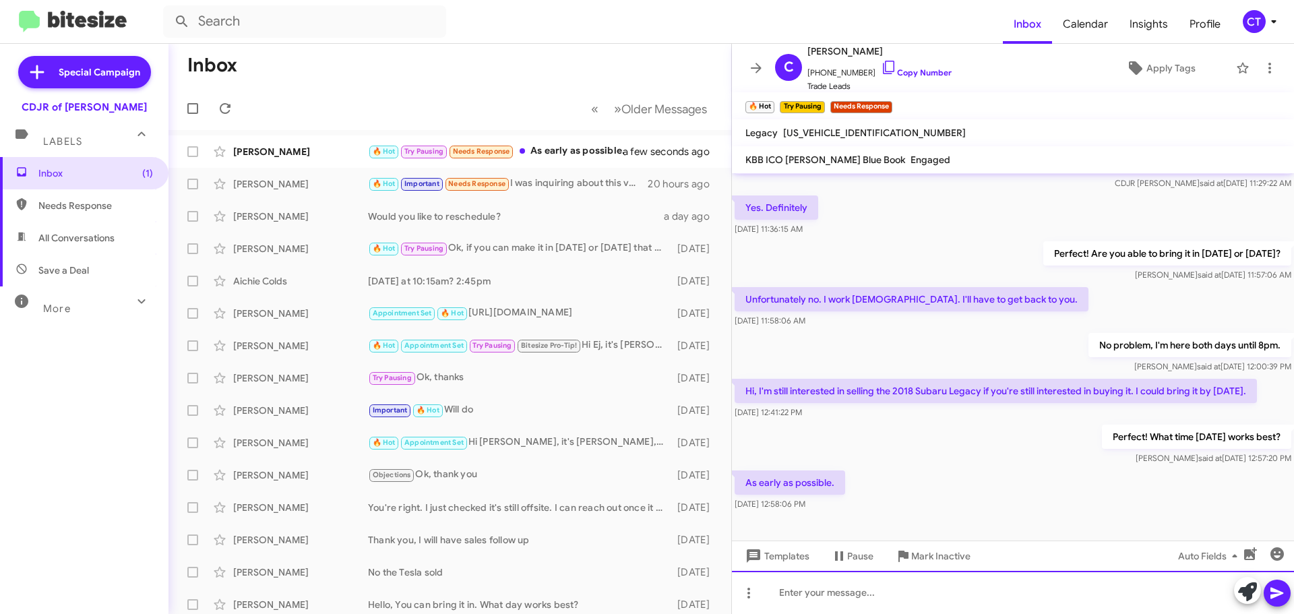
click at [816, 603] on div at bounding box center [1013, 592] width 562 height 43
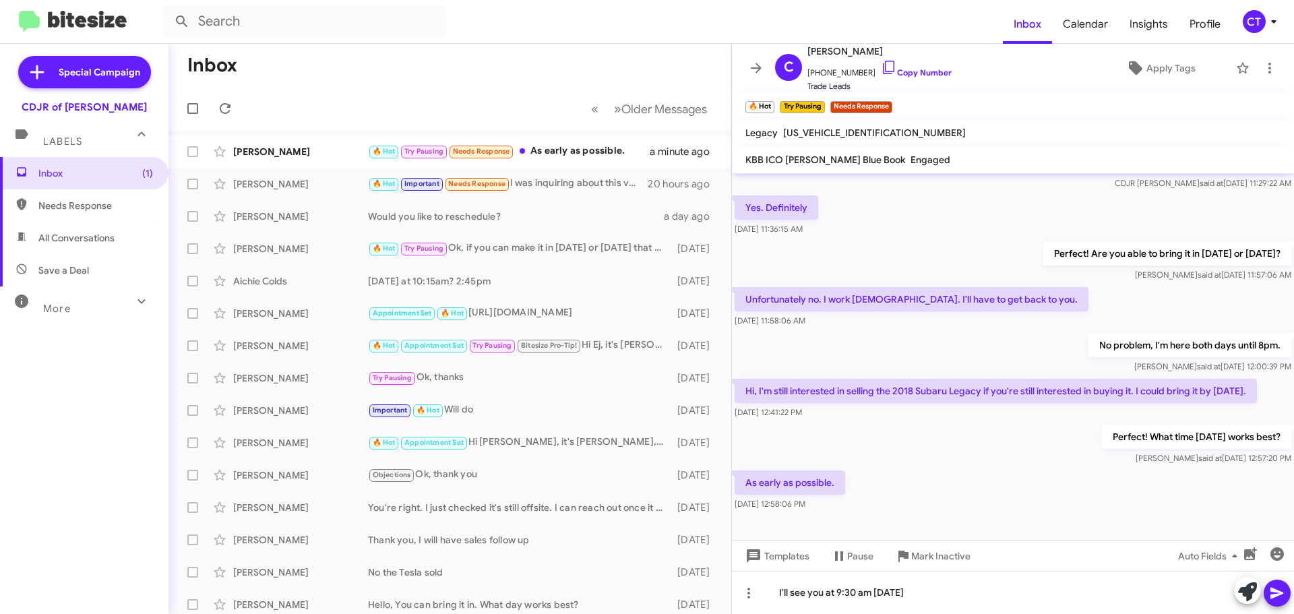
drag, startPoint x: 1281, startPoint y: 597, endPoint x: 1274, endPoint y: 595, distance: 6.9
click at [1280, 594] on icon at bounding box center [1277, 593] width 16 height 16
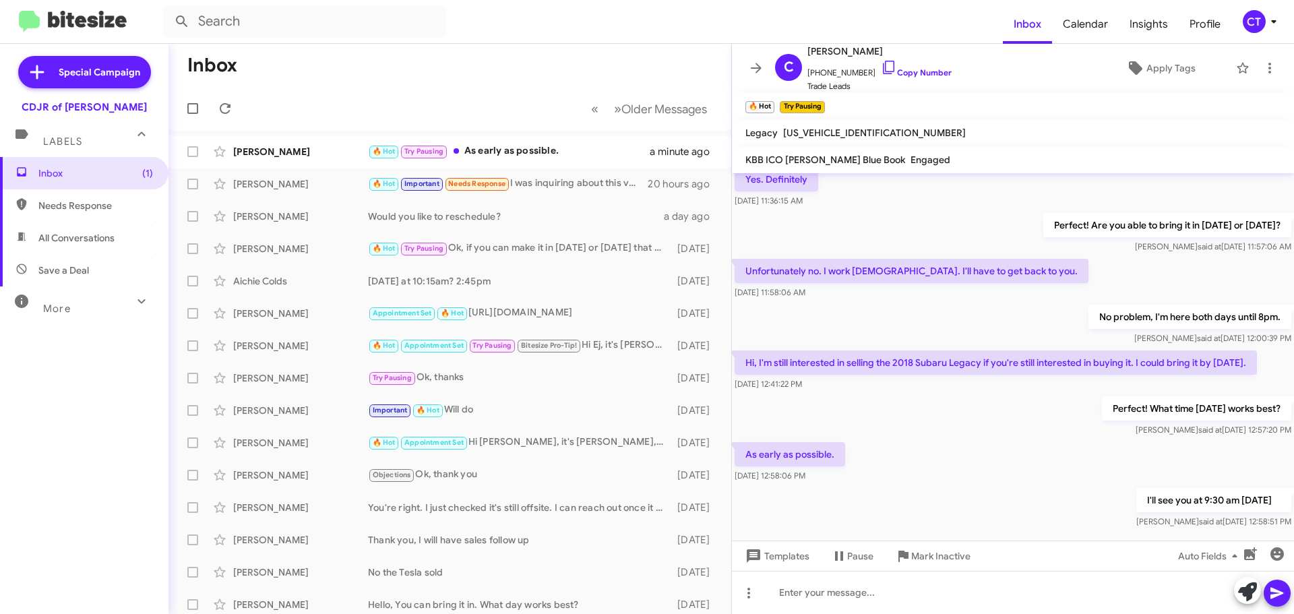
scroll to position [102, 0]
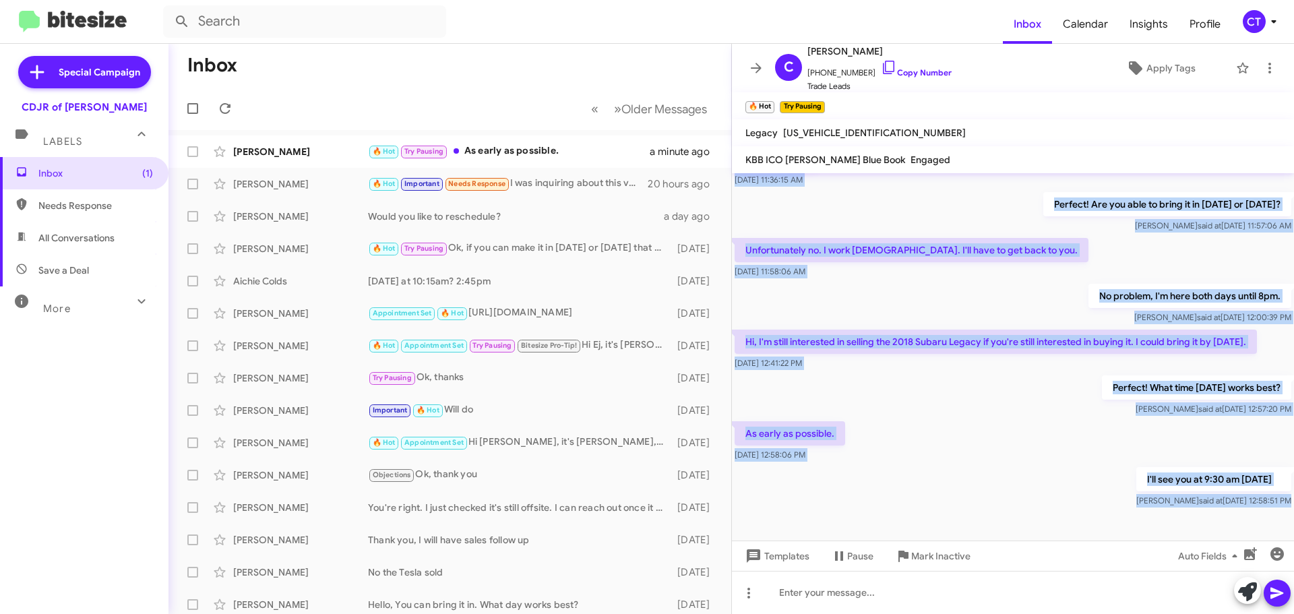
drag, startPoint x: 740, startPoint y: 239, endPoint x: 1273, endPoint y: 532, distance: 608.0
click at [1273, 532] on cdk-virtual-scroll-viewport "Hi Charles this is Ciara Taylor, Internet Director at Ourisman CDJR of Bowie. I…" at bounding box center [1013, 356] width 562 height 367
copy div "Yes. Definitely Sep 29, 2025, 11:36:15 AM Perfect! Are you able to bring it in …"
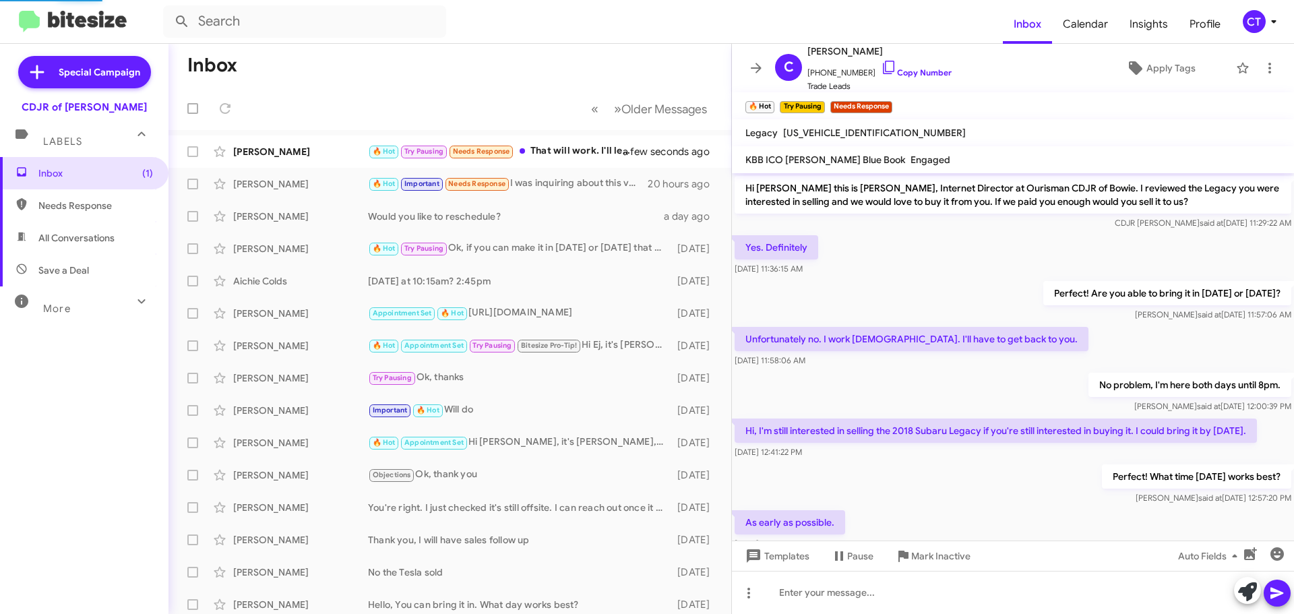
scroll to position [201, 0]
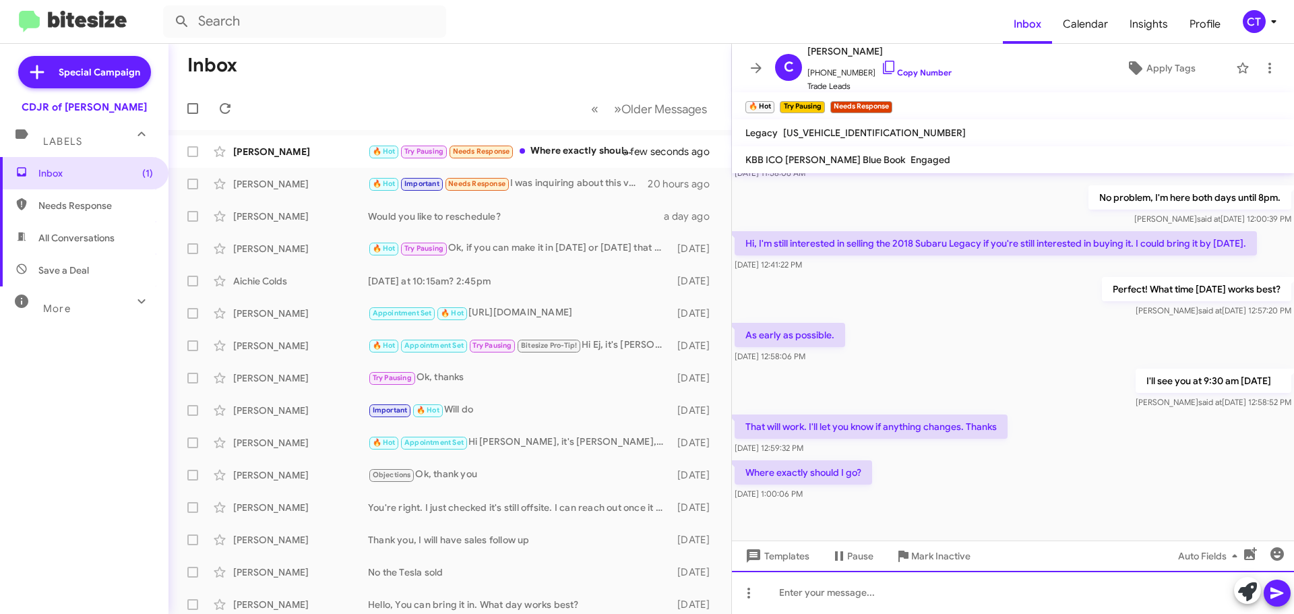
drag, startPoint x: 810, startPoint y: 607, endPoint x: 820, endPoint y: 594, distance: 16.5
click at [810, 603] on div at bounding box center [1013, 592] width 562 height 43
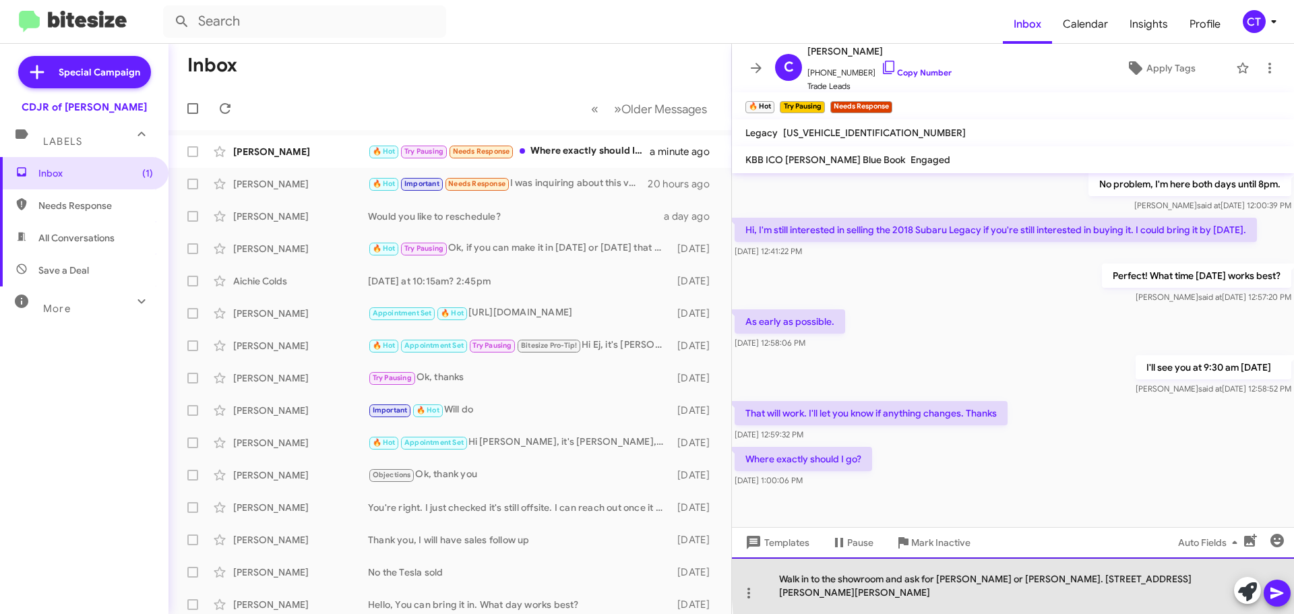
click at [1081, 593] on div "Walk in to the showroom and ask for Patrick or Bashir. 2406 Robert cRain Hwy Bo…" at bounding box center [1013, 586] width 562 height 57
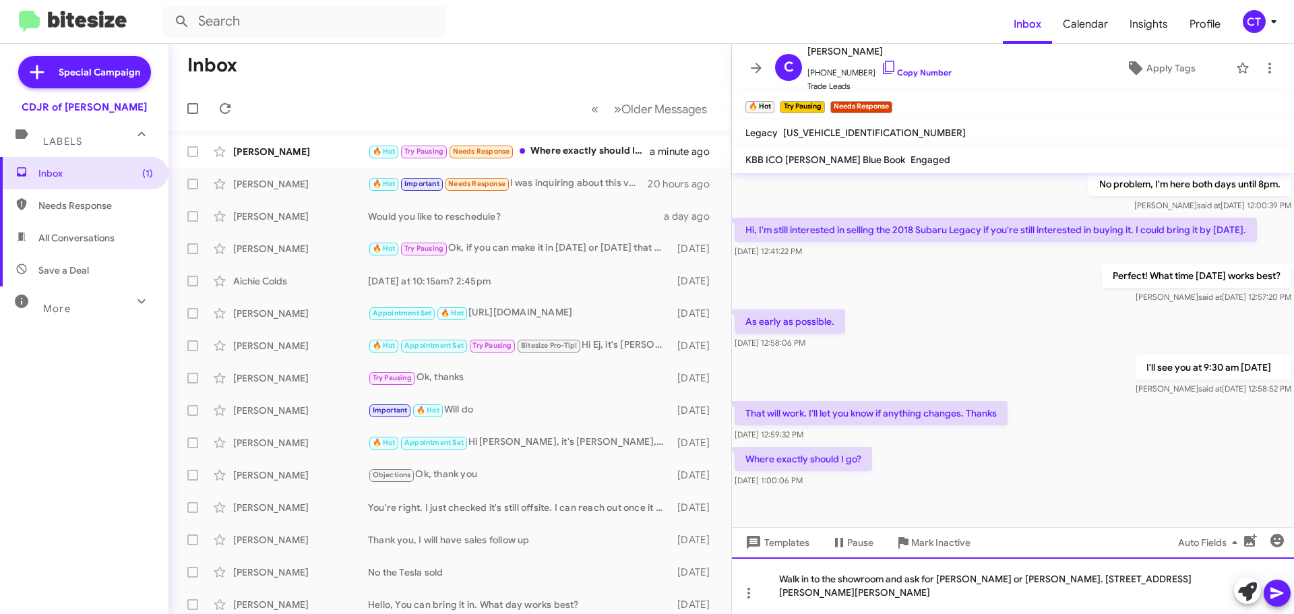
click at [1083, 591] on div "Walk in to the showroom and ask for Patrick or Bashir. 2406 Robert CVrain Hwy B…" at bounding box center [1013, 586] width 562 height 57
click at [1284, 597] on icon at bounding box center [1277, 593] width 16 height 16
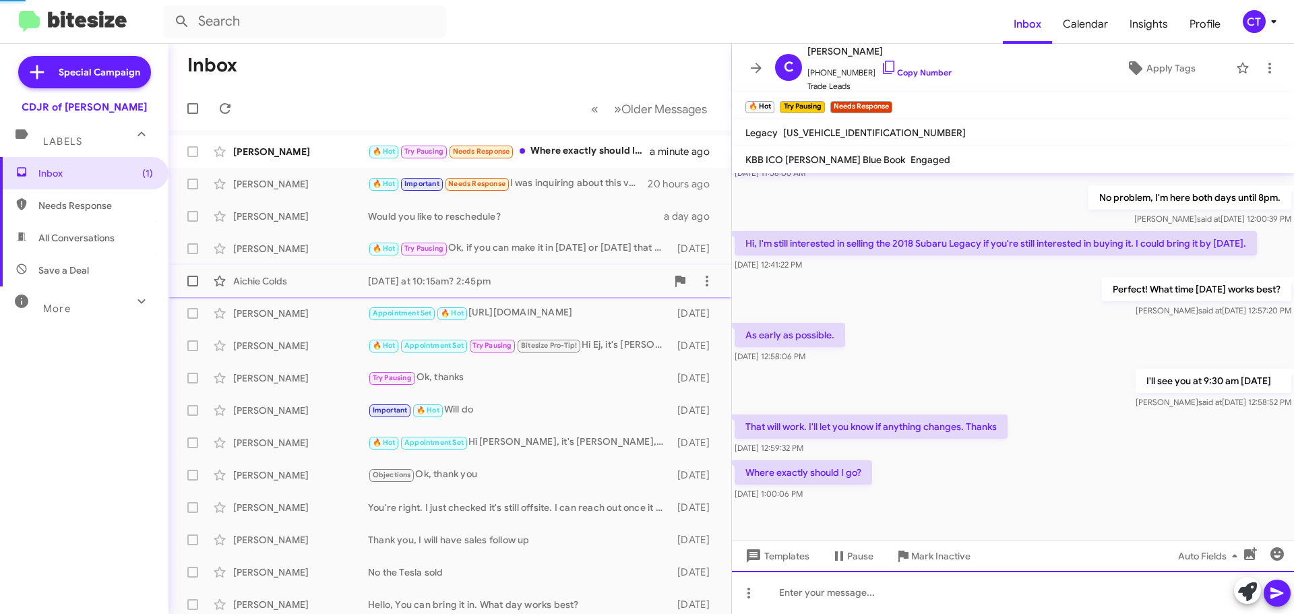
scroll to position [0, 0]
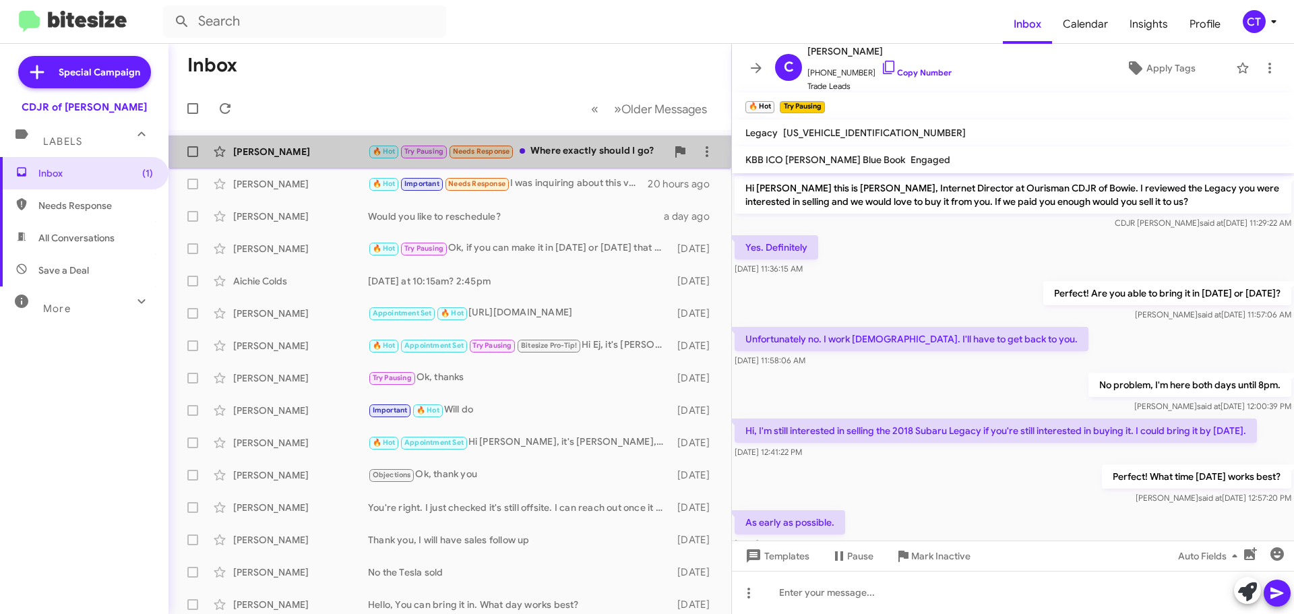
click at [575, 154] on div "🔥 Hot Try Pausing Needs Response Where exactly should I go?" at bounding box center [517, 152] width 299 height 16
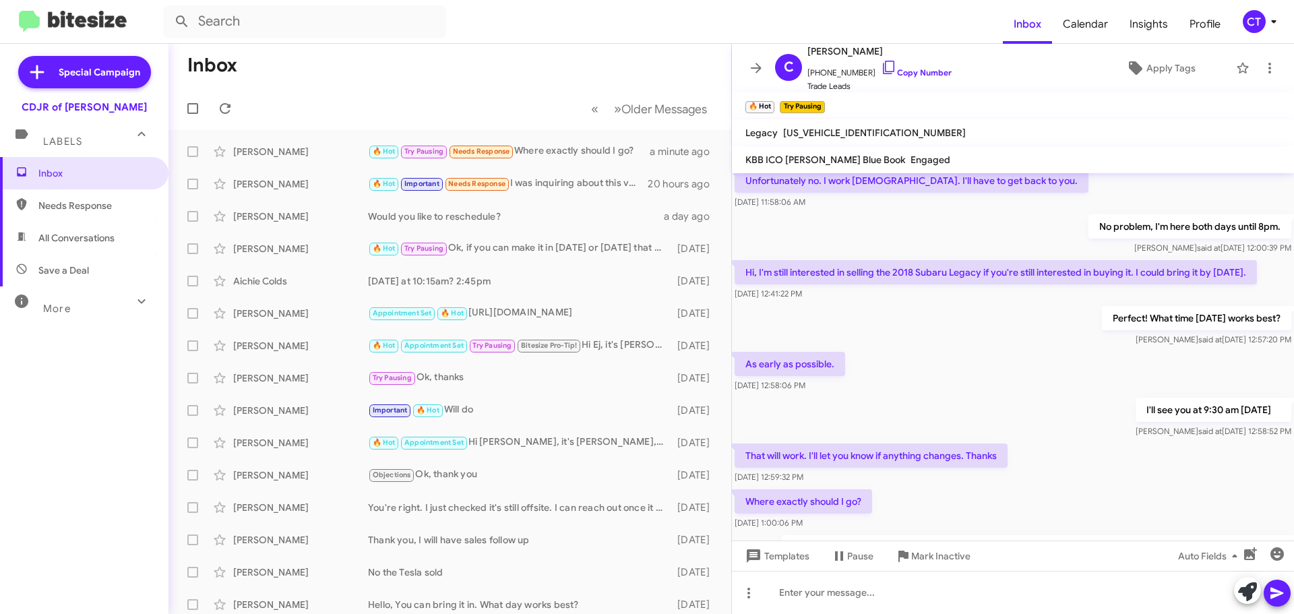
scroll to position [250, 0]
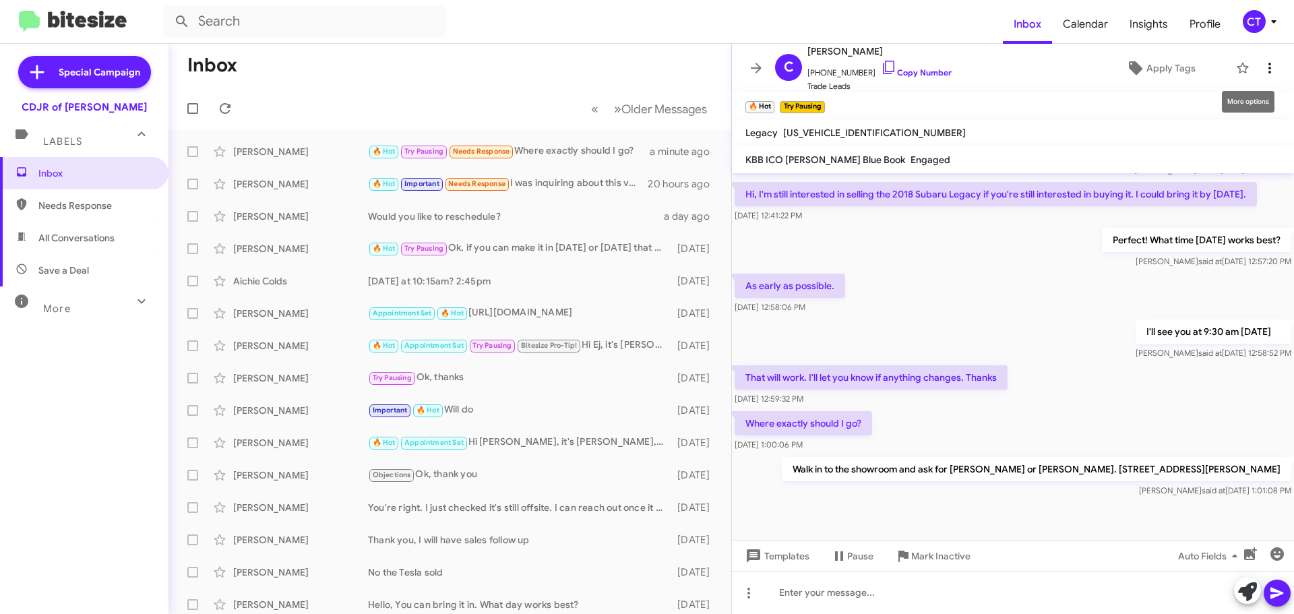
click at [1264, 63] on icon at bounding box center [1270, 68] width 16 height 16
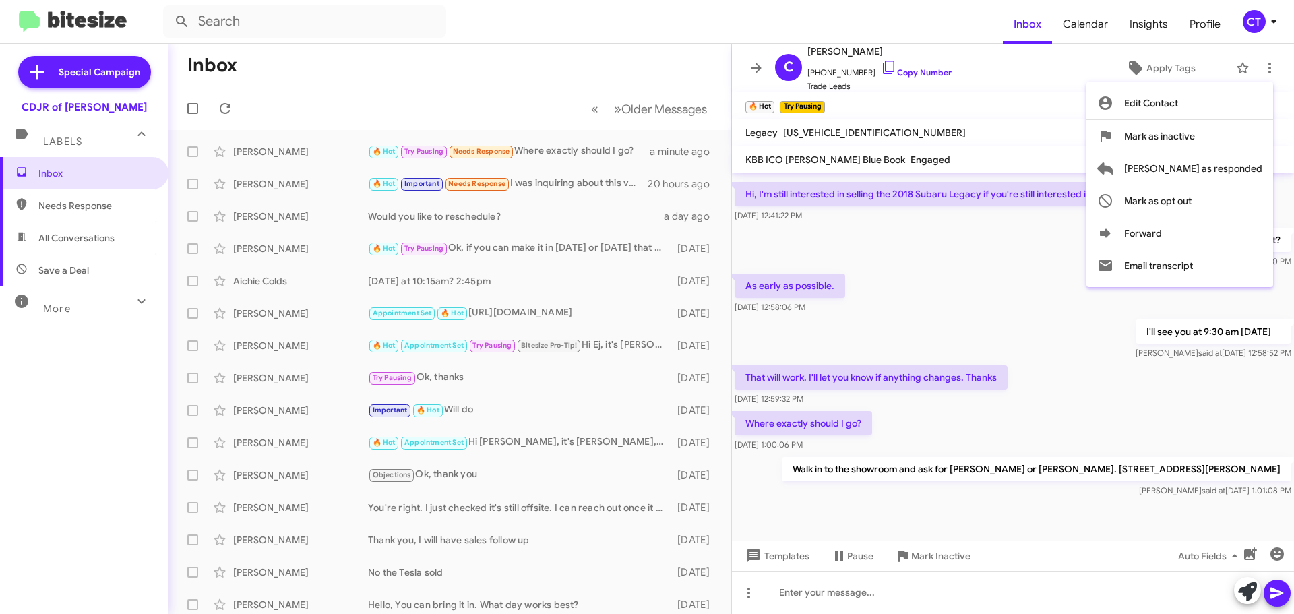
click at [963, 108] on div at bounding box center [647, 307] width 1294 height 614
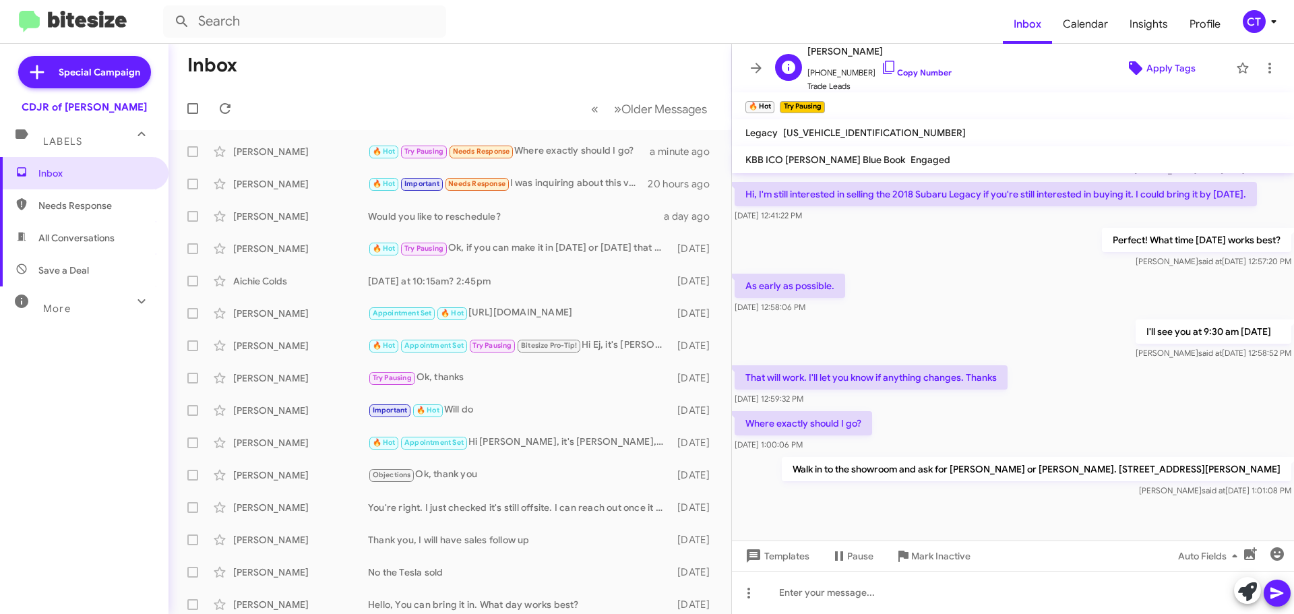
click at [1128, 67] on icon at bounding box center [1136, 68] width 16 height 16
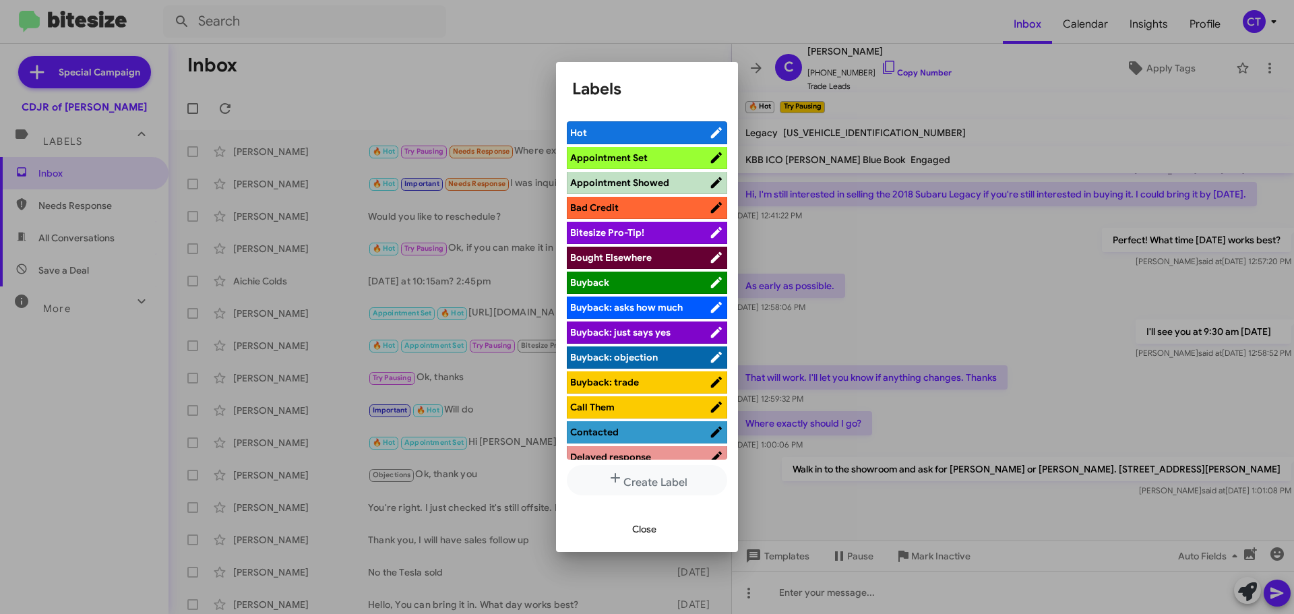
click at [680, 150] on li "Appointment Set" at bounding box center [647, 158] width 160 height 22
click at [644, 531] on span "Close" at bounding box center [644, 529] width 24 height 24
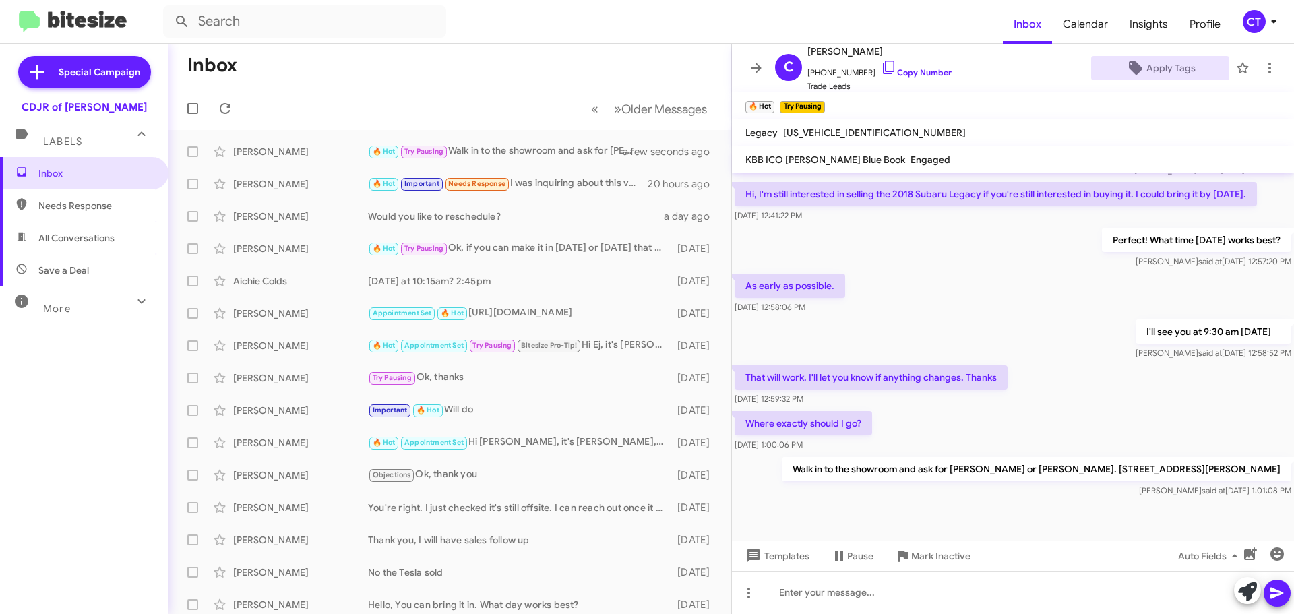
click at [1270, 17] on icon at bounding box center [1274, 21] width 16 height 16
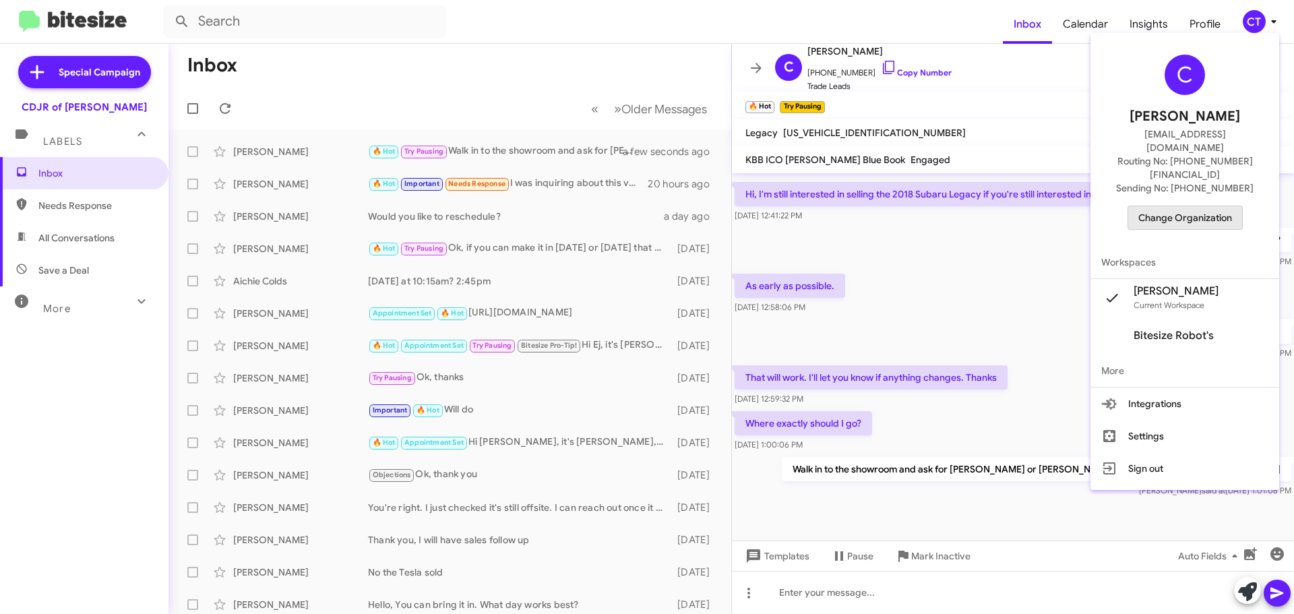
click at [1207, 206] on span "Change Organization" at bounding box center [1186, 217] width 94 height 23
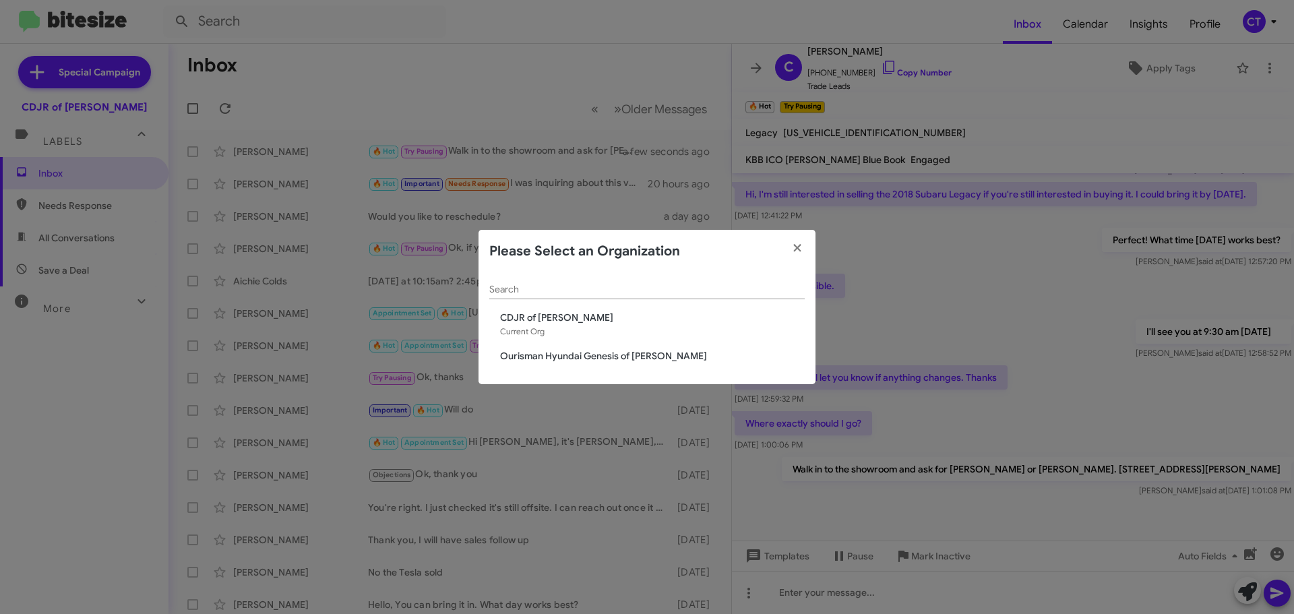
click at [608, 356] on span "Ourisman Hyundai Genesis of [PERSON_NAME]" at bounding box center [652, 355] width 305 height 13
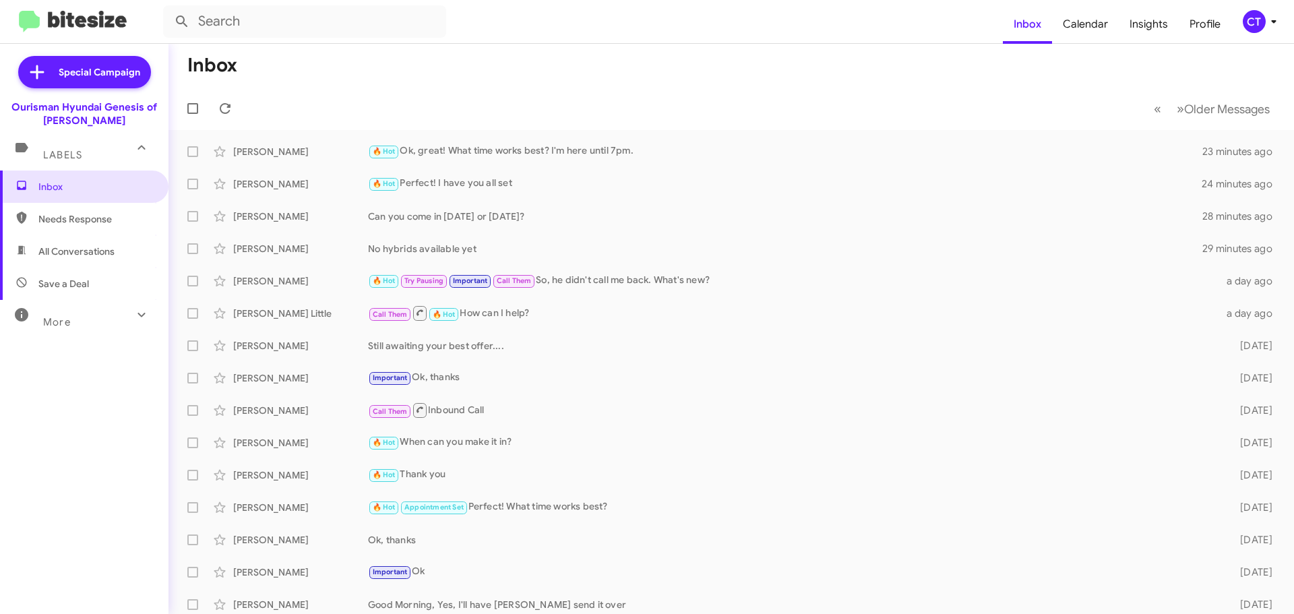
click at [1285, 19] on mat-toolbar "Inbox Calendar Insights Profile CT" at bounding box center [647, 21] width 1294 height 43
click at [1279, 21] on icon at bounding box center [1274, 21] width 16 height 16
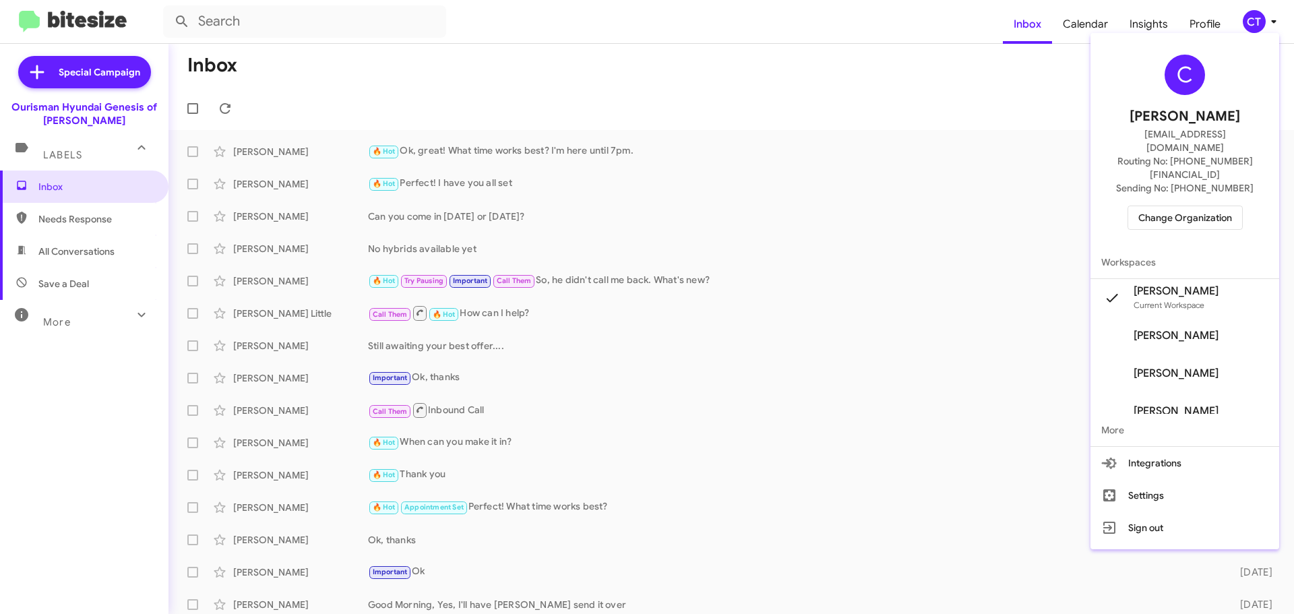
click at [1205, 206] on span "Change Organization" at bounding box center [1186, 217] width 94 height 23
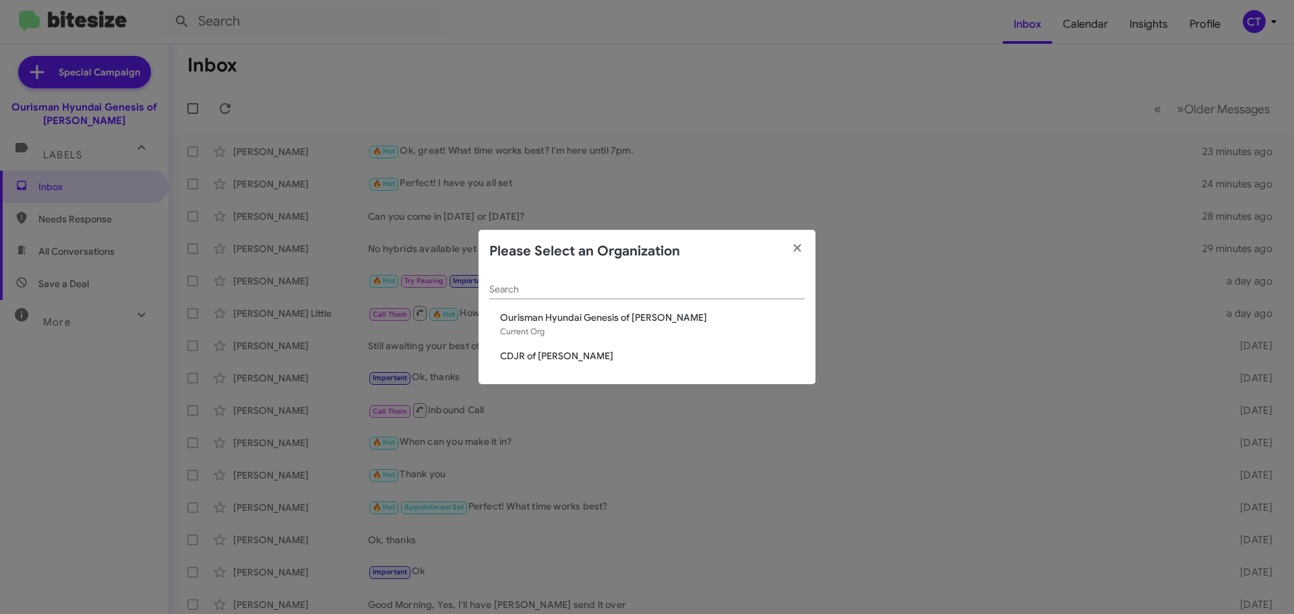
click at [545, 353] on span "CDJR of [PERSON_NAME]" at bounding box center [652, 355] width 305 height 13
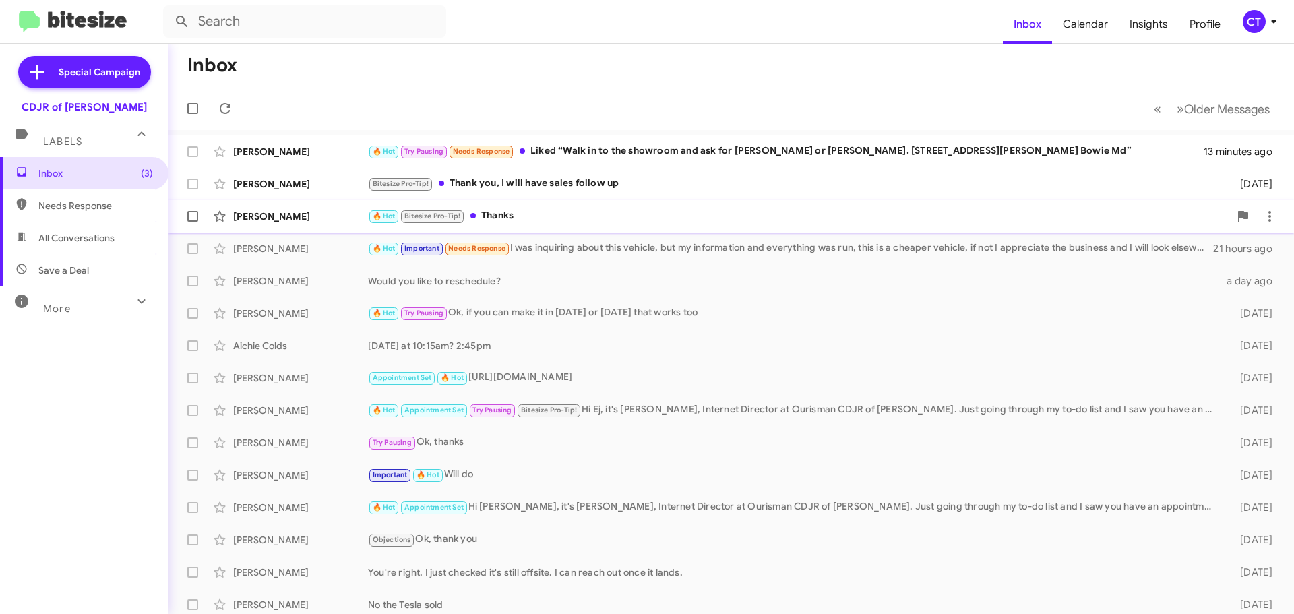
click at [552, 229] on div "[PERSON_NAME] 🔥 Hot Bitesize Pro-Tip! Thanks [DATE]" at bounding box center [731, 216] width 1104 height 27
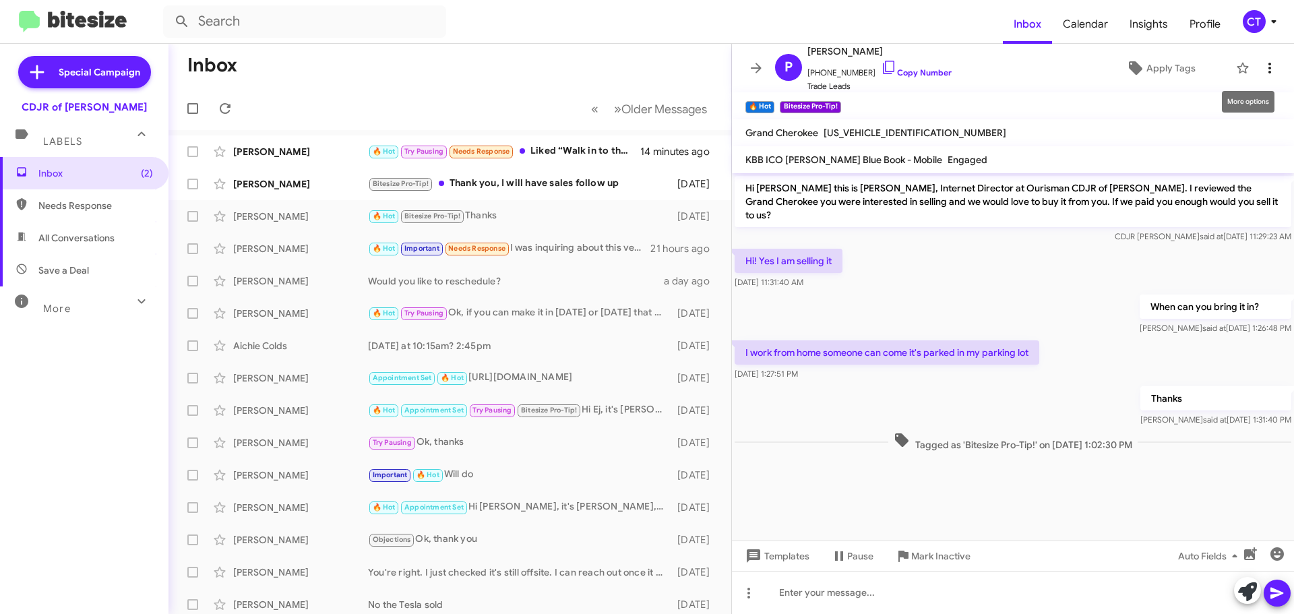
click at [1264, 69] on icon at bounding box center [1270, 68] width 16 height 16
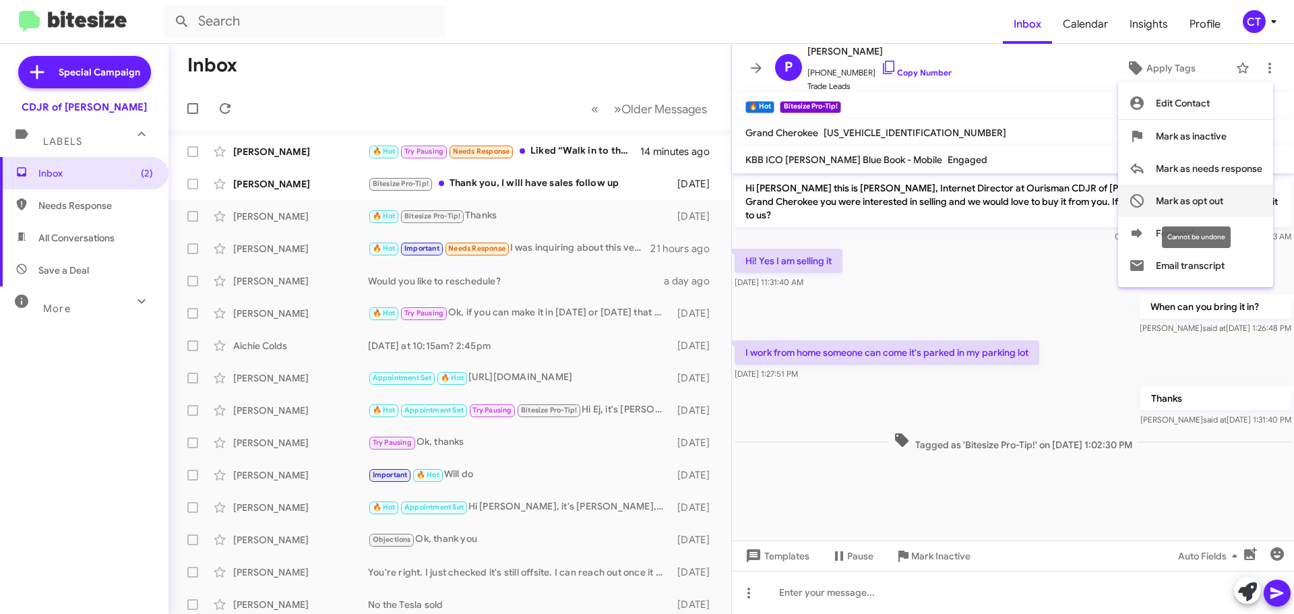
click at [1231, 198] on button "Mark as opt out" at bounding box center [1195, 201] width 155 height 32
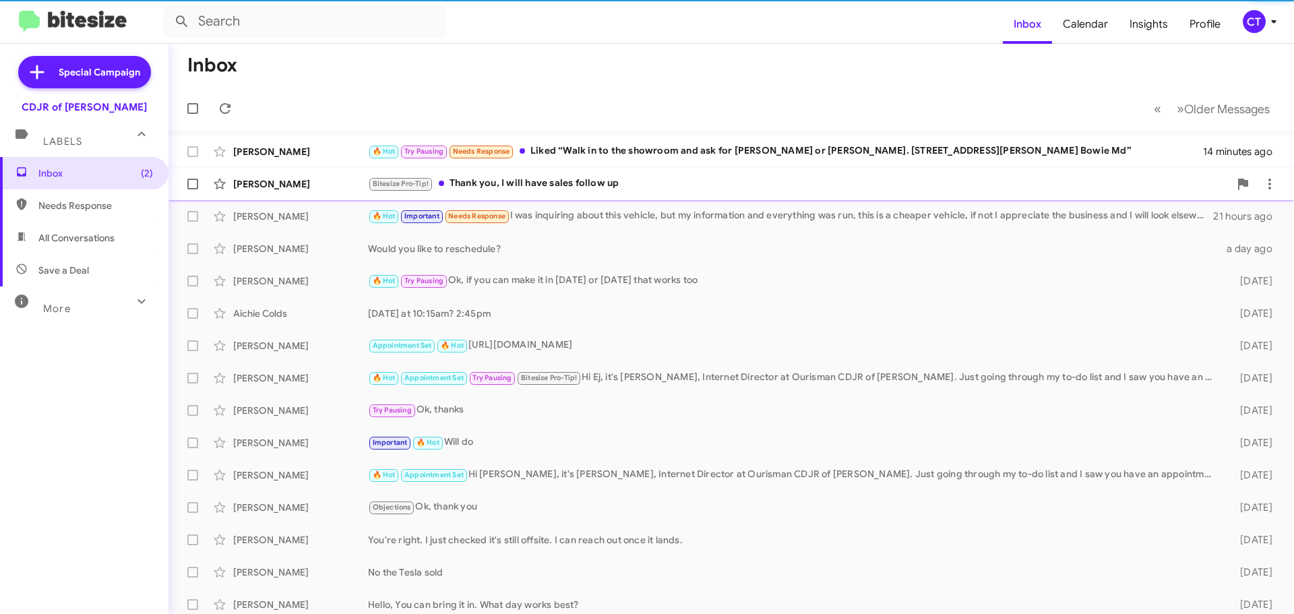
click at [576, 193] on div "Michelle Fernandez Bitesize Pro-Tip! Thank you, I will have sales follow up 5 d…" at bounding box center [731, 184] width 1104 height 27
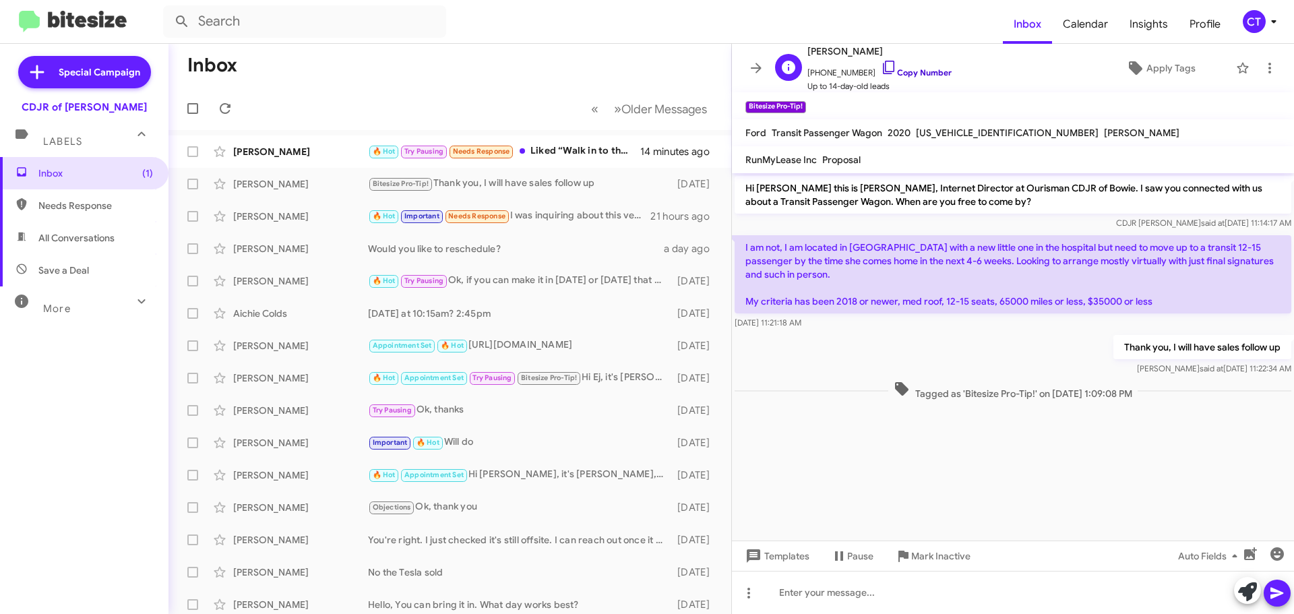
click at [881, 68] on icon at bounding box center [889, 67] width 16 height 16
click at [1257, 69] on span at bounding box center [1270, 68] width 27 height 16
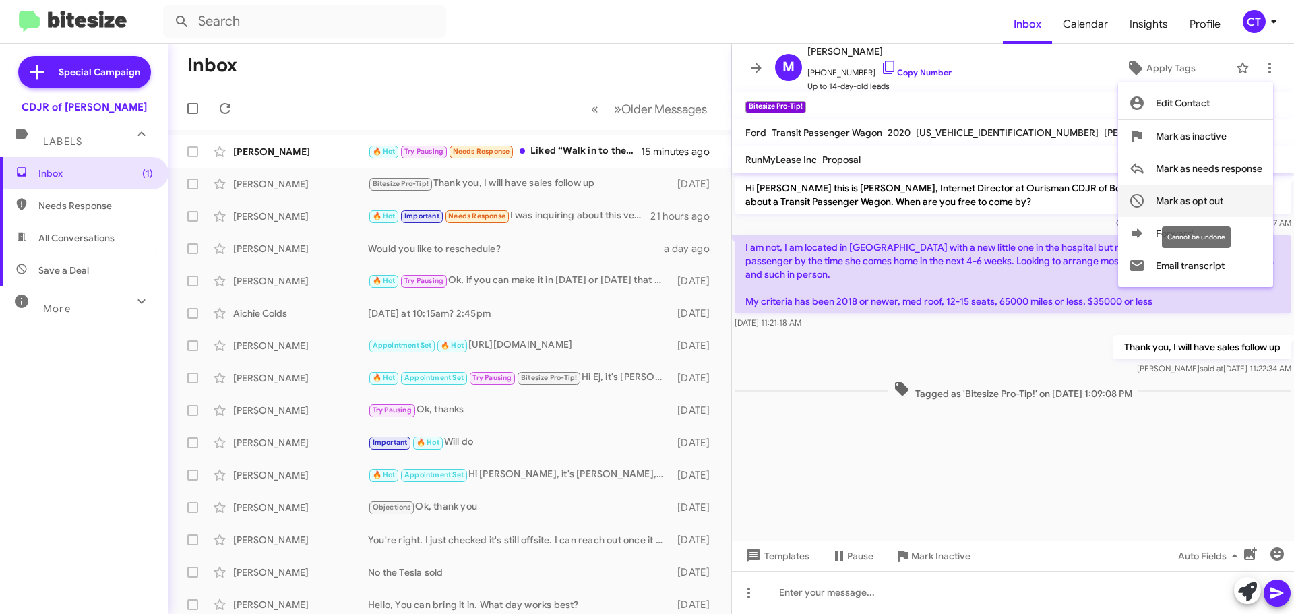
click at [1178, 194] on span "Mark as opt out" at bounding box center [1189, 201] width 67 height 32
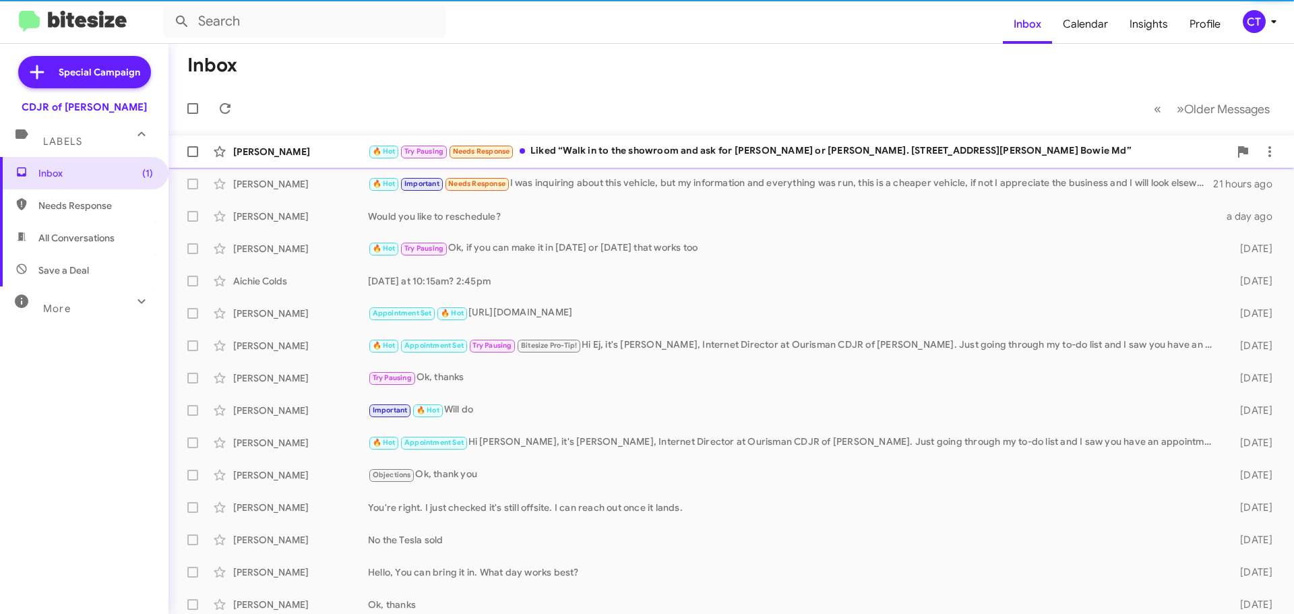
click at [626, 160] on div "Charles Costenbader 🔥 Hot Try Pausing Needs Response Liked “Walk in to the show…" at bounding box center [731, 151] width 1104 height 27
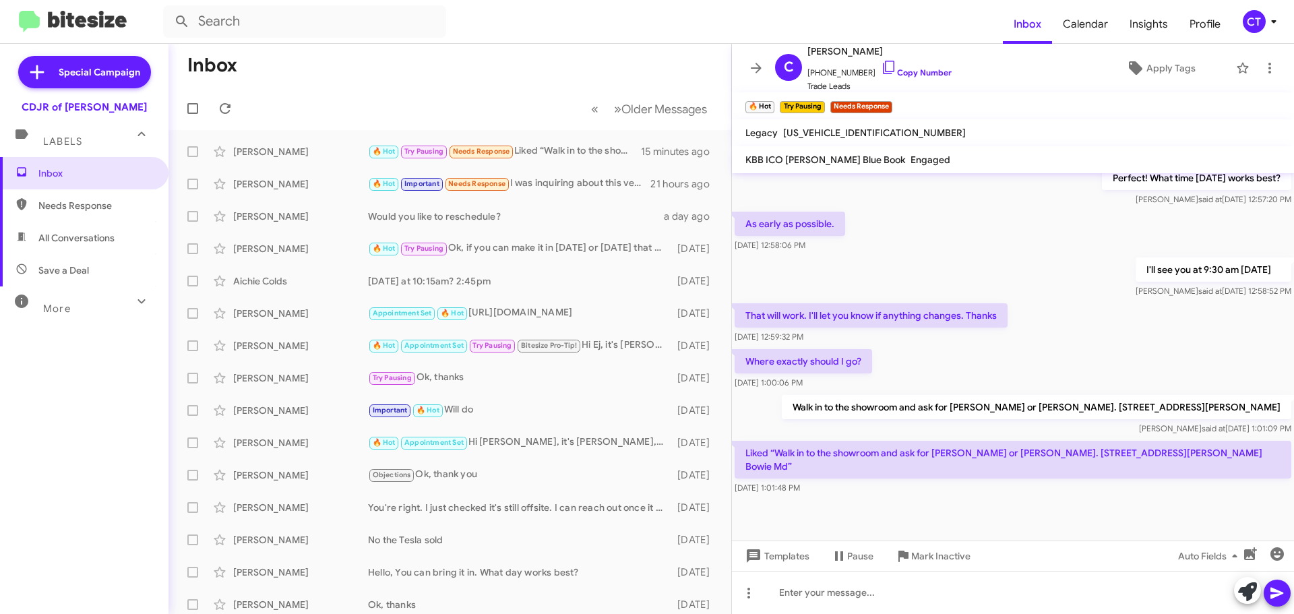
scroll to position [299, 0]
click at [1262, 62] on icon at bounding box center [1270, 68] width 16 height 16
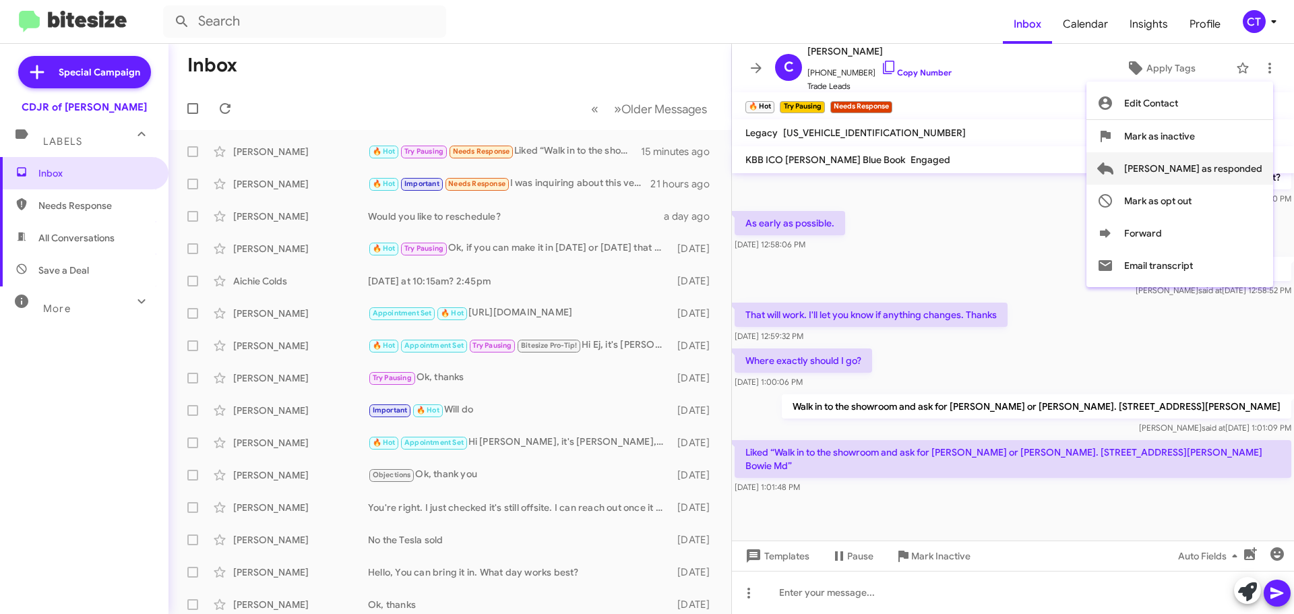
click at [1215, 174] on span "Mark as responded" at bounding box center [1193, 168] width 138 height 32
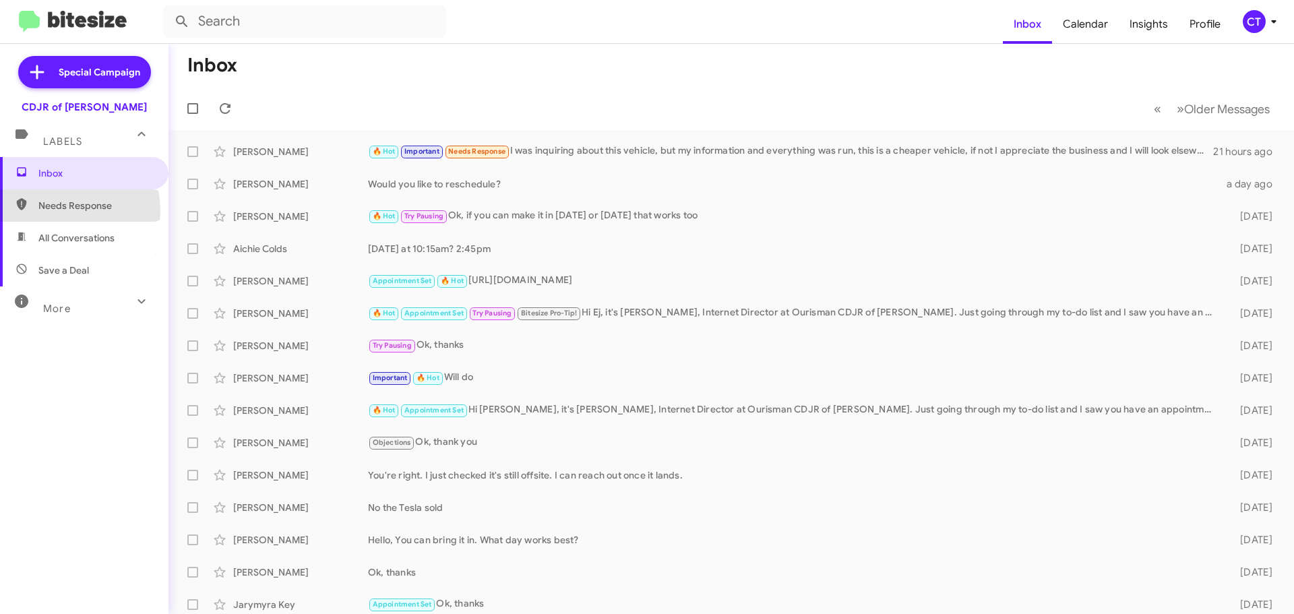
click at [58, 211] on span "Needs Response" at bounding box center [95, 205] width 115 height 13
type input "in:needs-response"
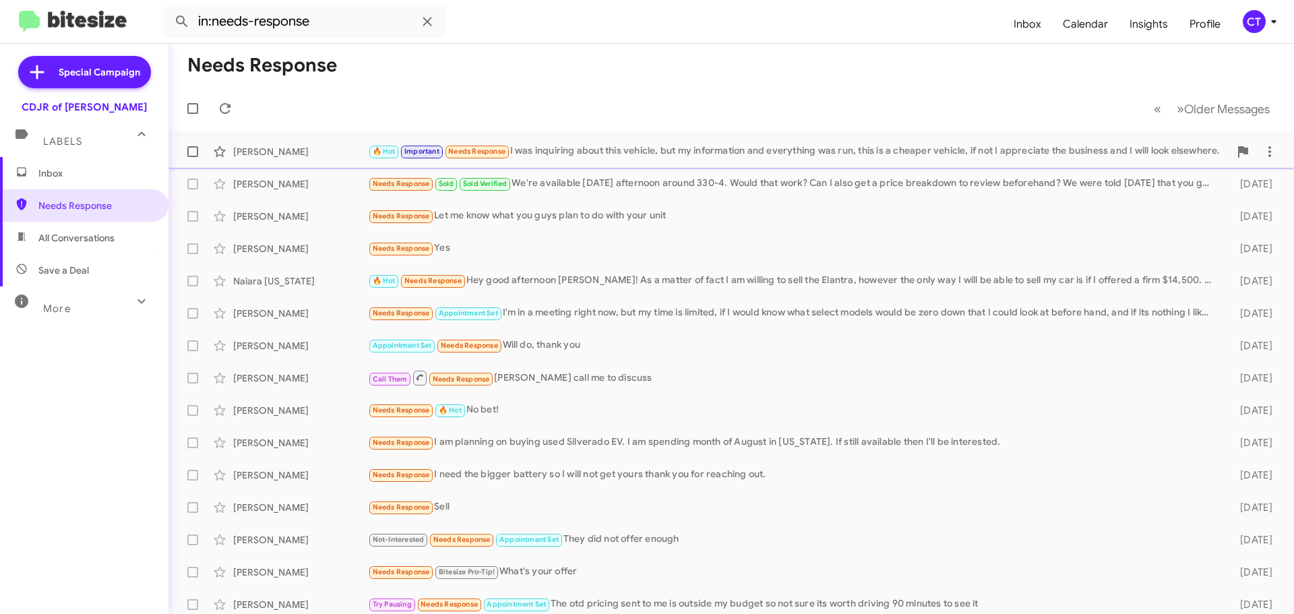
click at [741, 161] on div "Kamel Santamaria 🔥 Hot Important Needs Response I was inquiring about this vehi…" at bounding box center [731, 151] width 1104 height 27
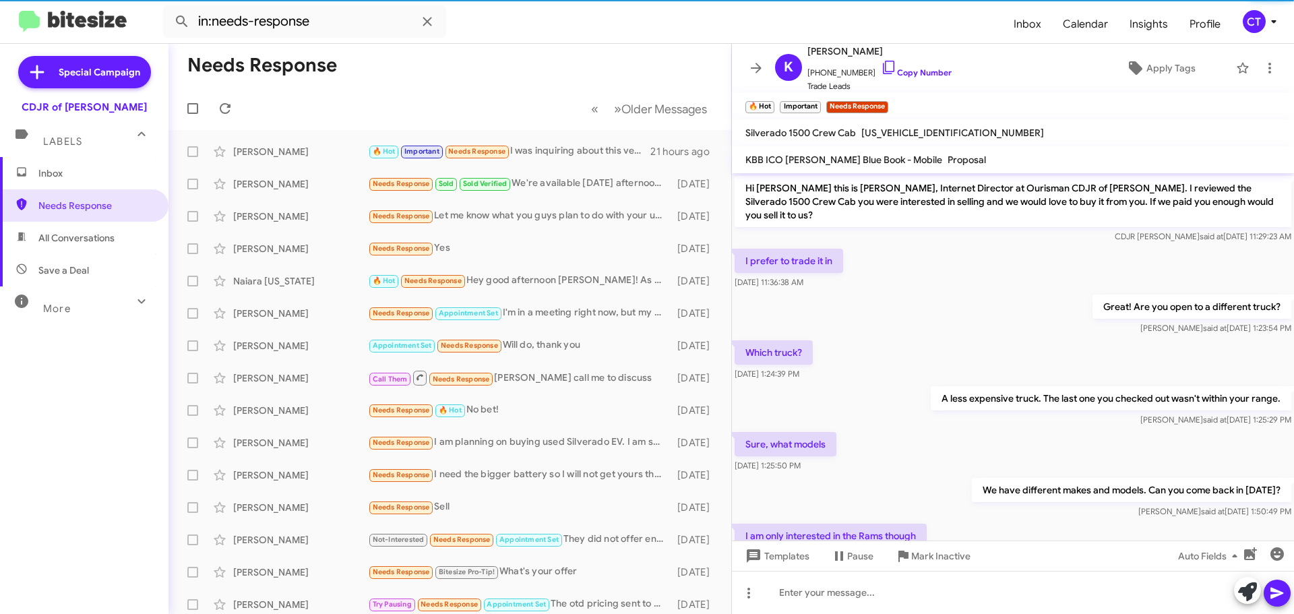
scroll to position [518, 0]
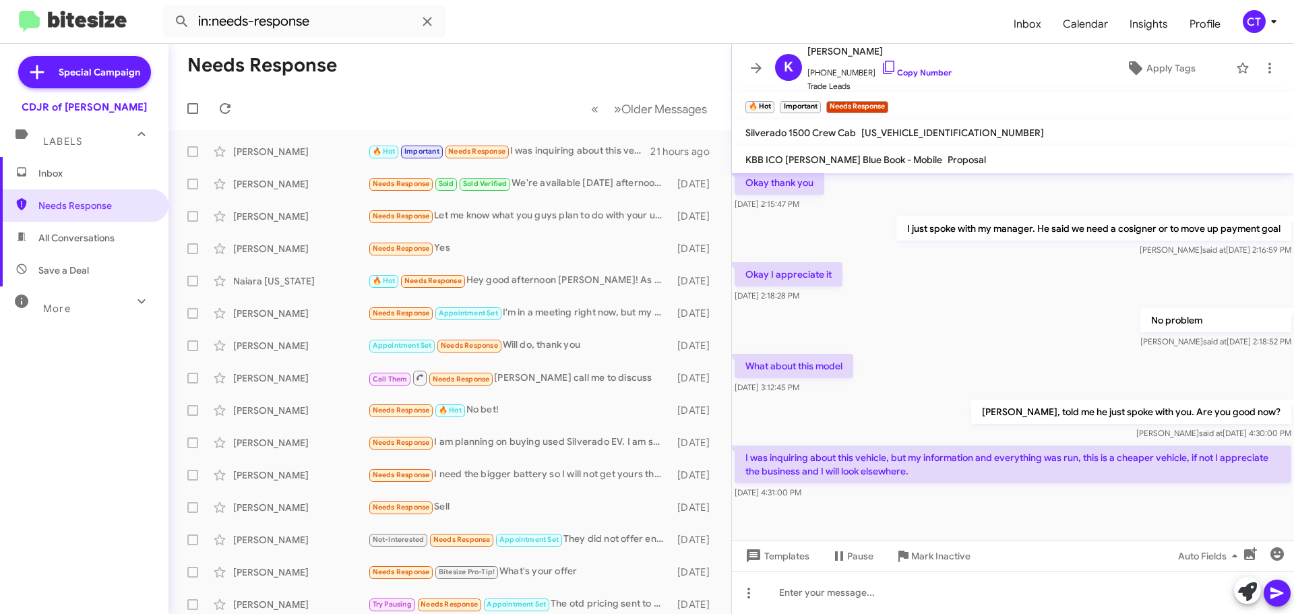
scroll to position [545, 0]
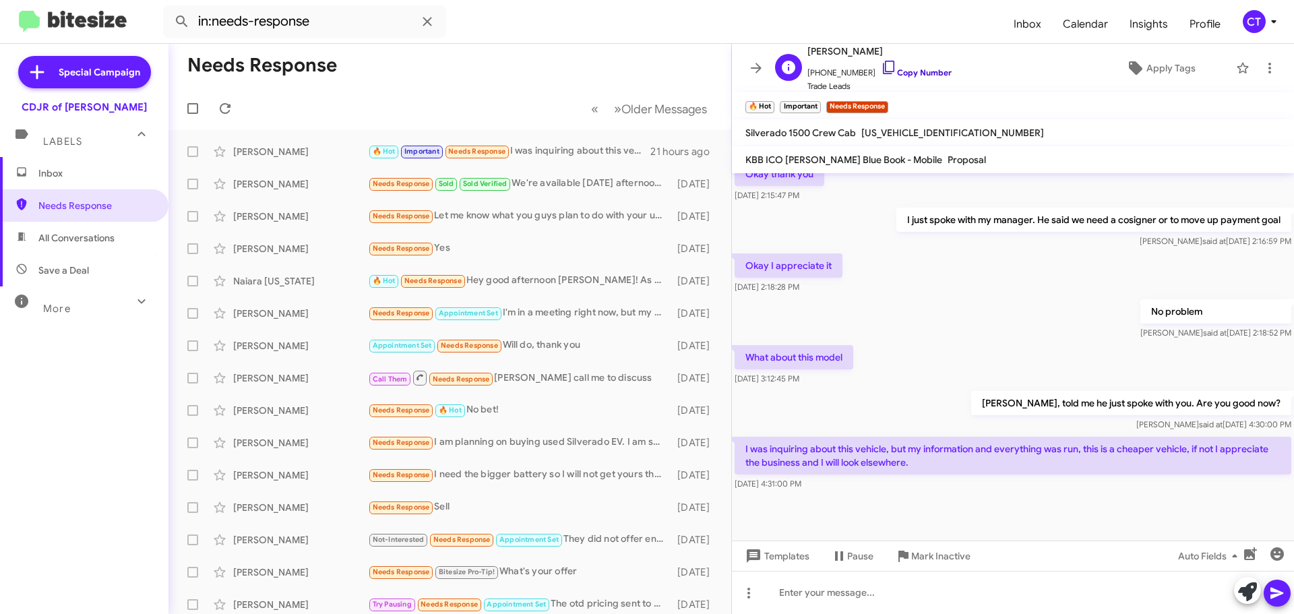
click at [881, 67] on icon at bounding box center [889, 67] width 16 height 16
click at [1269, 68] on span at bounding box center [1270, 68] width 27 height 16
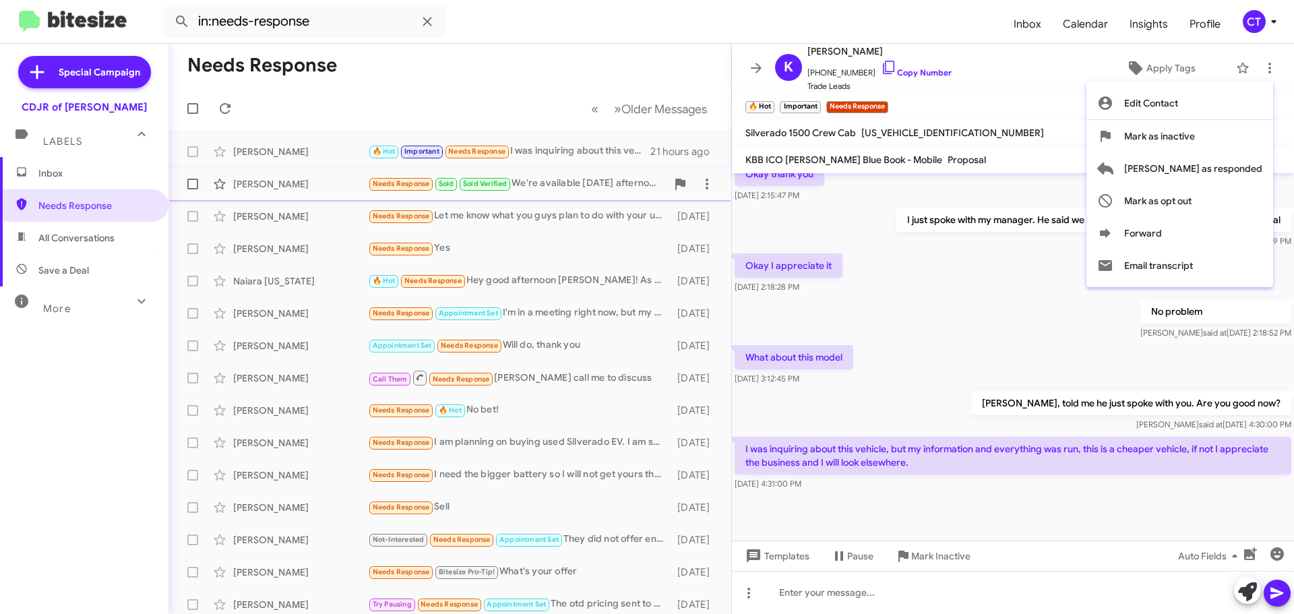
drag, startPoint x: 1182, startPoint y: 171, endPoint x: 1176, endPoint y: 176, distance: 8.2
click at [1183, 171] on span "[PERSON_NAME] as responded" at bounding box center [1193, 168] width 138 height 32
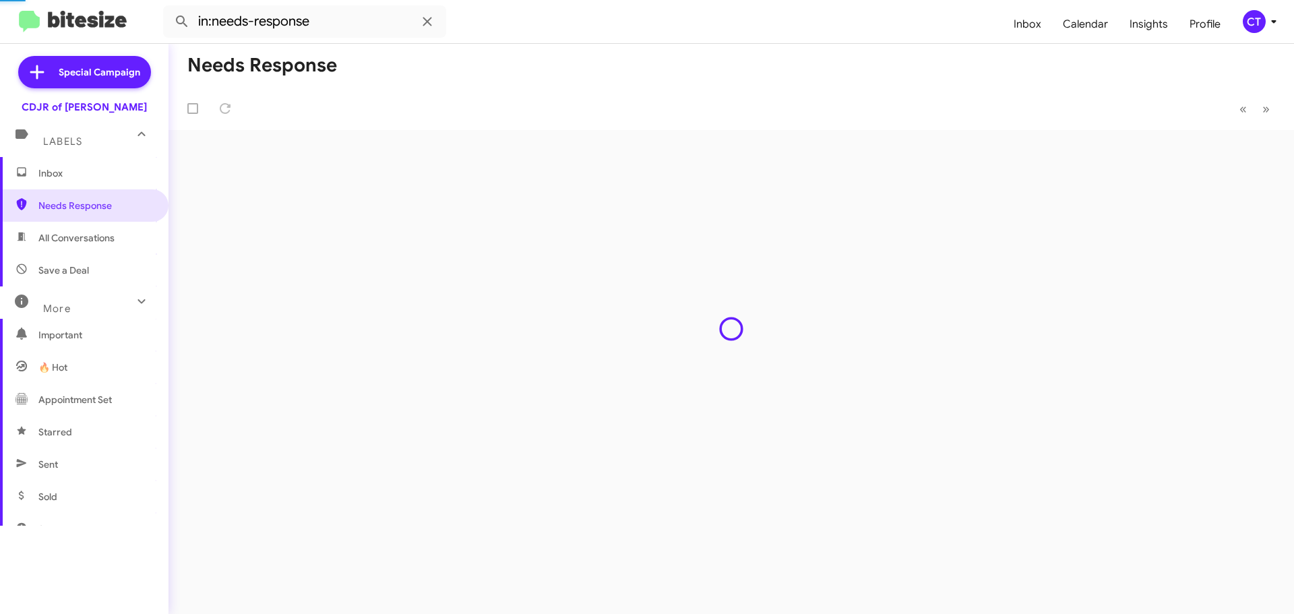
click at [1252, 20] on div "CT" at bounding box center [1254, 21] width 23 height 23
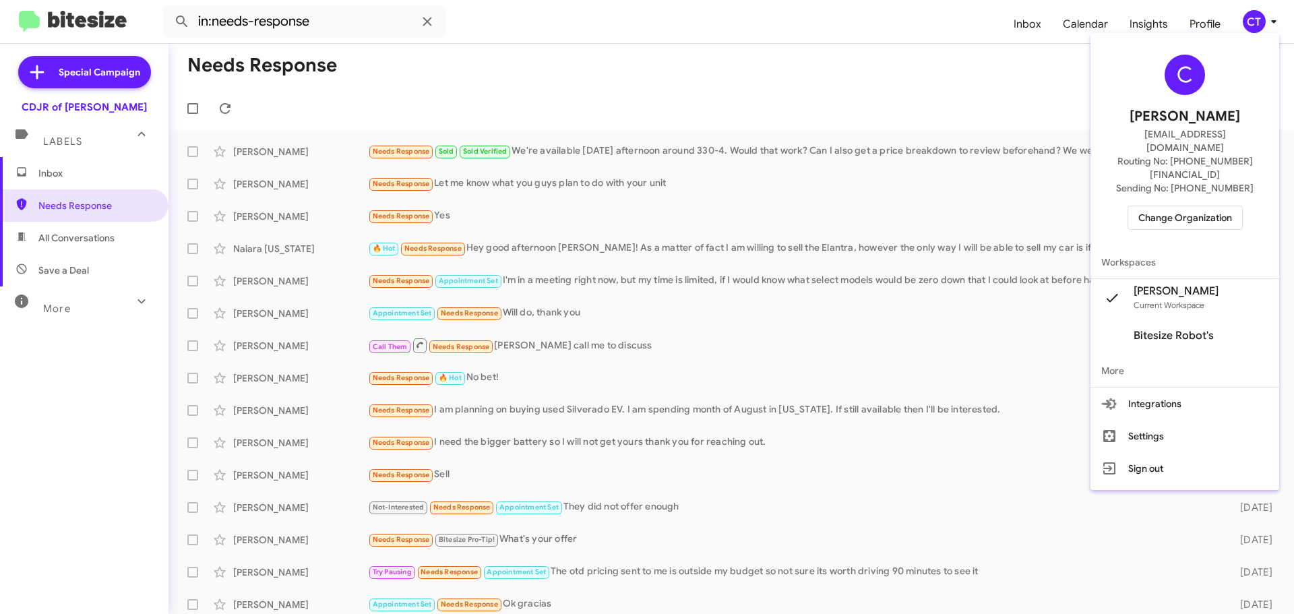
click at [1195, 206] on span "Change Organization" at bounding box center [1186, 217] width 94 height 23
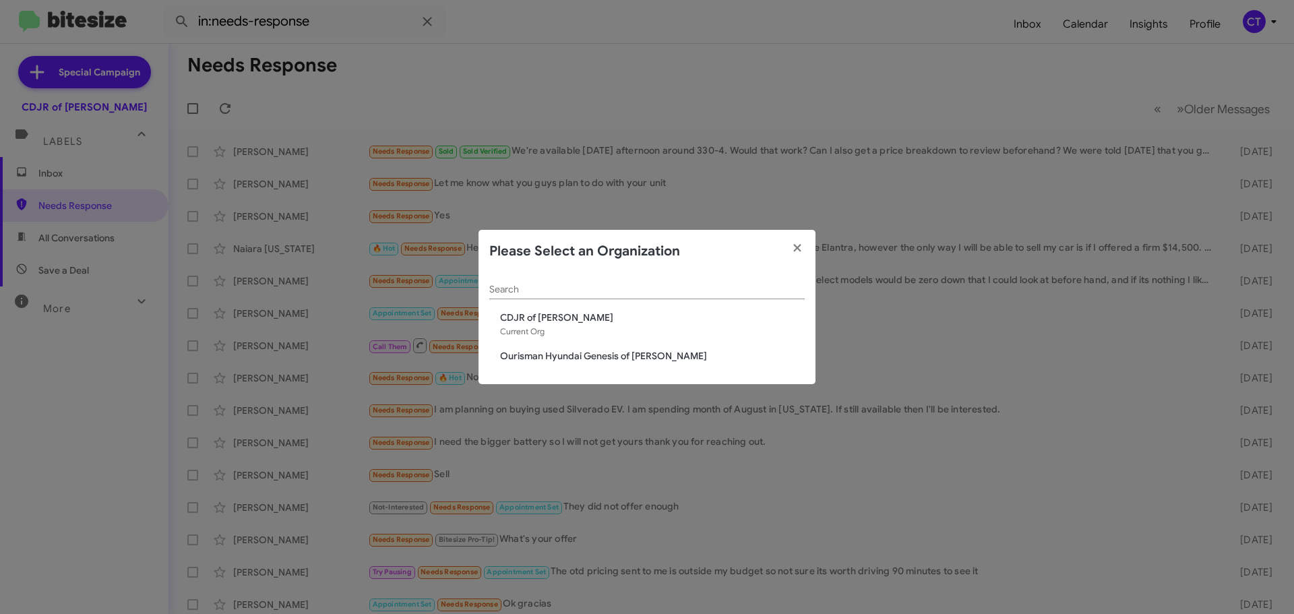
click at [551, 359] on span "Ourisman Hyundai Genesis of [PERSON_NAME]" at bounding box center [652, 355] width 305 height 13
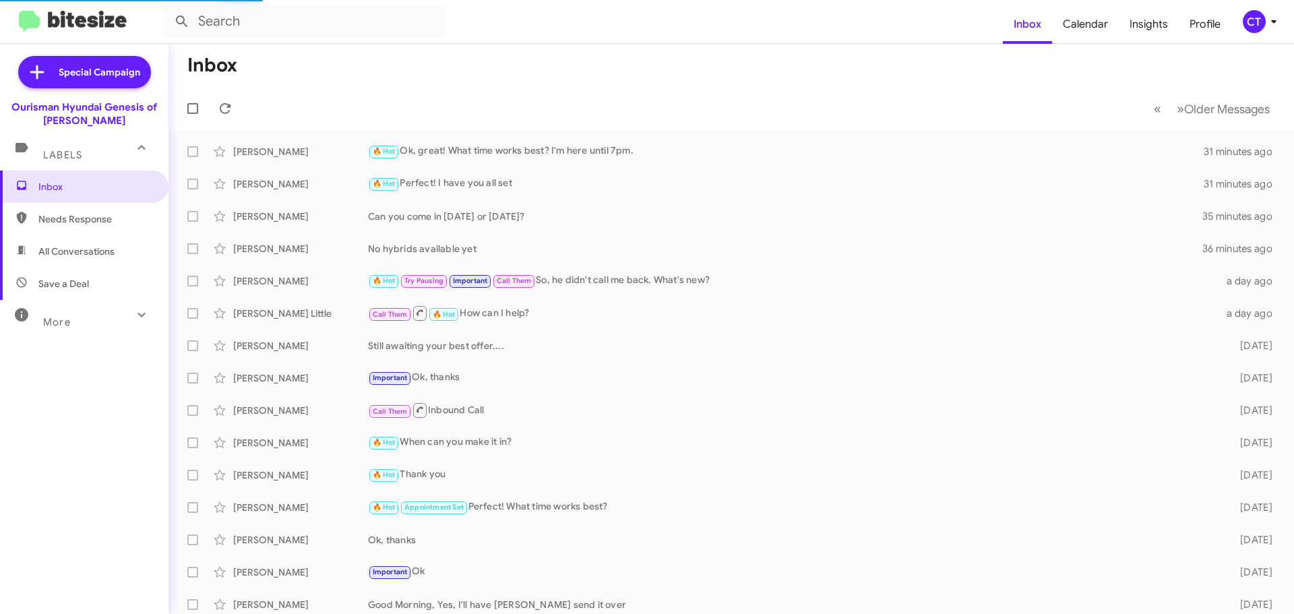
click at [423, 65] on mat-toolbar-row "Inbox" at bounding box center [732, 65] width 1126 height 43
